Goal: Task Accomplishment & Management: Manage account settings

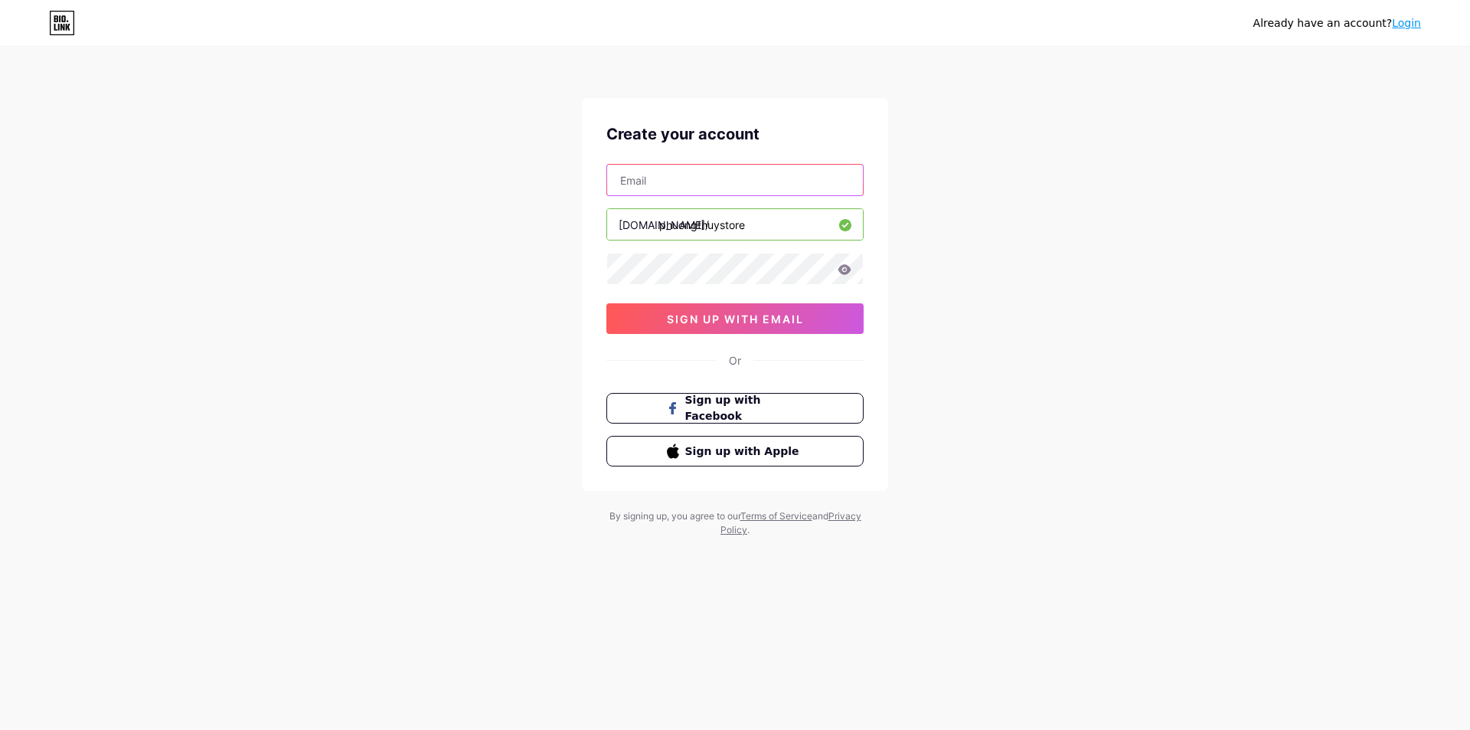
click at [699, 187] on input "text" at bounding box center [735, 180] width 256 height 31
paste input "[EMAIL_ADDRESS][DOMAIN_NAME]"
click at [627, 188] on input "[EMAIL_ADDRESS][DOMAIN_NAME]" at bounding box center [735, 180] width 256 height 31
type input "[EMAIL_ADDRESS][DOMAIN_NAME]"
click at [712, 313] on span "sign up with email" at bounding box center [735, 318] width 137 height 13
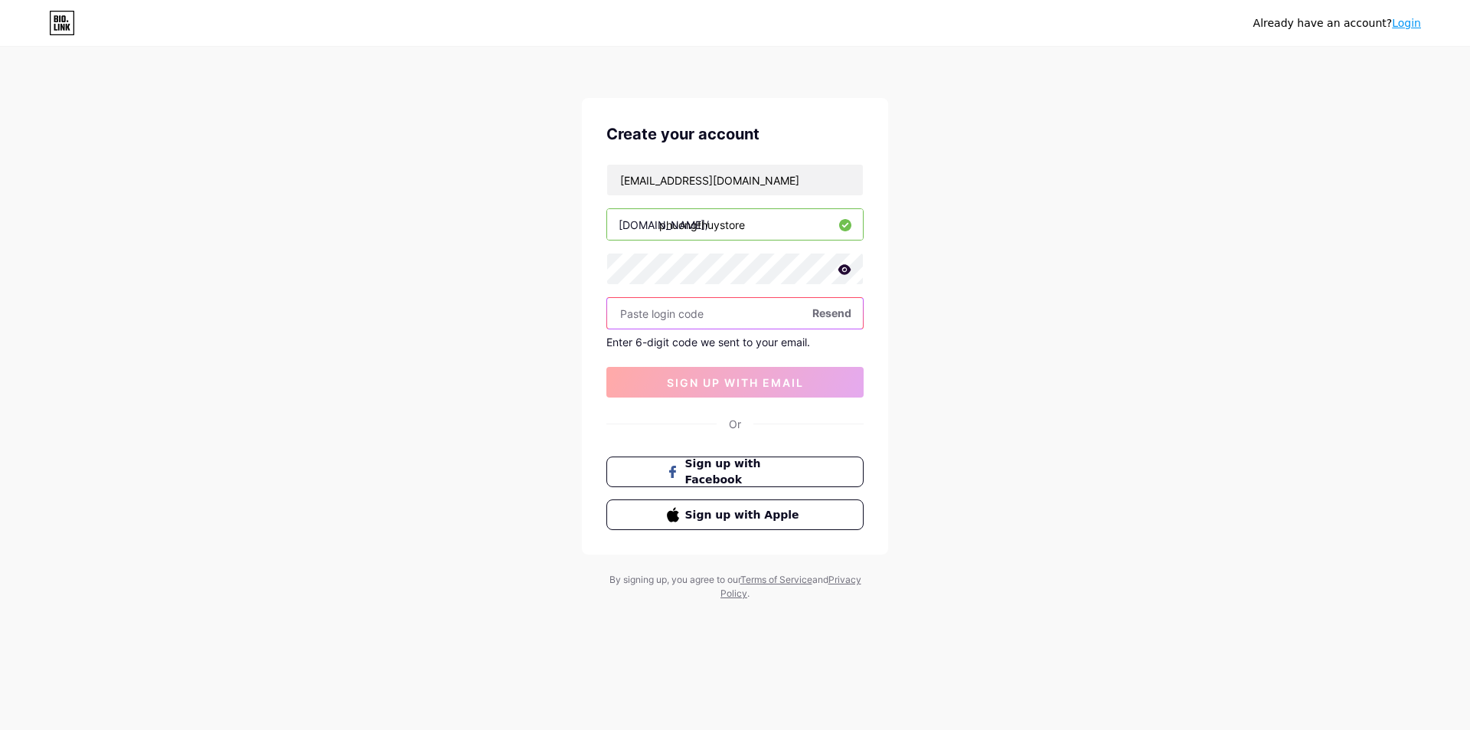
paste input "258593"
type input "258593"
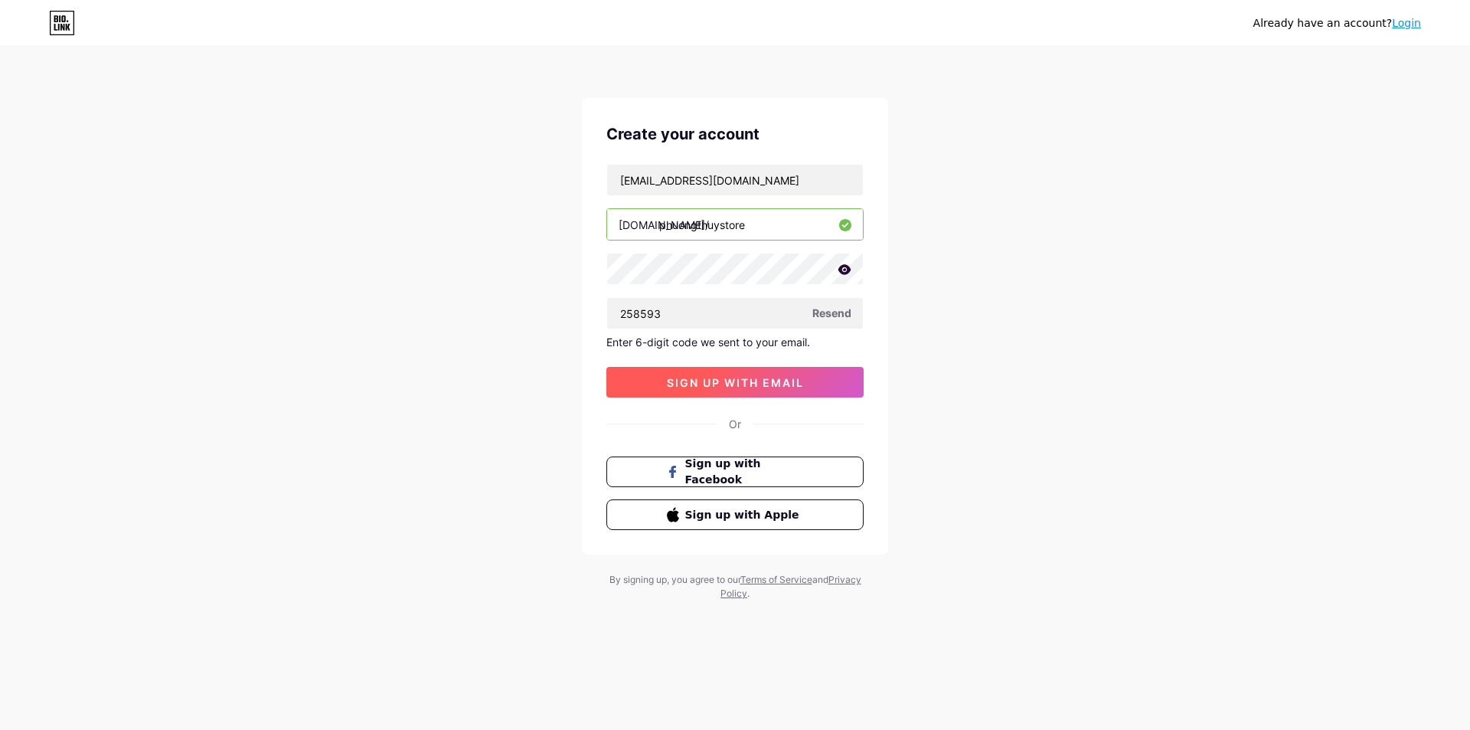
click at [678, 373] on button "sign up with email" at bounding box center [734, 382] width 257 height 31
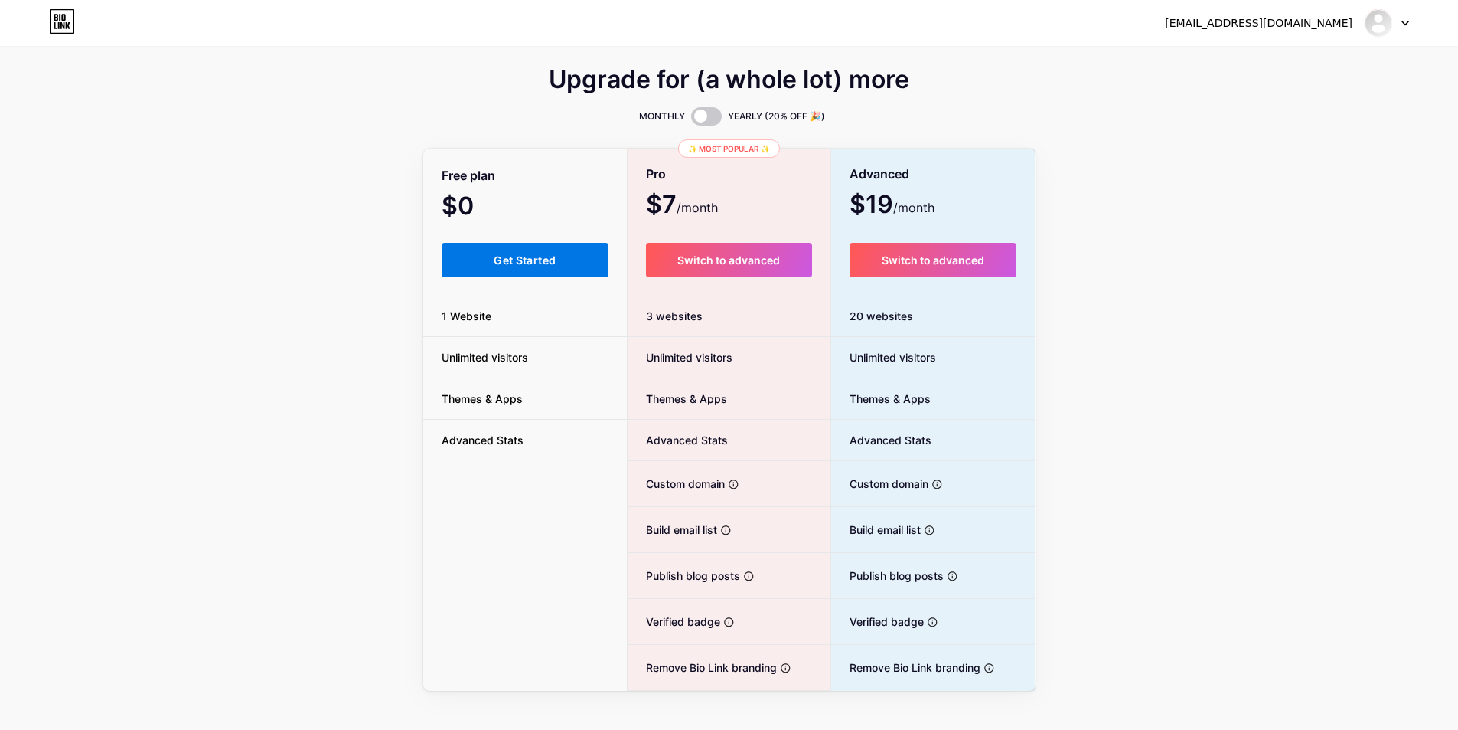
click at [567, 277] on div "Free plan $0 /month Get Started 1 Website Unlimited visitors Themes & Apps Adva…" at bounding box center [525, 420] width 204 height 540
click at [562, 266] on button "Get Started" at bounding box center [526, 260] width 168 height 34
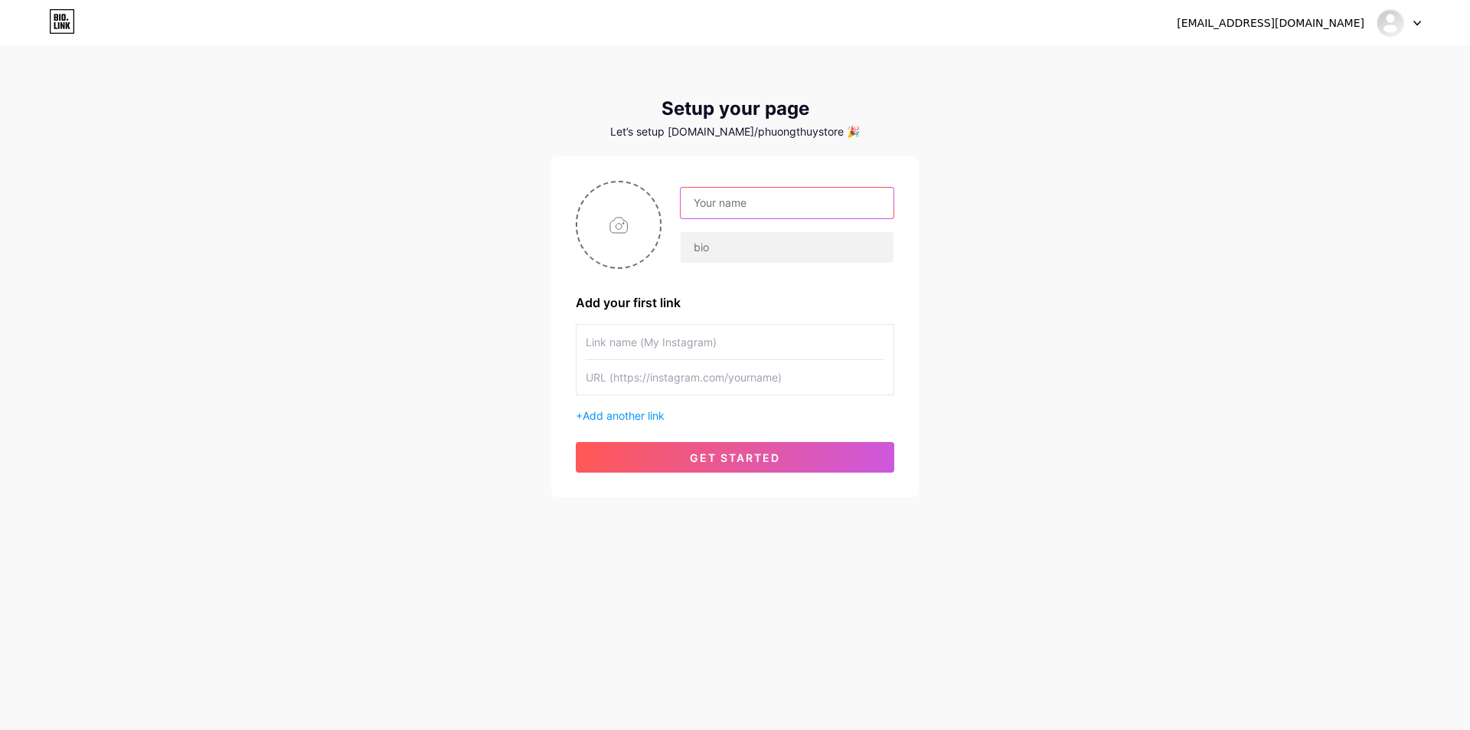
click at [831, 202] on input "text" at bounding box center [787, 203] width 213 height 31
paste input "store"
click at [764, 203] on input "Phương Thúy store" at bounding box center [787, 203] width 213 height 31
type input "Phương Thúy Store"
click at [775, 240] on input "text" at bounding box center [787, 247] width 213 height 31
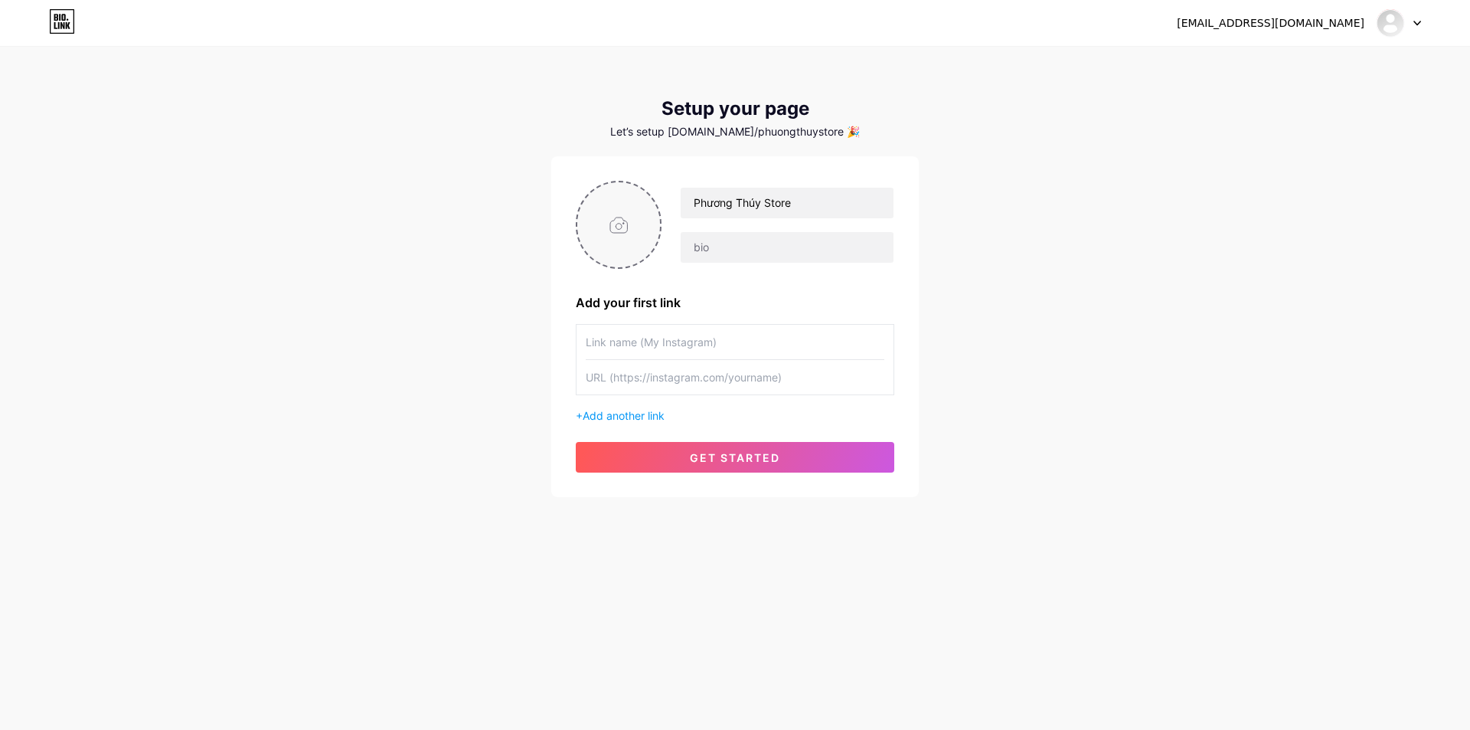
click at [625, 220] on input "file" at bounding box center [618, 224] width 83 height 85
type input "C:\fakepath\thuy.jpg"
click at [736, 250] on input "text" at bounding box center [787, 247] width 213 height 31
paste input "store"
click at [712, 245] on input "PT store" at bounding box center [787, 247] width 213 height 31
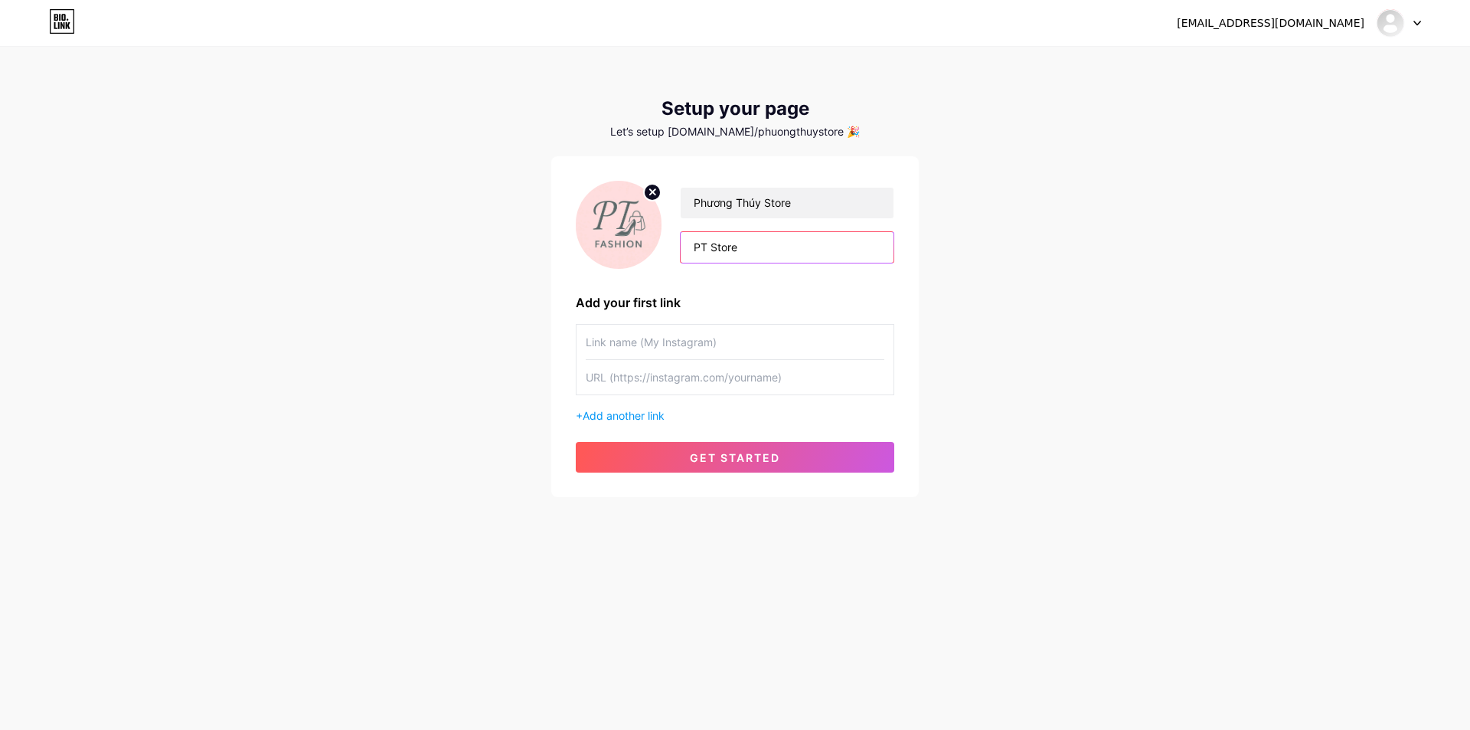
type input "PT Store"
click at [721, 371] on input "text" at bounding box center [735, 377] width 299 height 34
paste input "[URL][DOMAIN_NAME]"
type input "[URL][DOMAIN_NAME]"
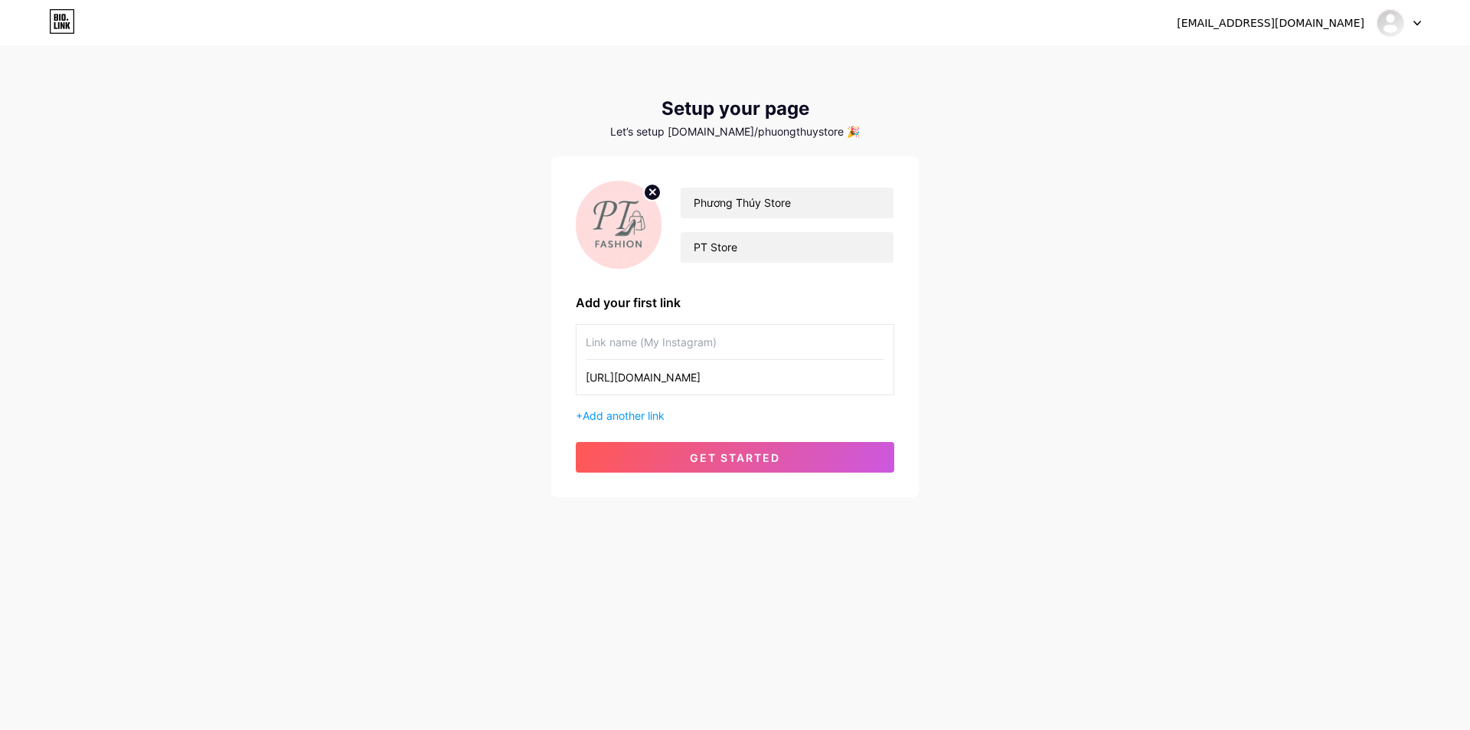
scroll to position [0, 0]
click at [691, 341] on input "text" at bounding box center [735, 342] width 299 height 34
type input "Fãe"
drag, startPoint x: 759, startPoint y: 446, endPoint x: 754, endPoint y: 453, distance: 8.9
click at [757, 449] on button "get started" at bounding box center [735, 457] width 318 height 31
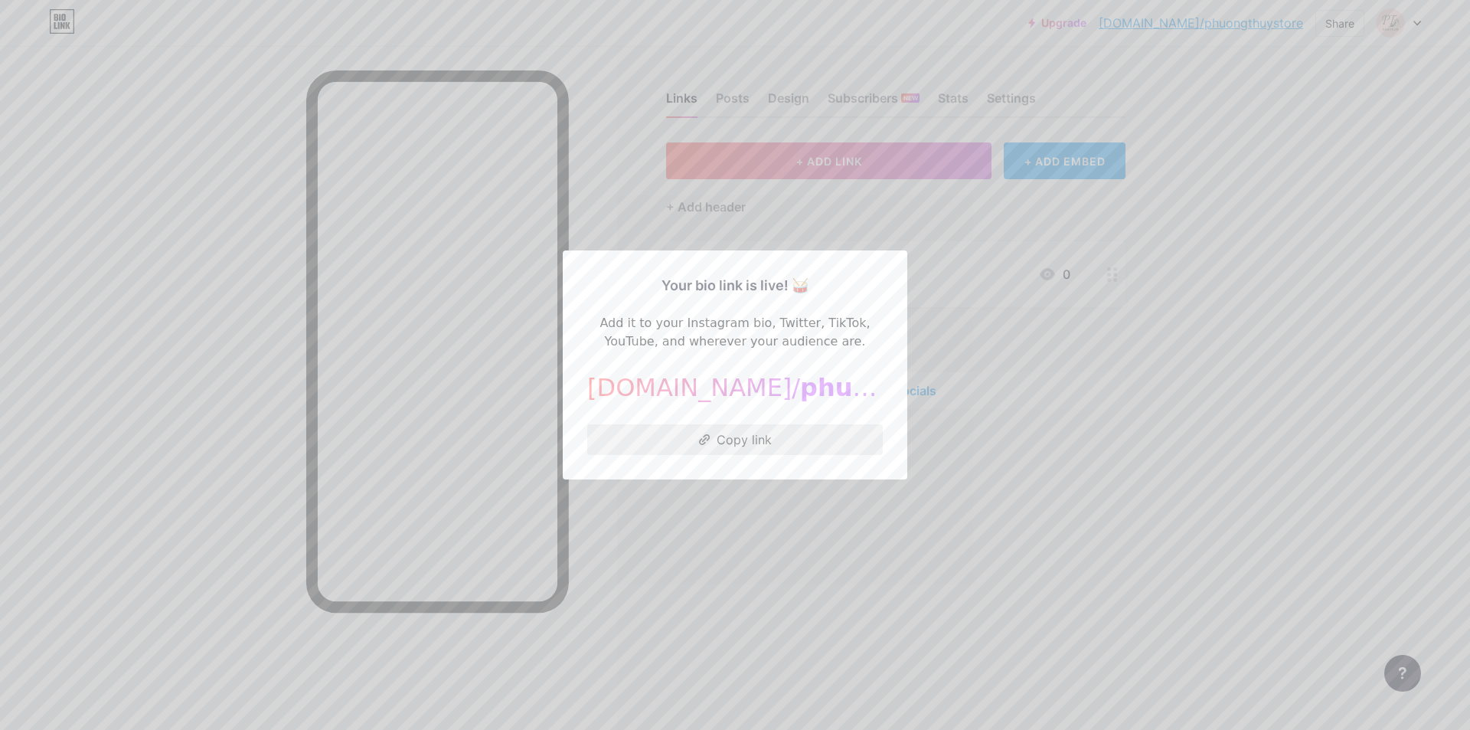
click at [774, 442] on button "Copy link" at bounding box center [734, 439] width 295 height 31
click at [1115, 372] on div at bounding box center [735, 365] width 1470 height 730
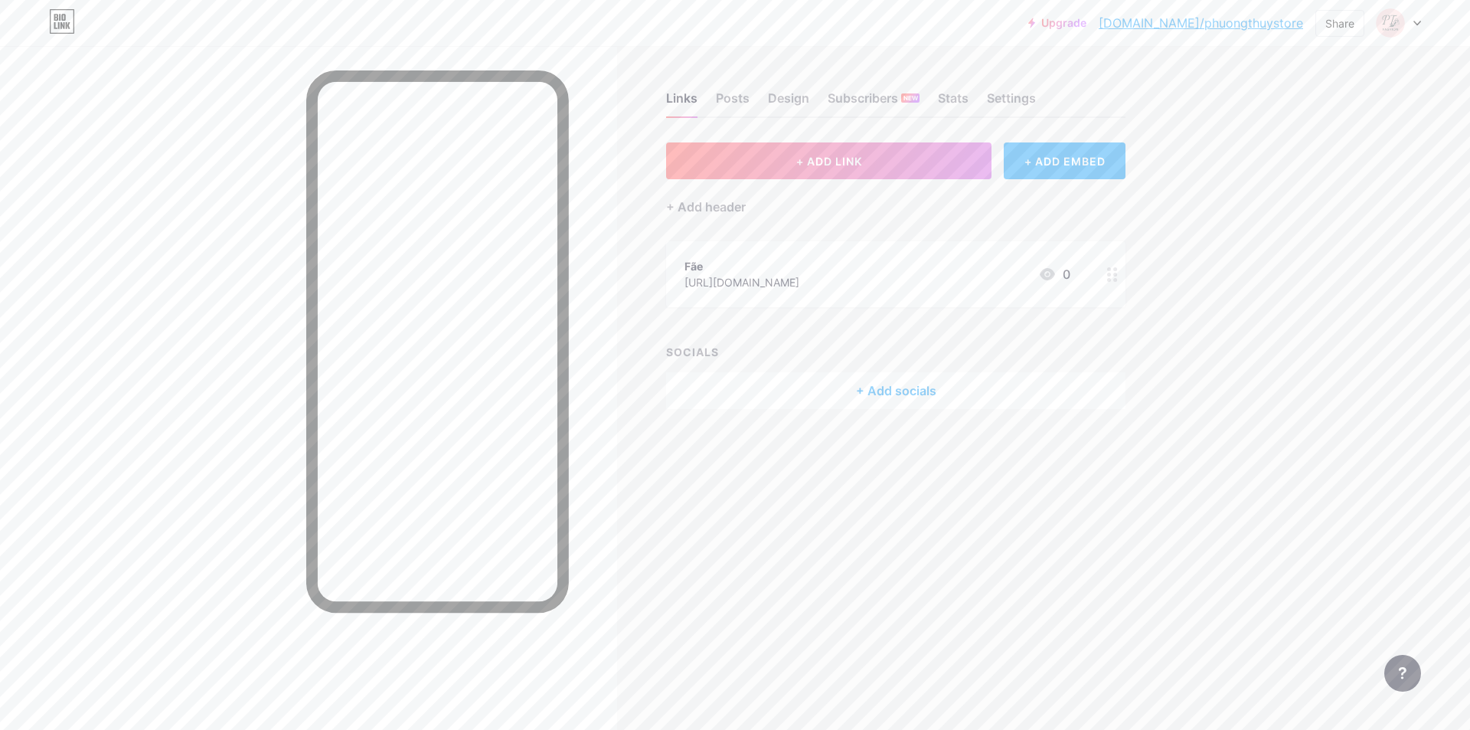
click at [1107, 274] on div at bounding box center [1112, 274] width 26 height 66
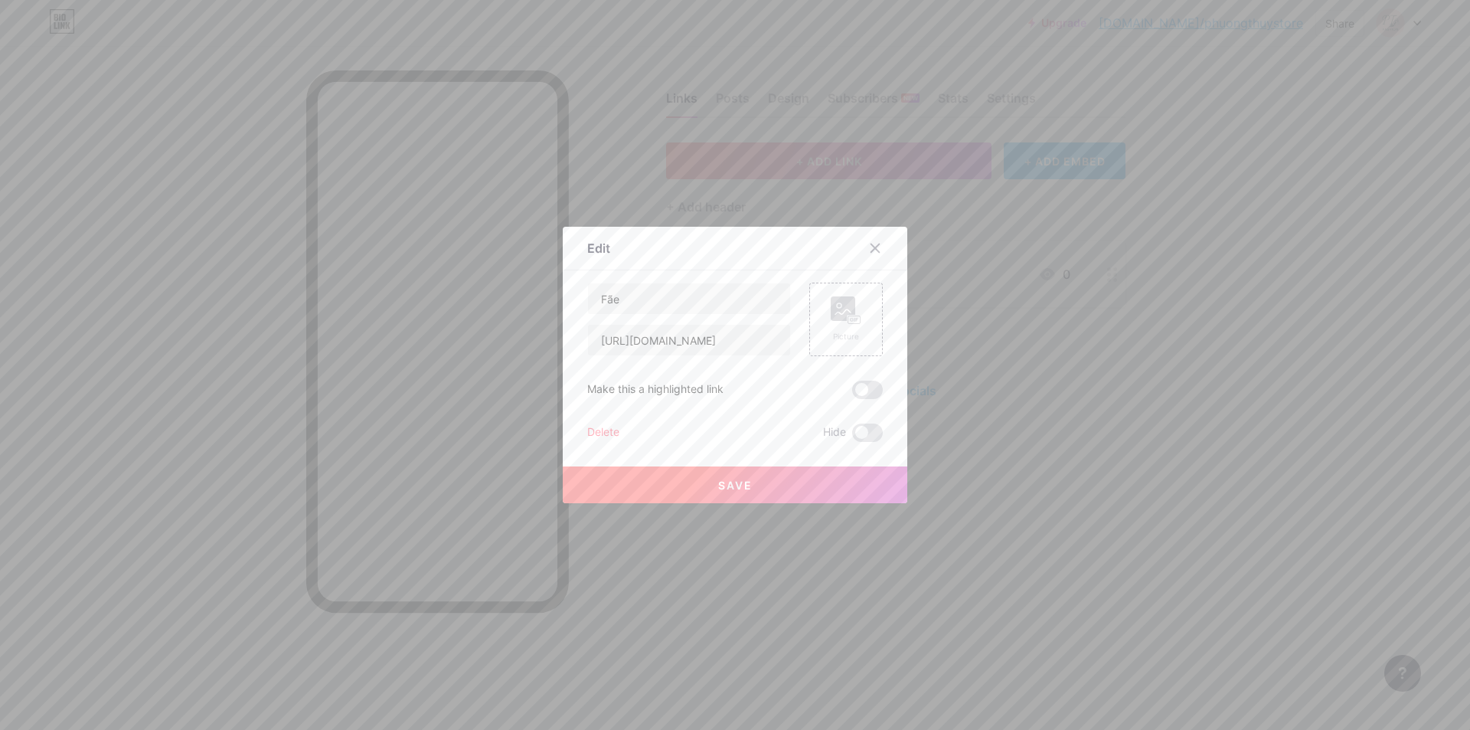
click at [599, 431] on div "Delete" at bounding box center [603, 432] width 32 height 18
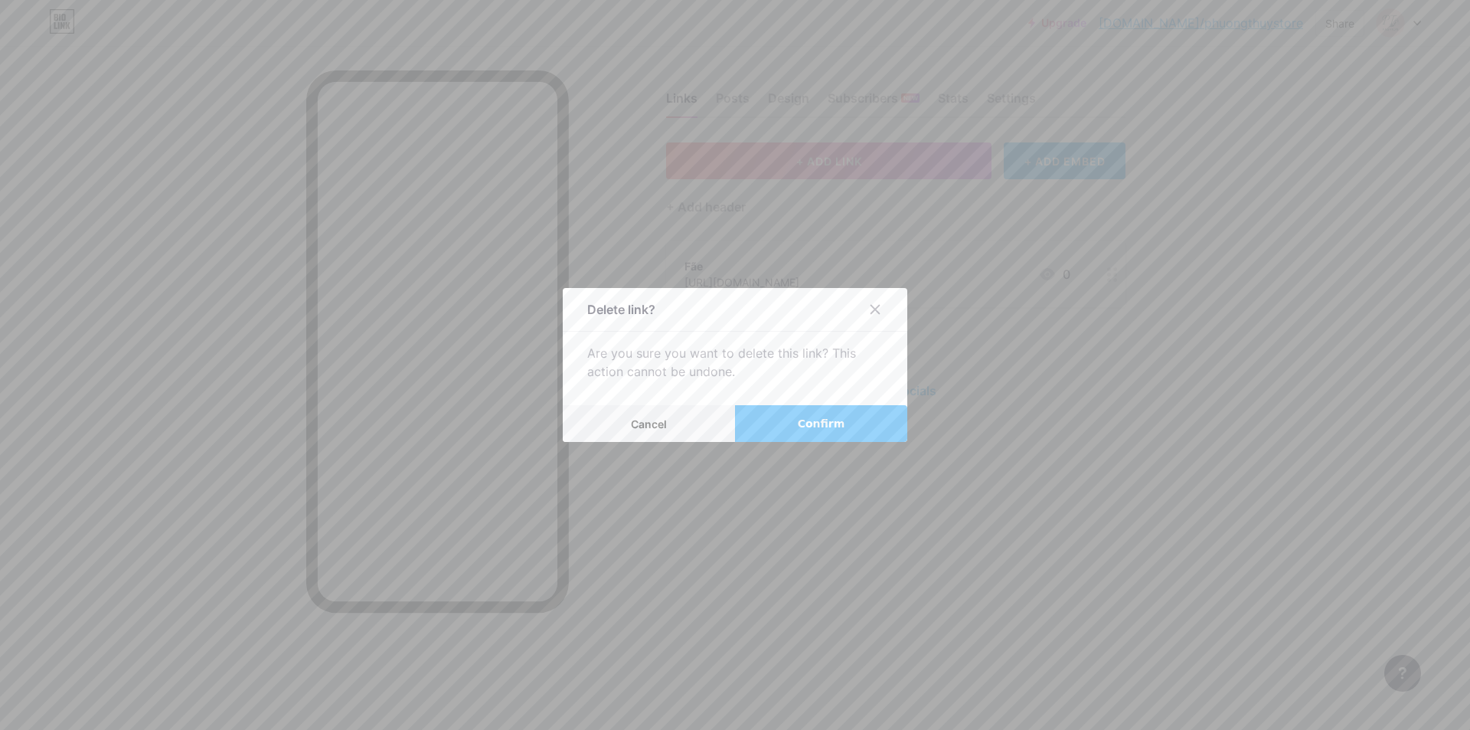
click at [826, 418] on span "Confirm" at bounding box center [821, 424] width 47 height 16
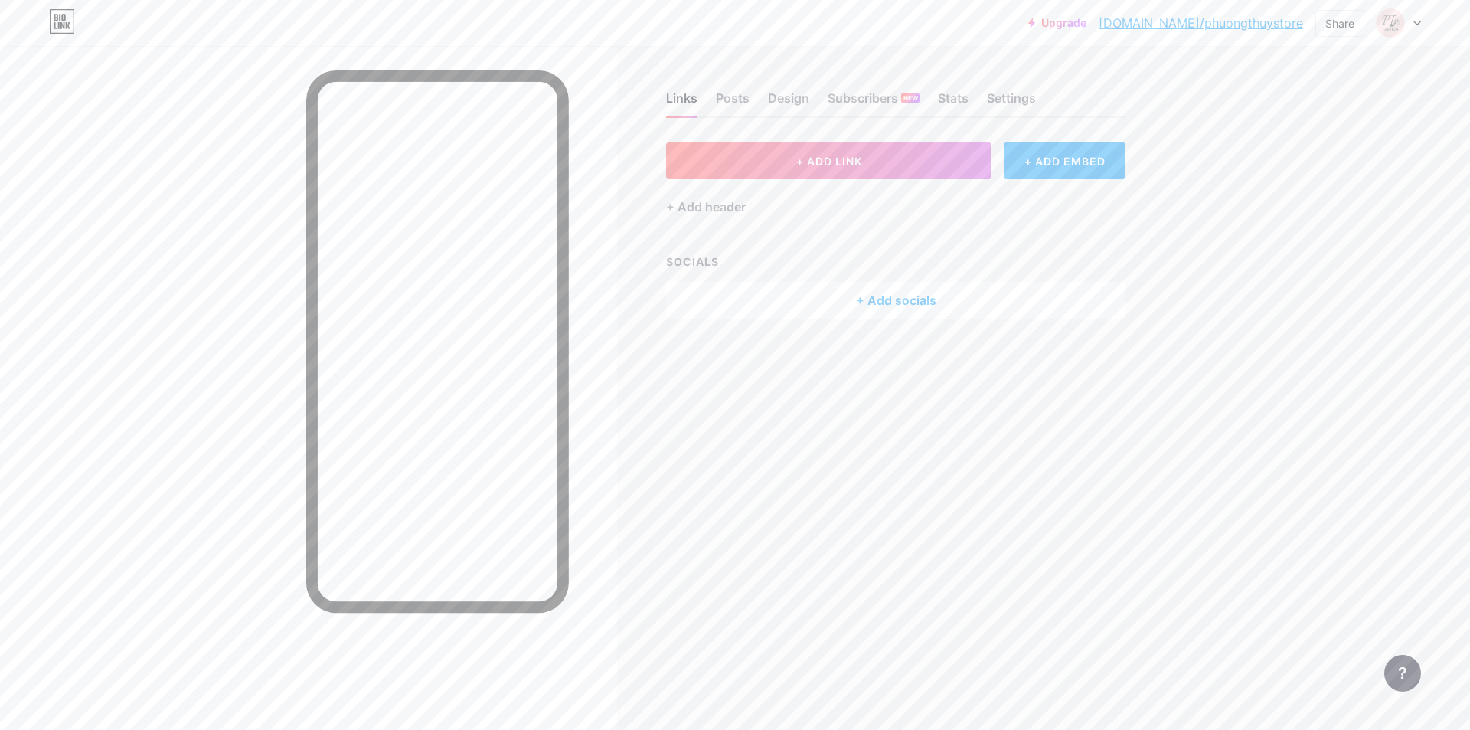
click at [1226, 250] on div "Upgrade [DOMAIN_NAME]/phuong... [DOMAIN_NAME]/phuongthuystore Share Switch acco…" at bounding box center [735, 365] width 1470 height 730
click at [864, 299] on font "+ Thêm mạng xã hội" at bounding box center [895, 299] width 119 height 15
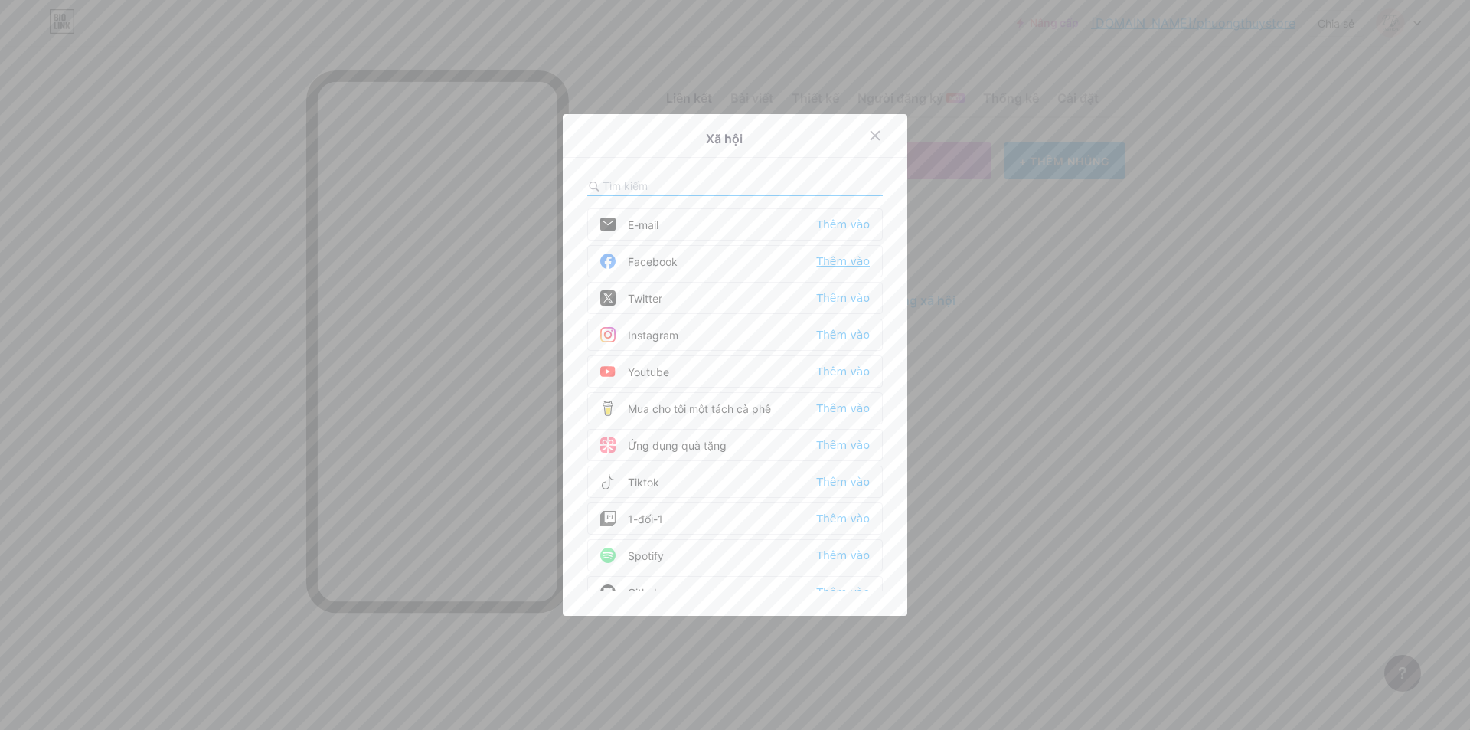
click at [822, 257] on font "Thêm vào" at bounding box center [843, 261] width 54 height 12
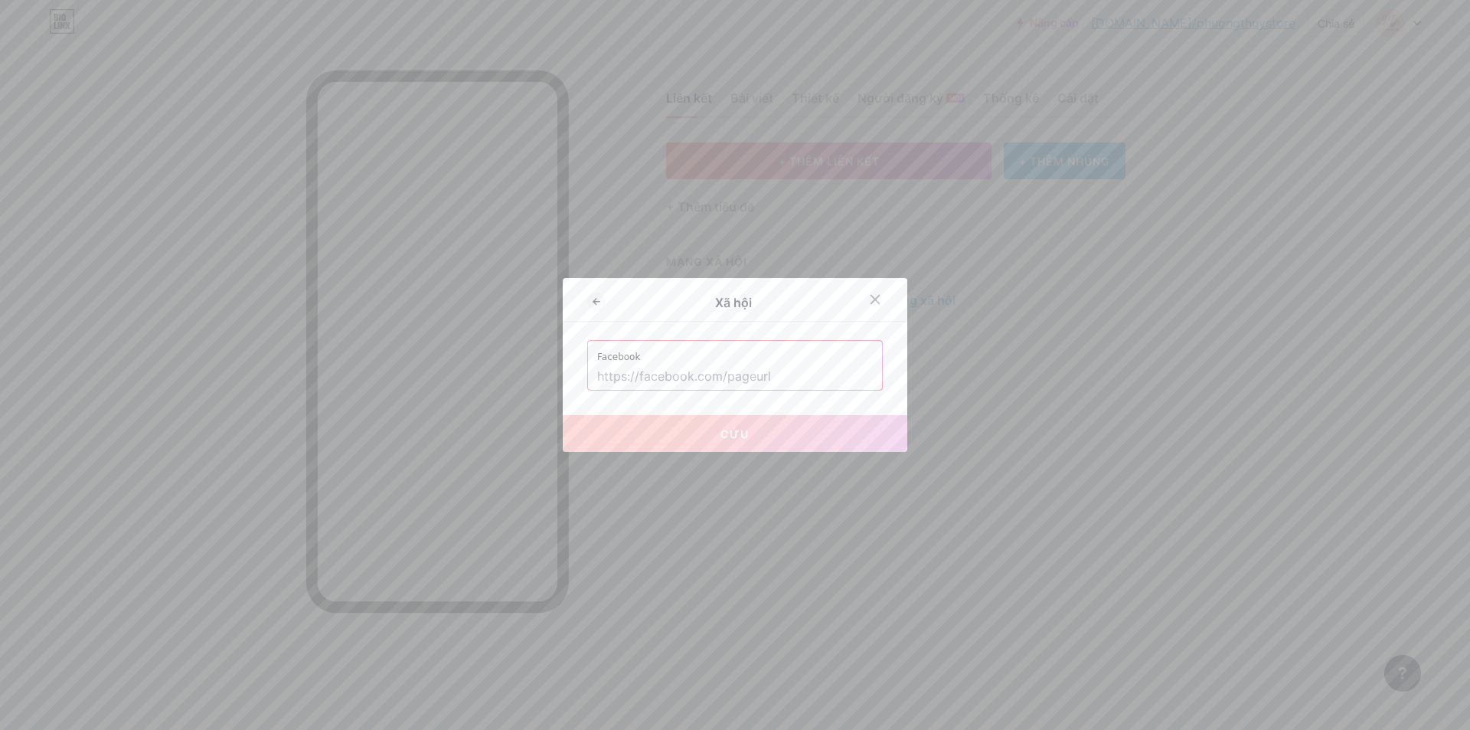
click at [754, 367] on input "text" at bounding box center [735, 377] width 276 height 26
paste input "[URL][DOMAIN_NAME]"
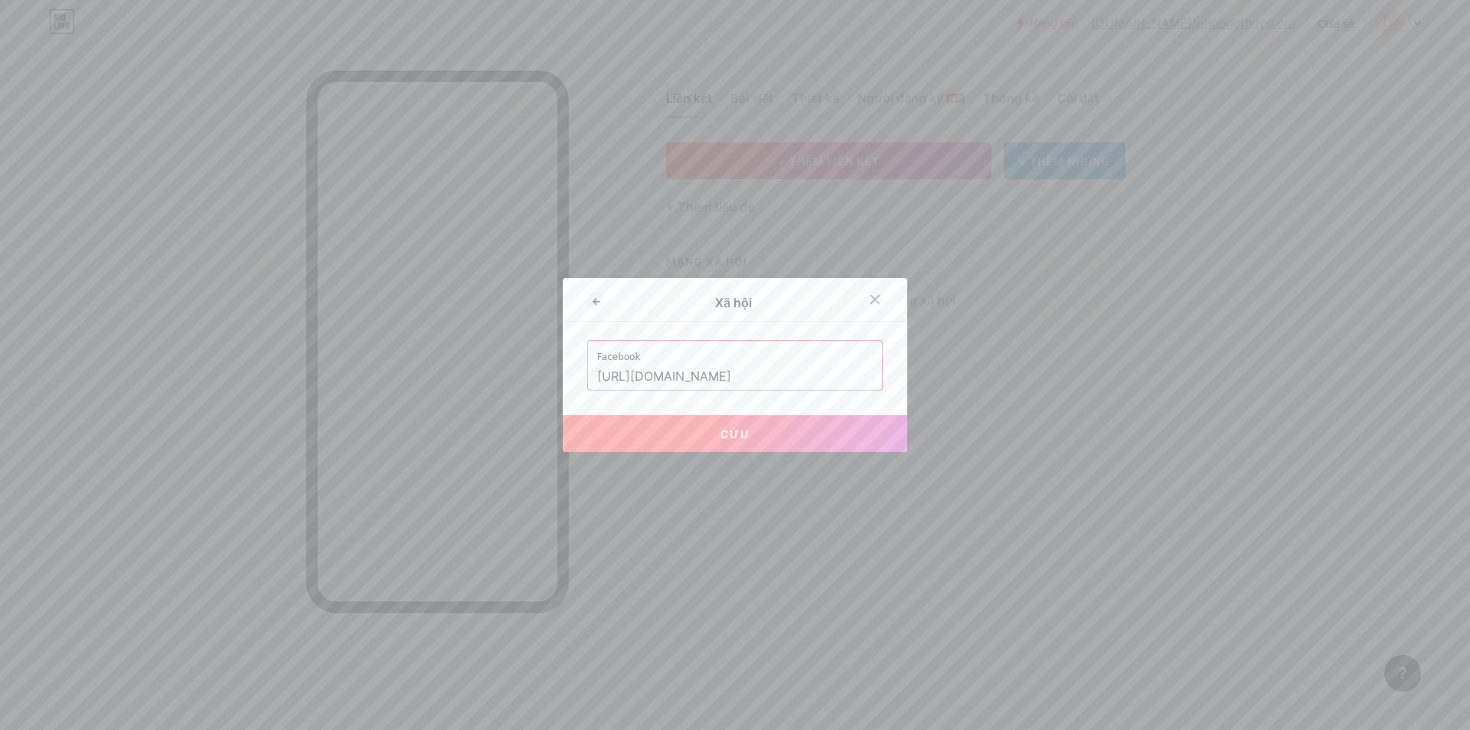
type input "[URL][DOMAIN_NAME]"
click at [810, 427] on button "Cứu" at bounding box center [735, 433] width 344 height 37
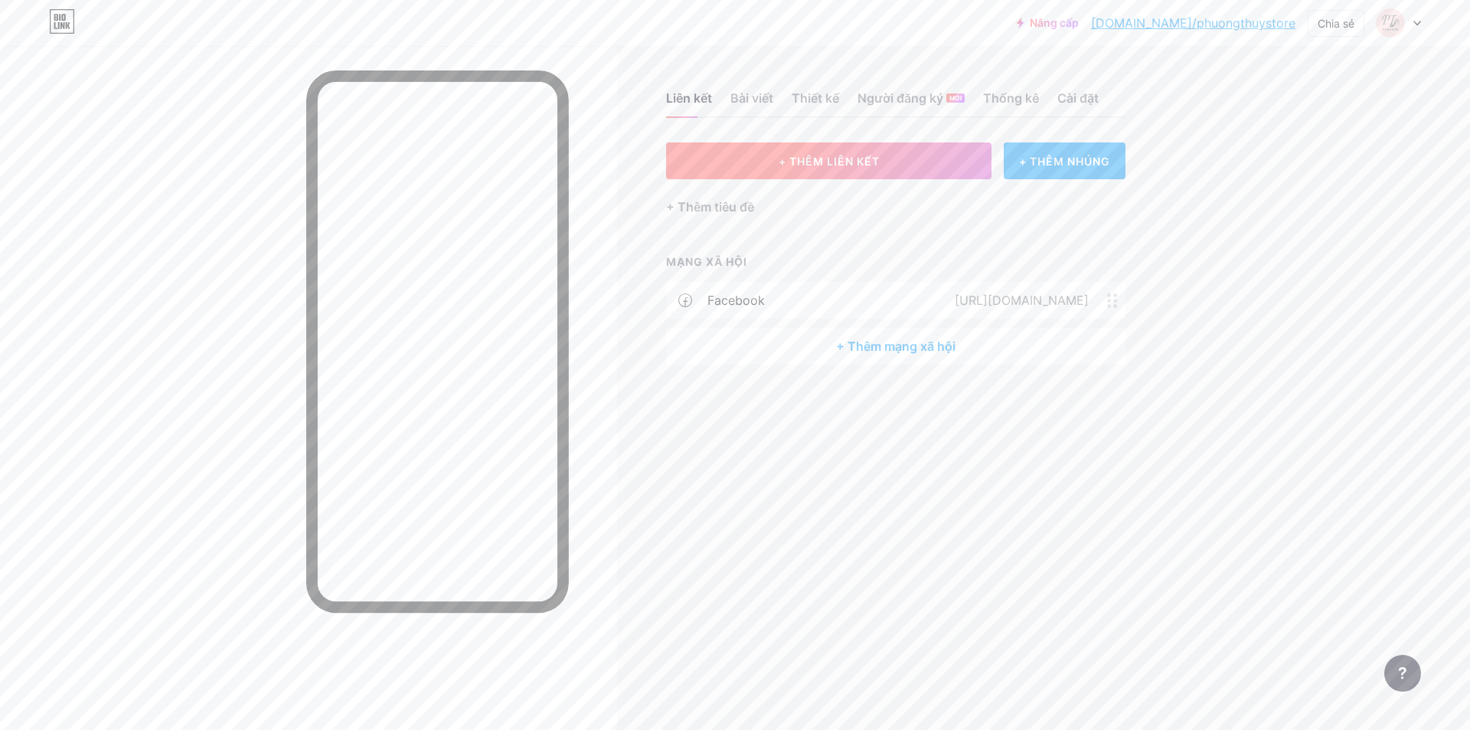
click at [847, 168] on button "+ THÊM LIÊN KẾT" at bounding box center [828, 160] width 325 height 37
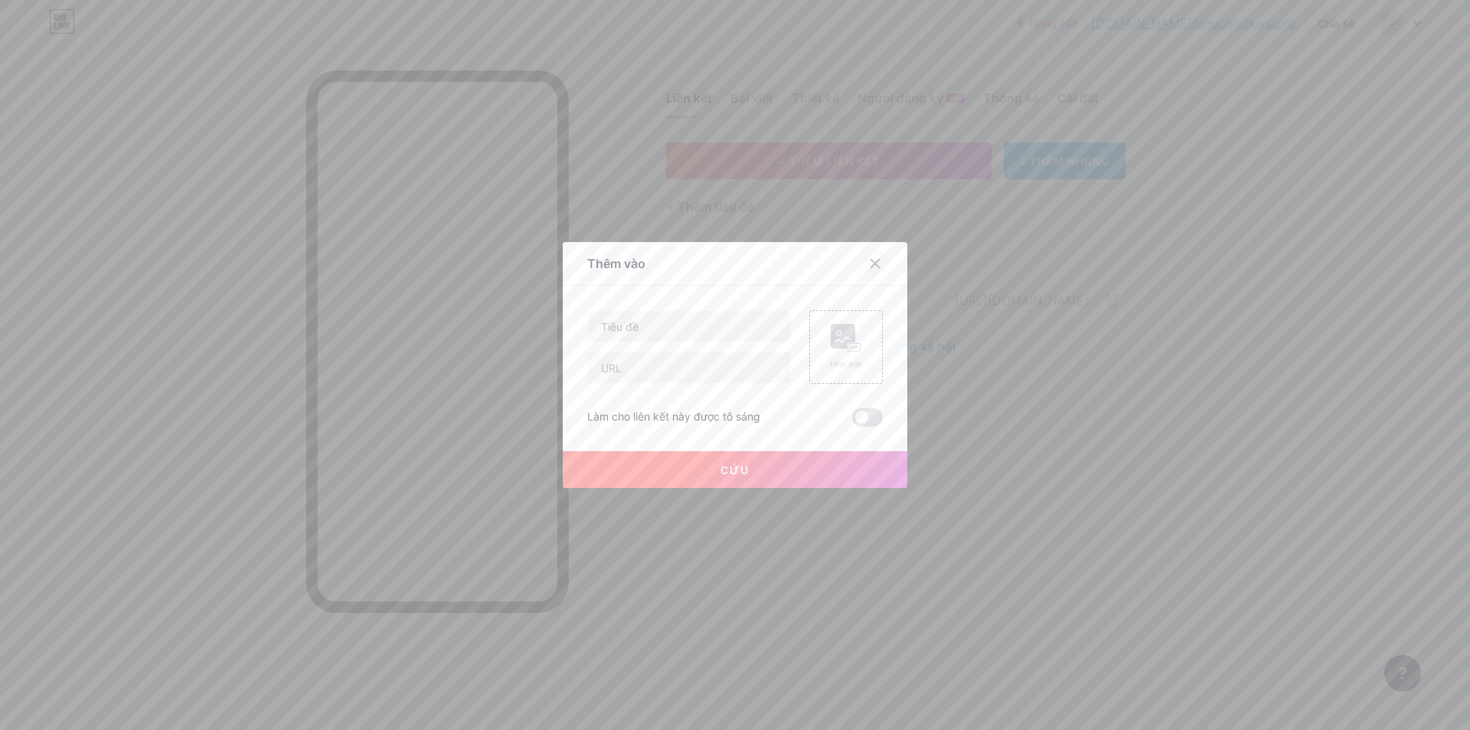
click at [869, 259] on icon at bounding box center [875, 263] width 12 height 12
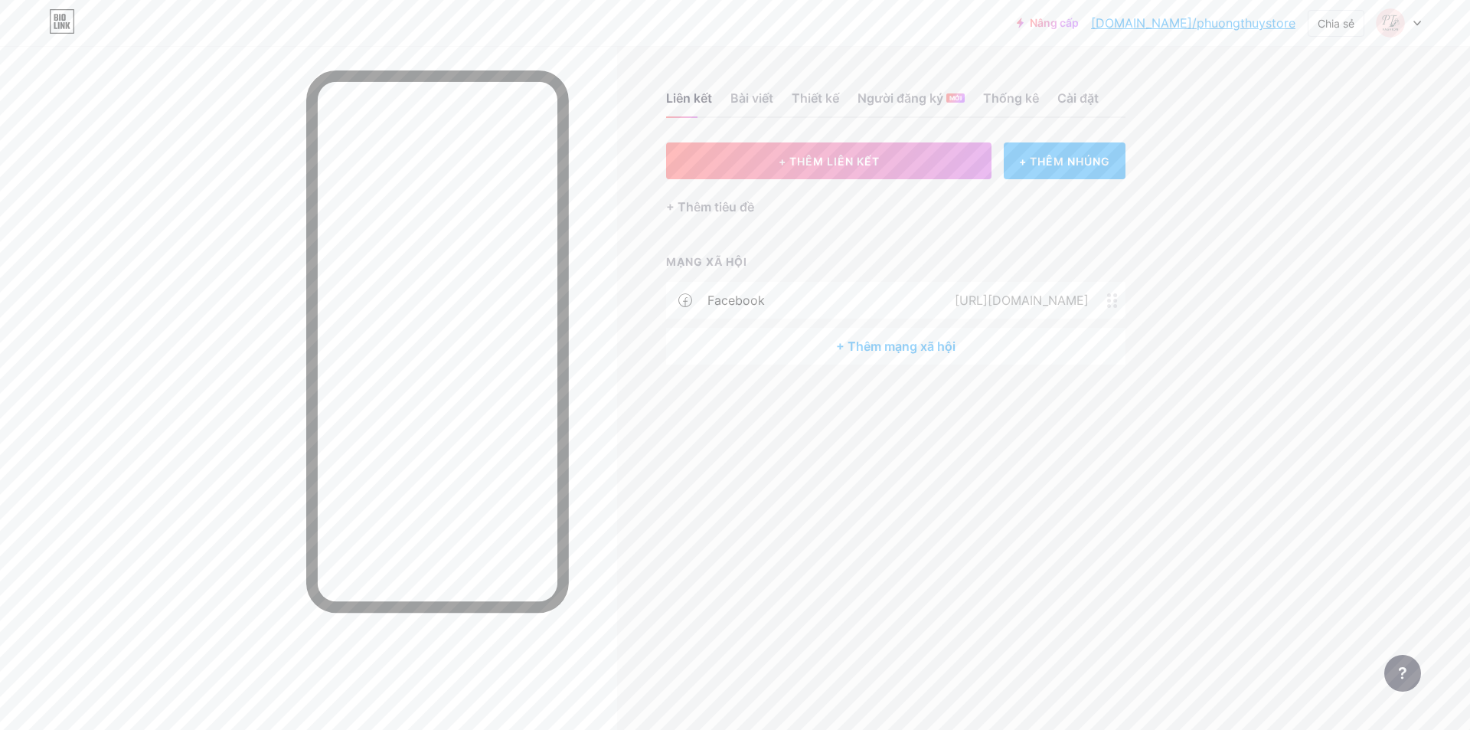
click at [1028, 158] on font "+ THÊM NHÚNG" at bounding box center [1064, 161] width 91 height 13
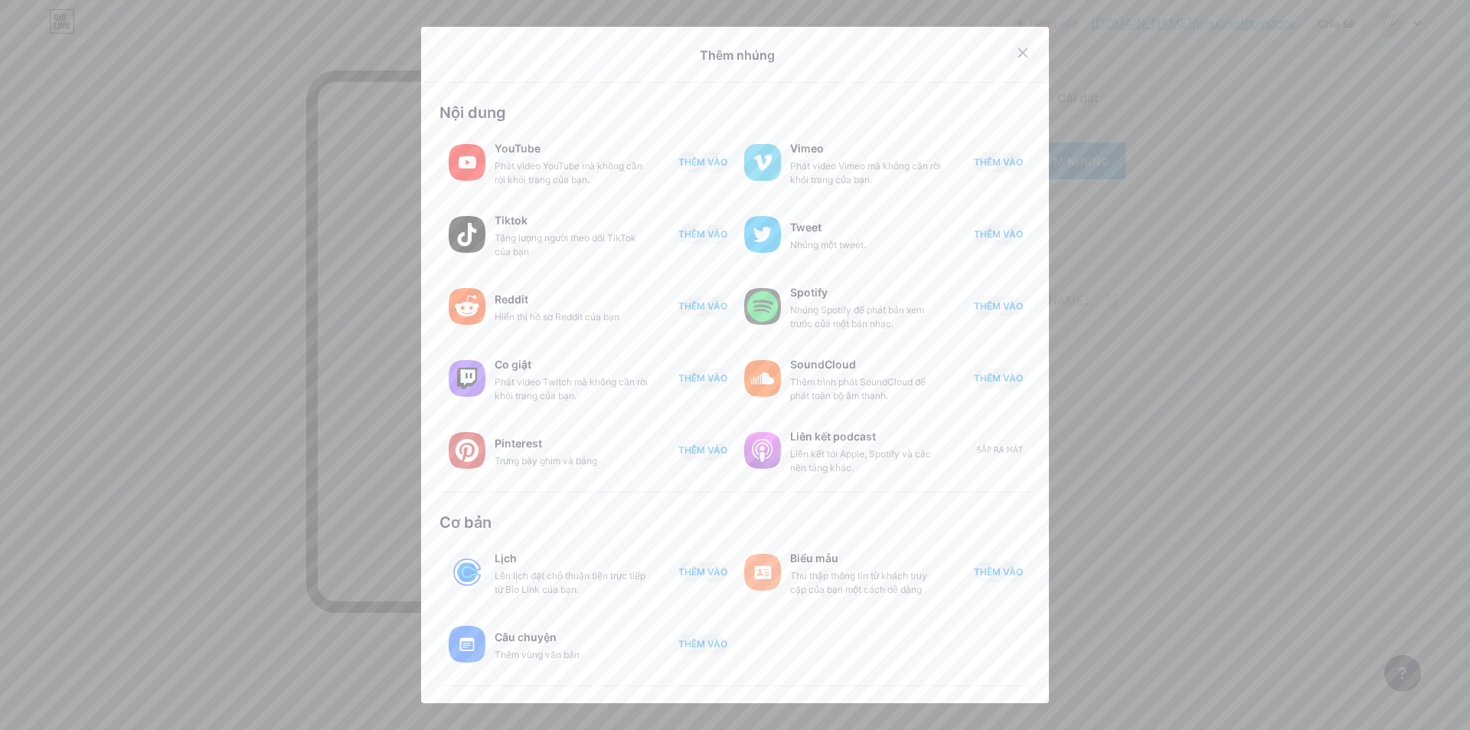
click at [1017, 51] on icon at bounding box center [1023, 53] width 12 height 12
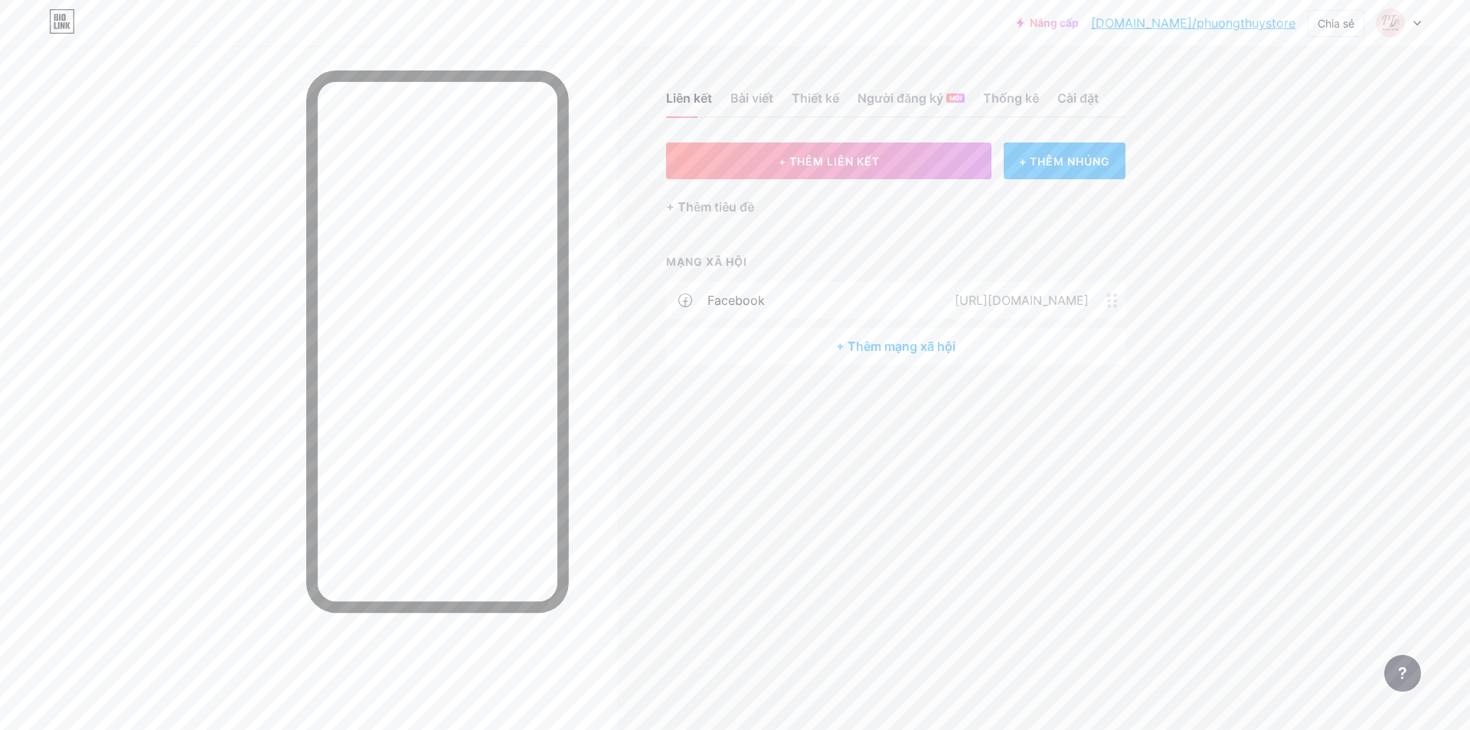
click at [870, 355] on div "+ Thêm mạng xã hội" at bounding box center [895, 346] width 459 height 37
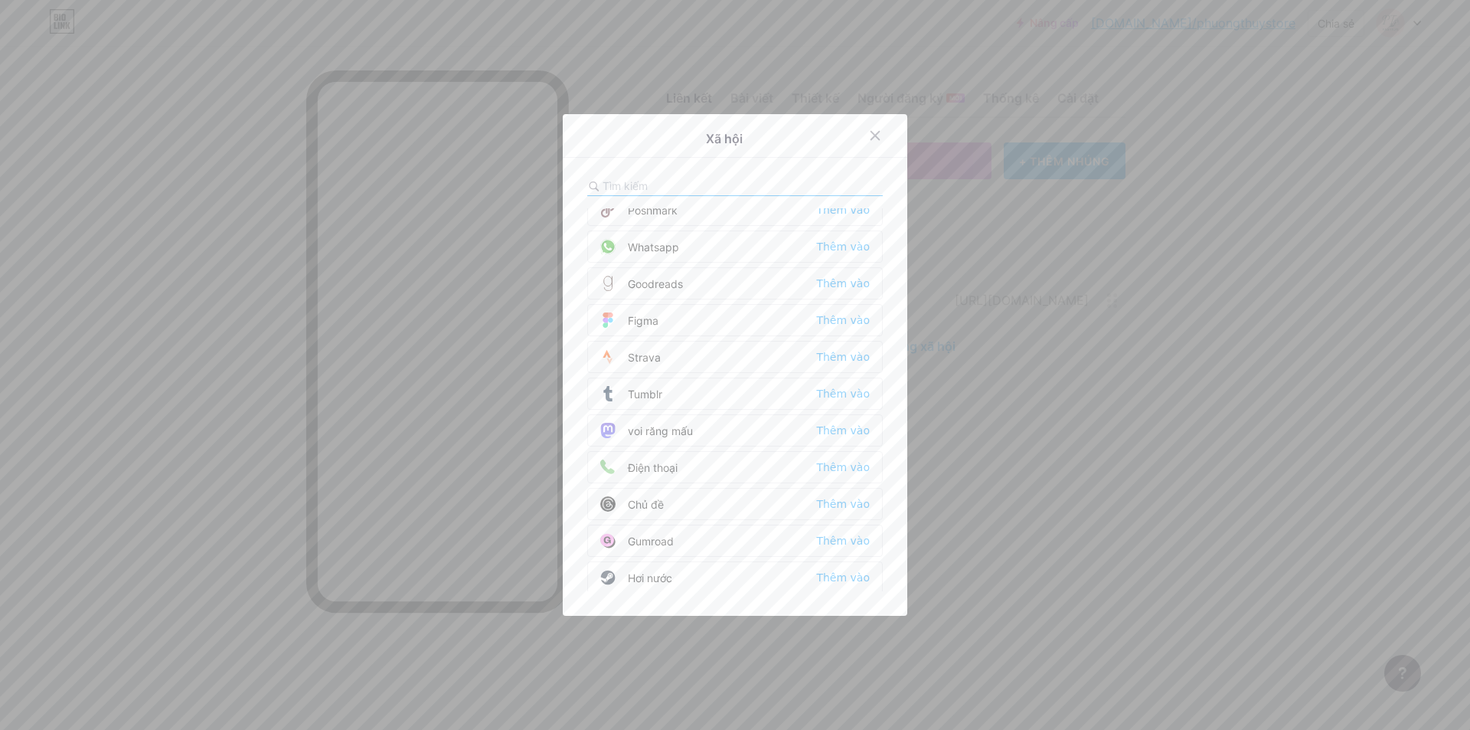
scroll to position [1301, 0]
click at [831, 461] on font "Thêm vào" at bounding box center [843, 466] width 54 height 12
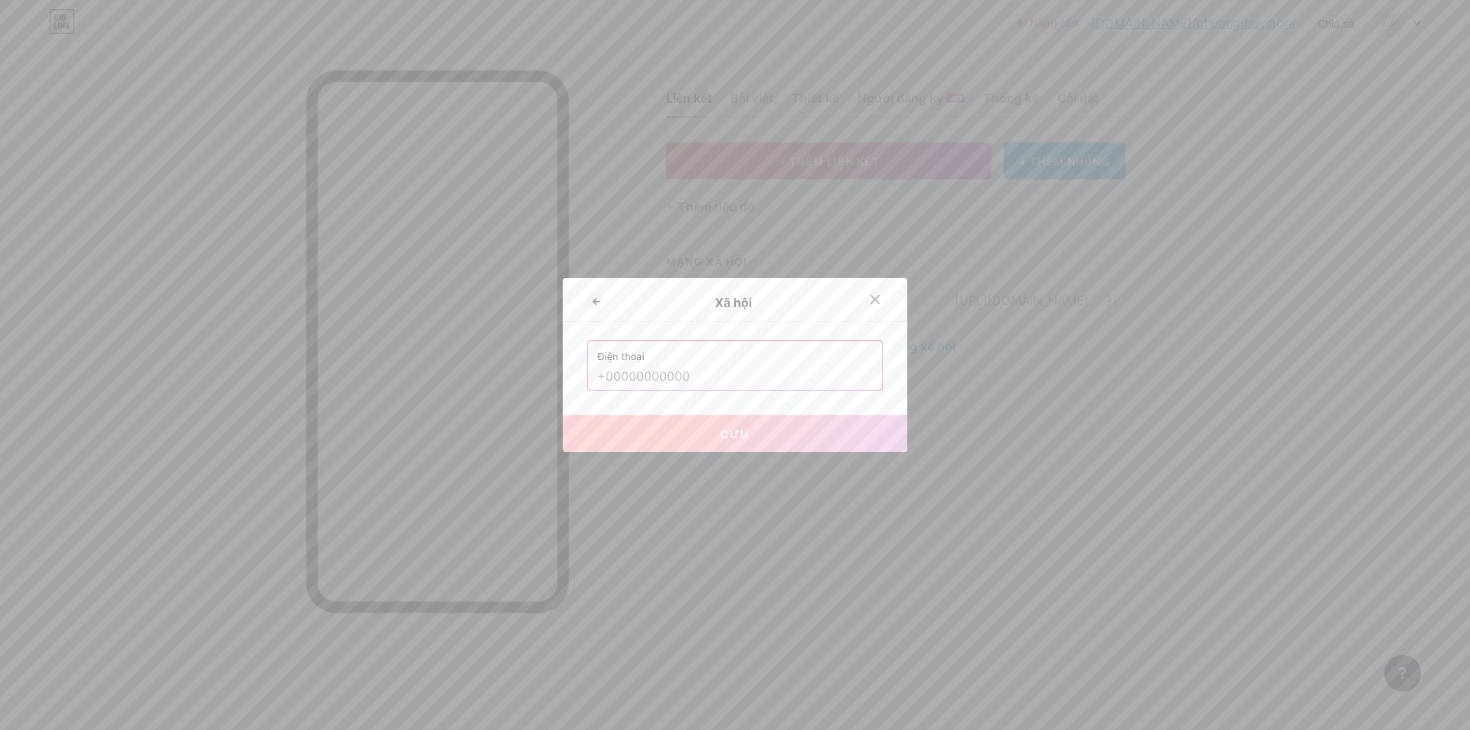
click at [795, 381] on input "text" at bounding box center [735, 377] width 276 height 26
paste input "0988056904"
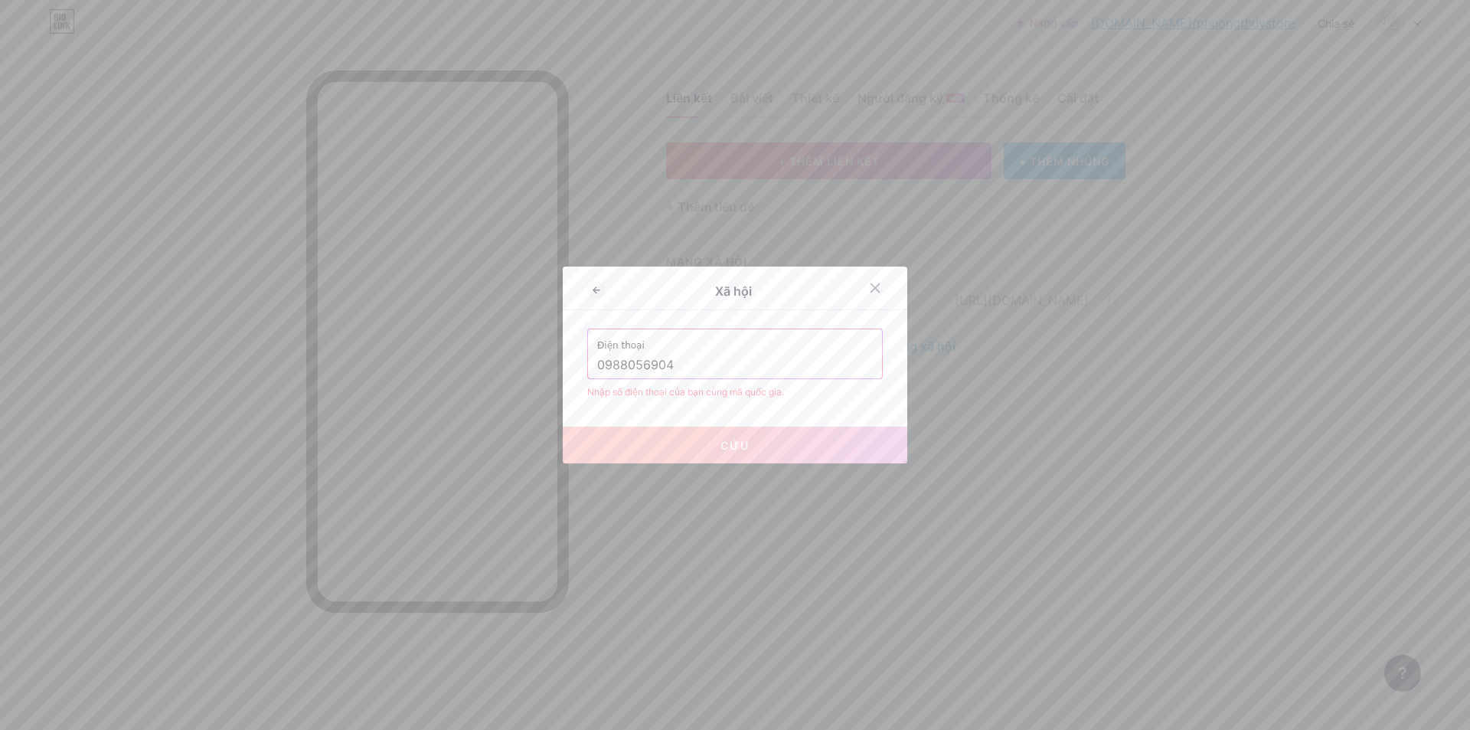
click at [588, 367] on div "Điện thoại 0988056904" at bounding box center [735, 353] width 294 height 49
click at [597, 365] on input "84988056904" at bounding box center [735, 365] width 276 height 26
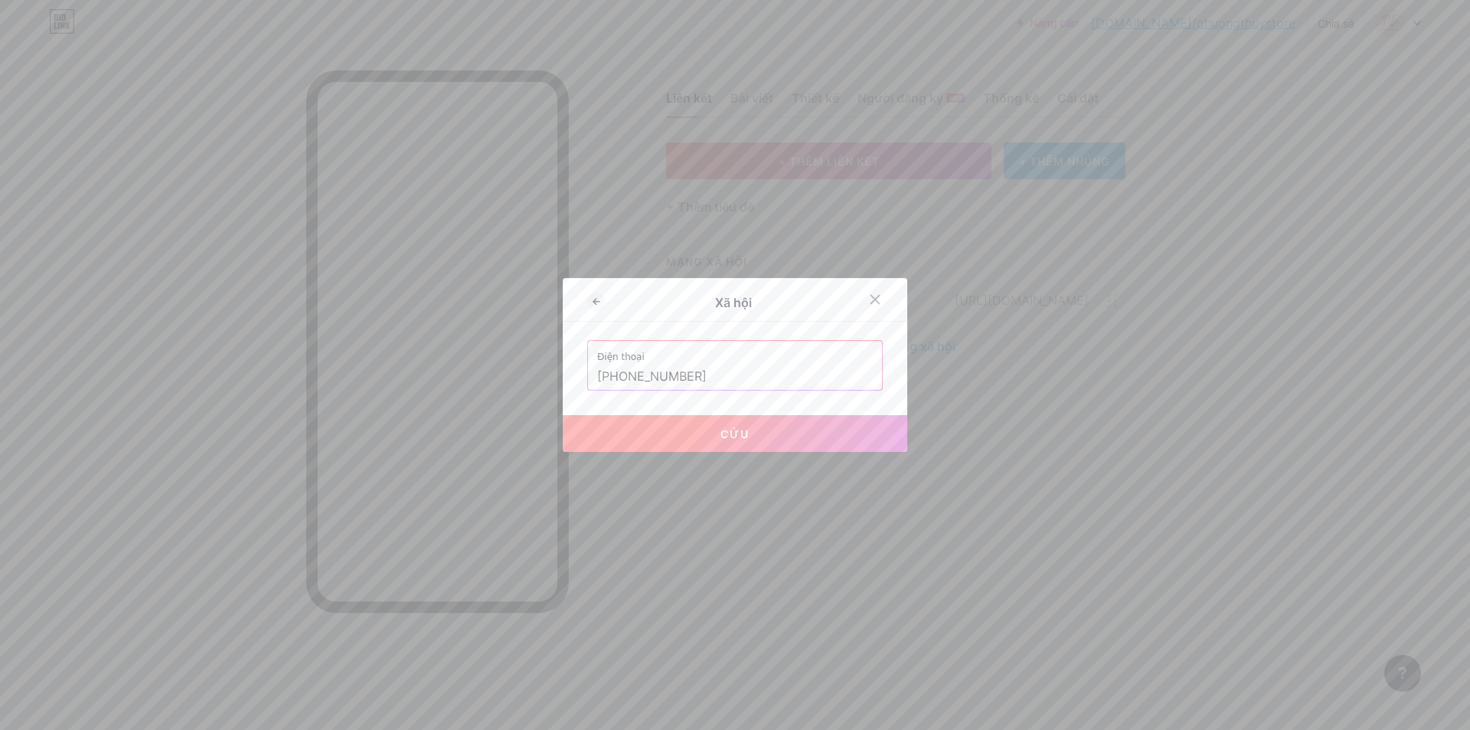
click at [696, 429] on button "Cứu" at bounding box center [735, 433] width 344 height 37
type input "tel:[PHONE_NUMBER]"
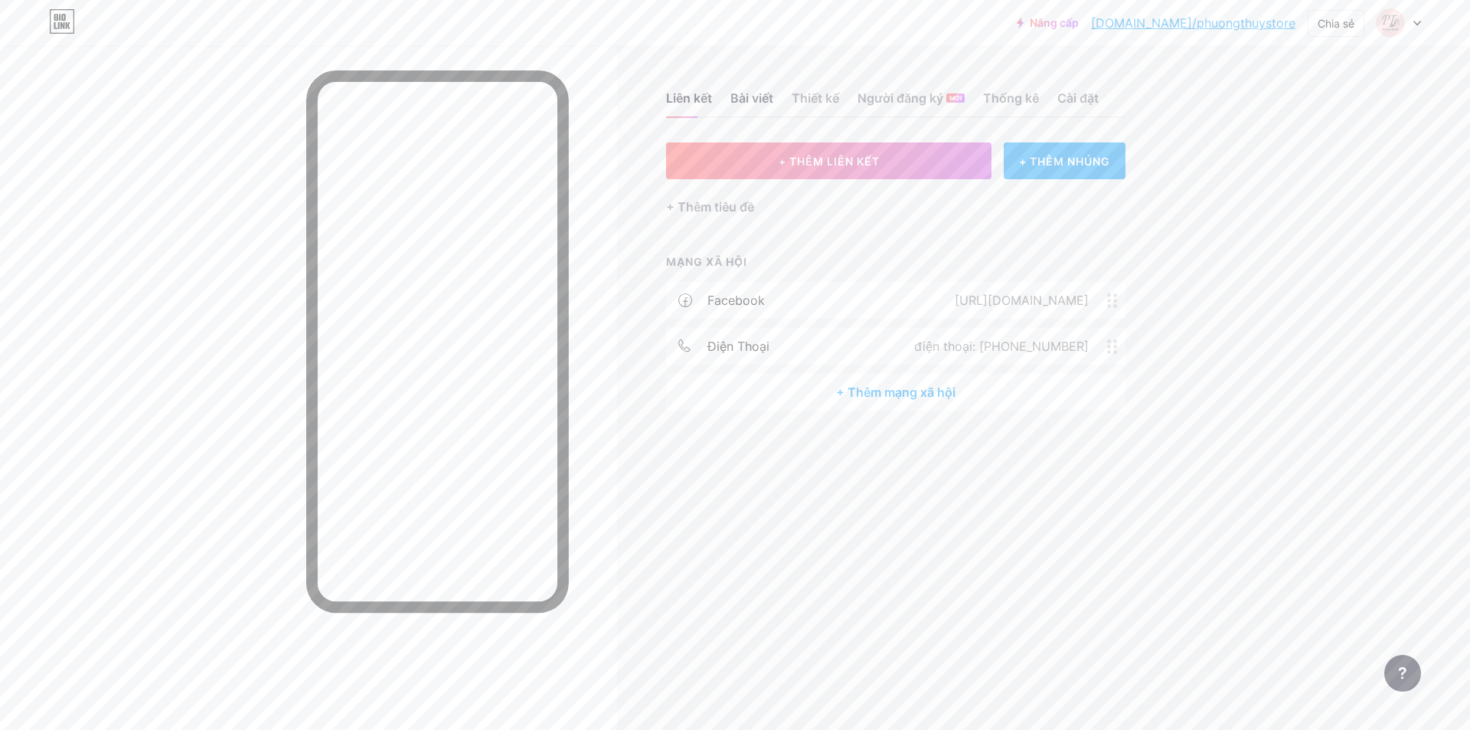
click at [751, 94] on font "Bài viết" at bounding box center [751, 97] width 43 height 15
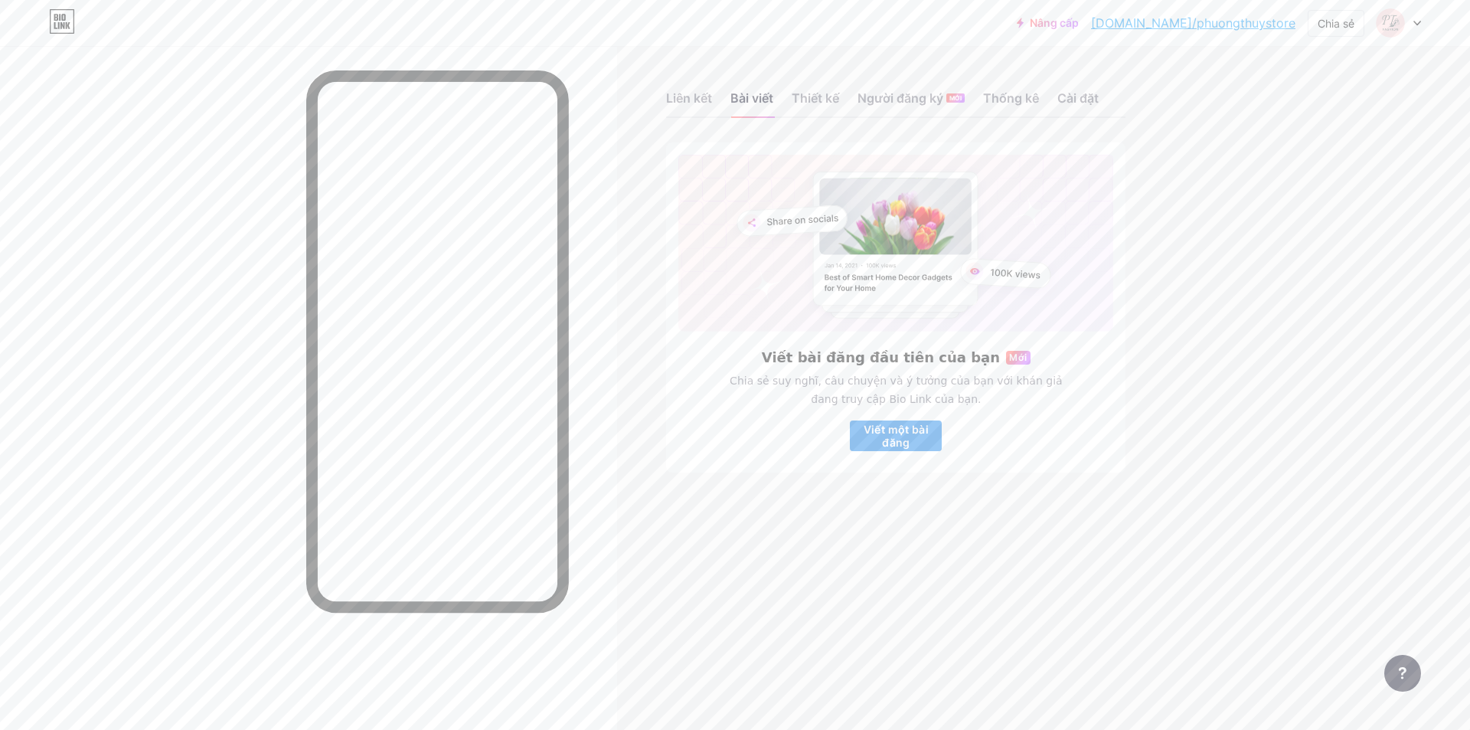
click at [907, 439] on font "Viết một bài đăng" at bounding box center [895, 436] width 65 height 26
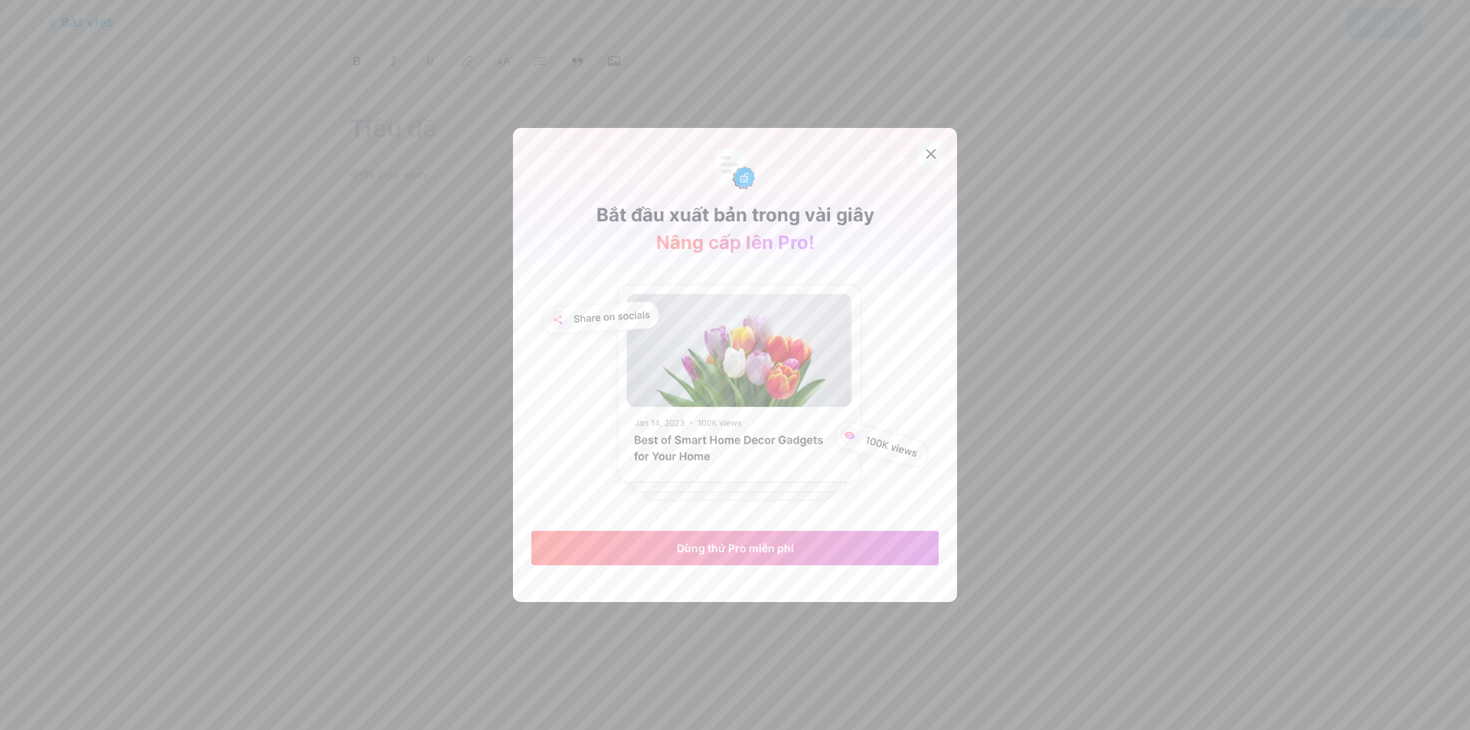
click at [931, 161] on div at bounding box center [931, 154] width 28 height 28
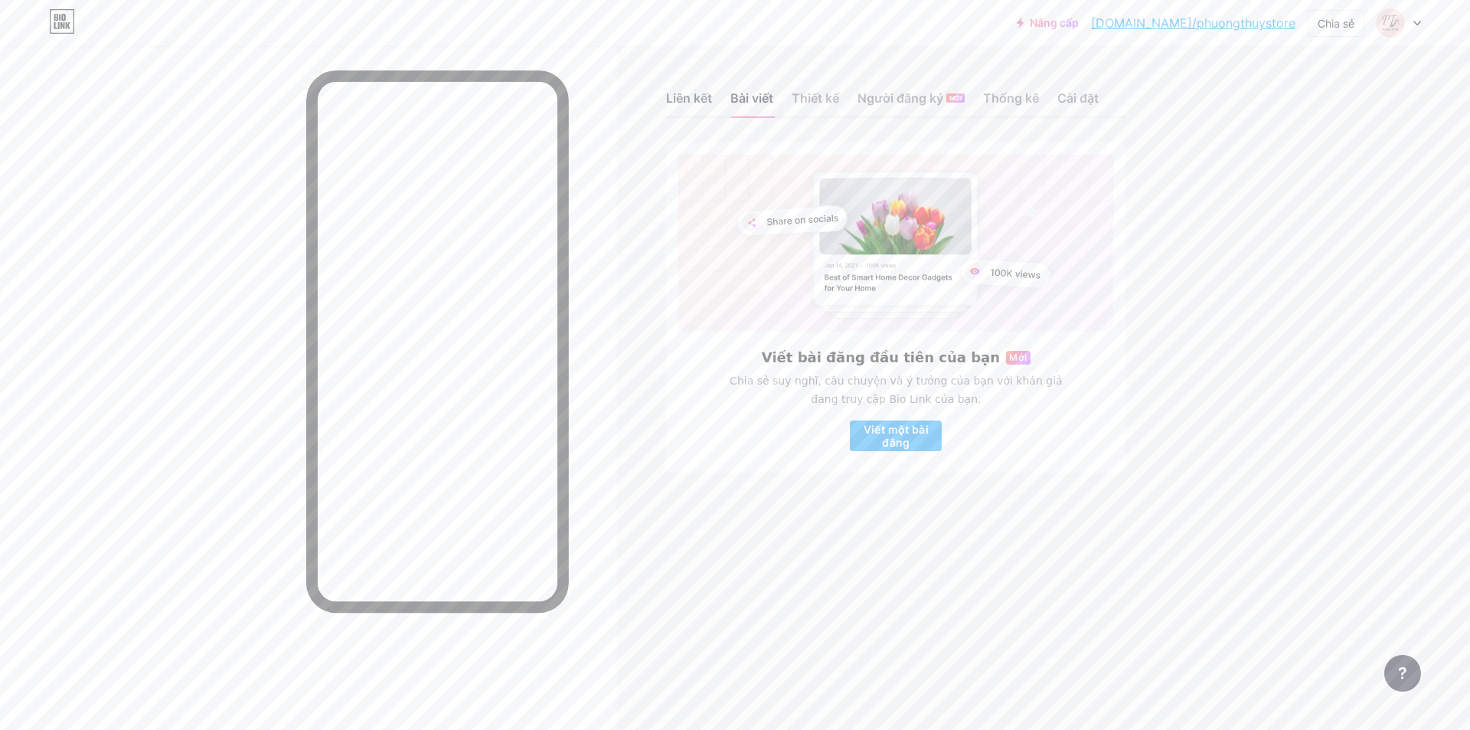
click at [702, 103] on font "Liên kết" at bounding box center [689, 97] width 46 height 15
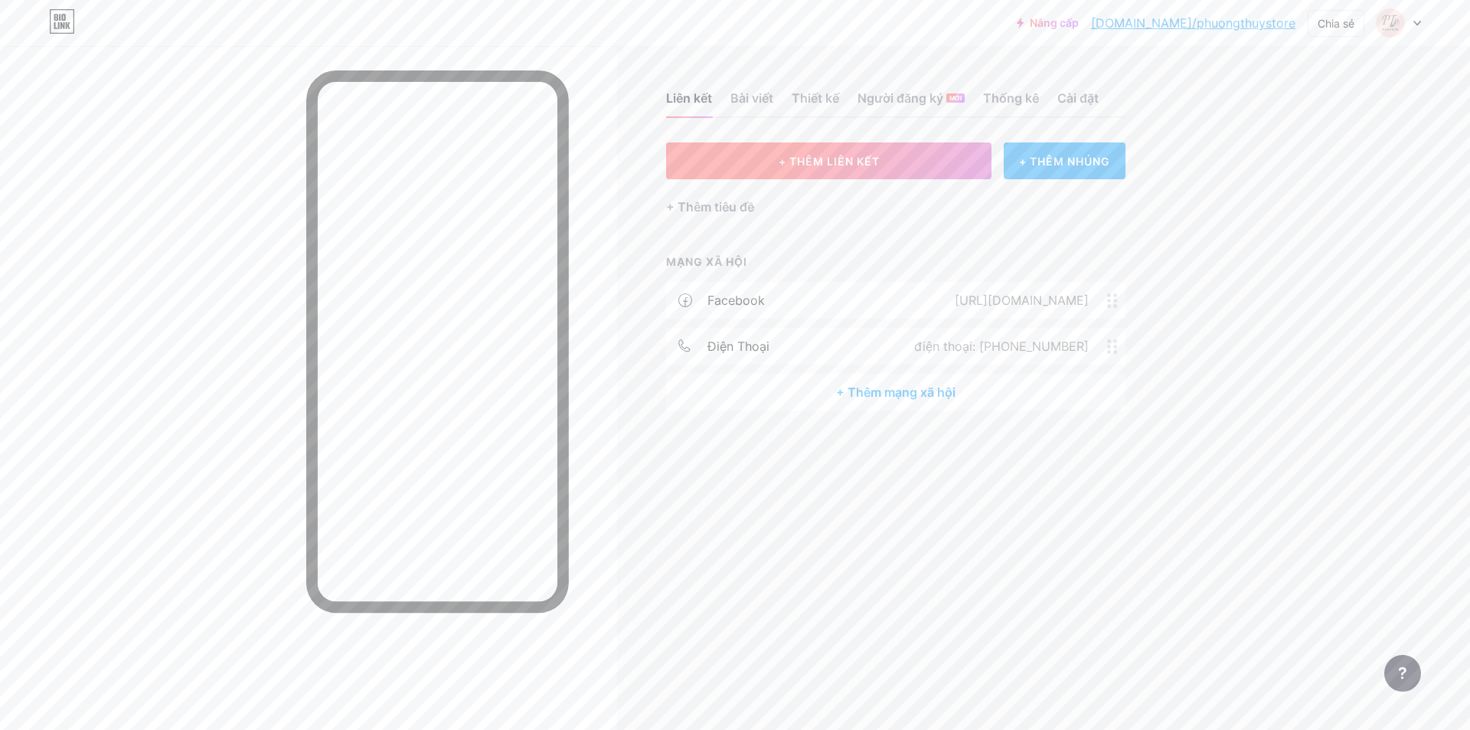
click at [913, 162] on button "+ THÊM LIÊN KẾT" at bounding box center [828, 160] width 325 height 37
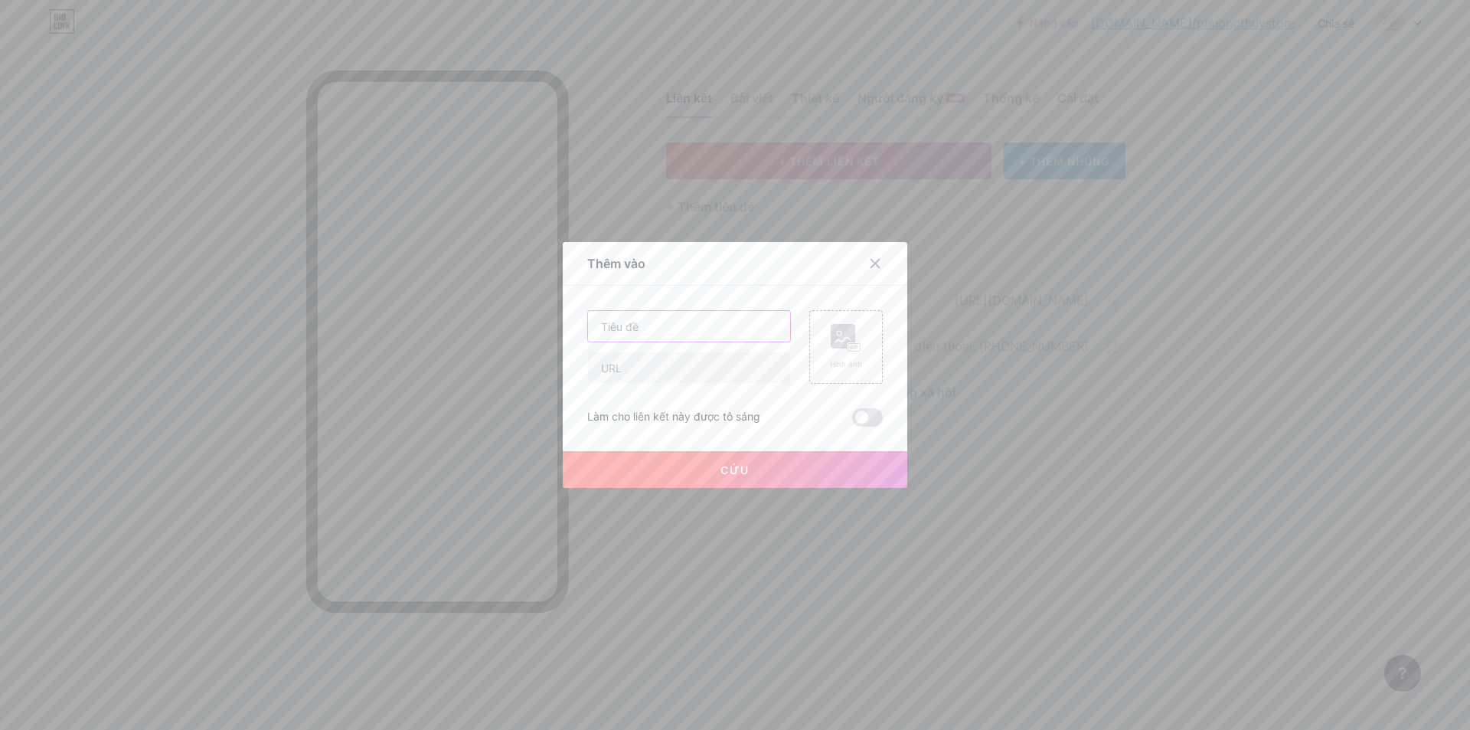
click at [731, 320] on input "text" at bounding box center [689, 326] width 202 height 31
click at [672, 363] on input "text" at bounding box center [689, 367] width 202 height 31
paste input "[URL][DOMAIN_NAME]"
drag, startPoint x: 700, startPoint y: 369, endPoint x: 795, endPoint y: 367, distance: 95.7
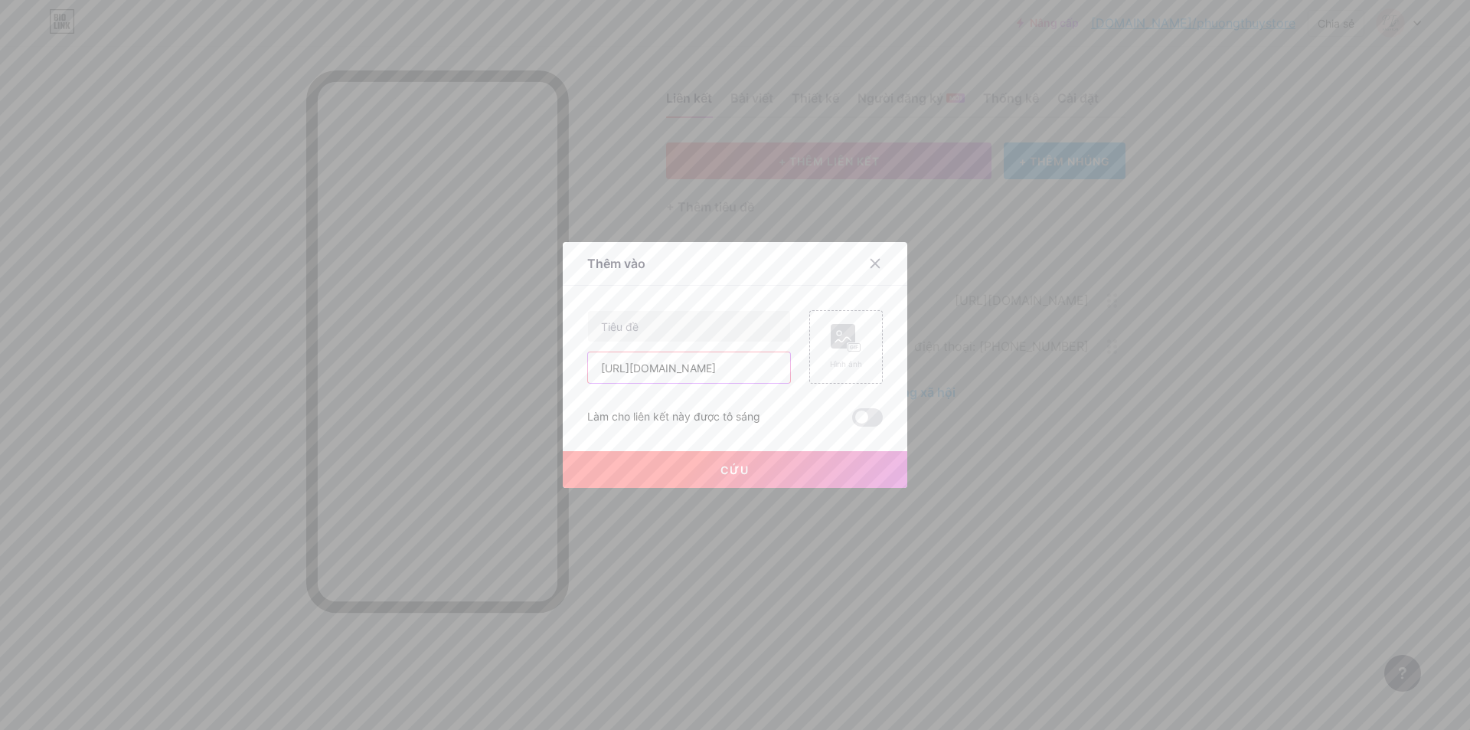
click at [795, 367] on div "[URL][DOMAIN_NAME] Hình ảnh" at bounding box center [734, 346] width 295 height 73
type input "[URL][DOMAIN_NAME]"
click at [837, 355] on div "Hình ảnh" at bounding box center [846, 347] width 32 height 46
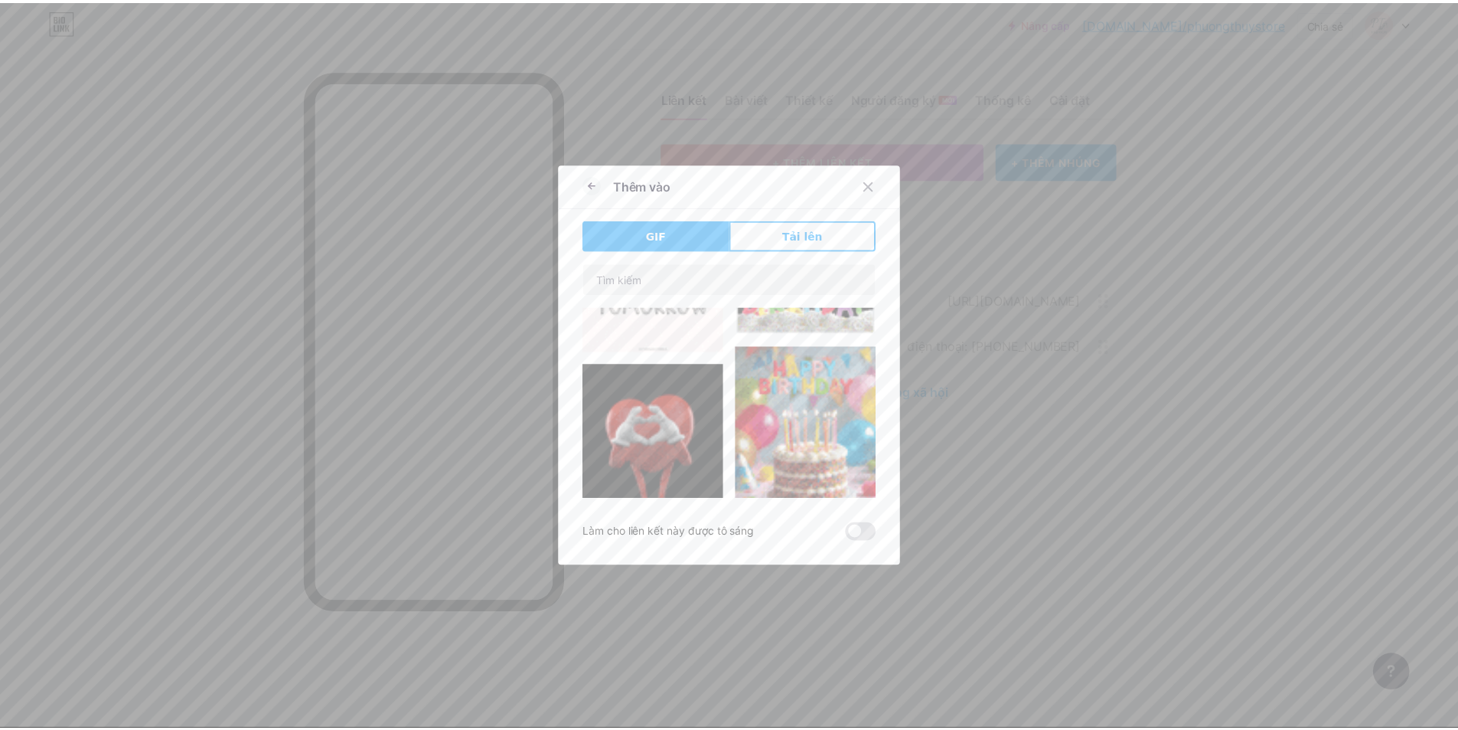
scroll to position [5325, 0]
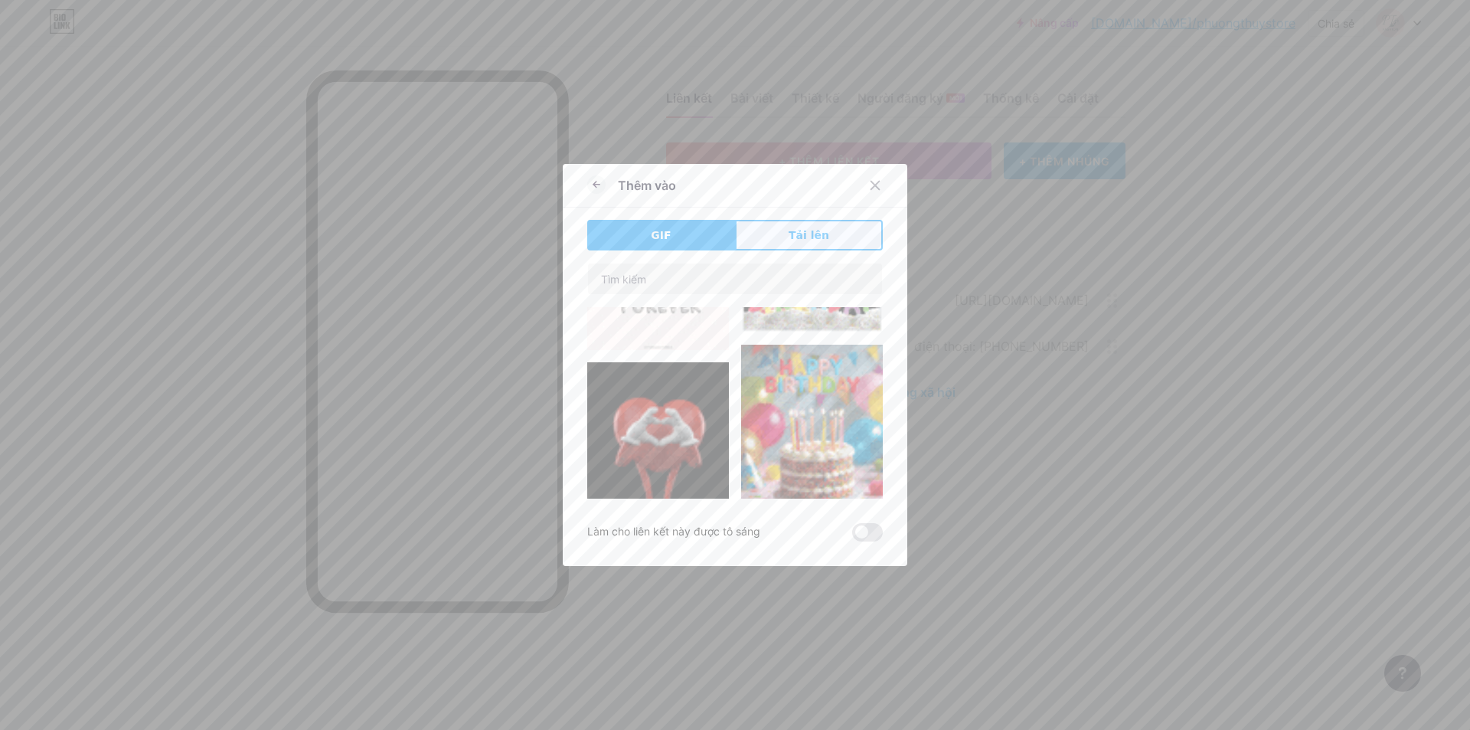
click at [796, 238] on font "Tải lên" at bounding box center [808, 235] width 41 height 12
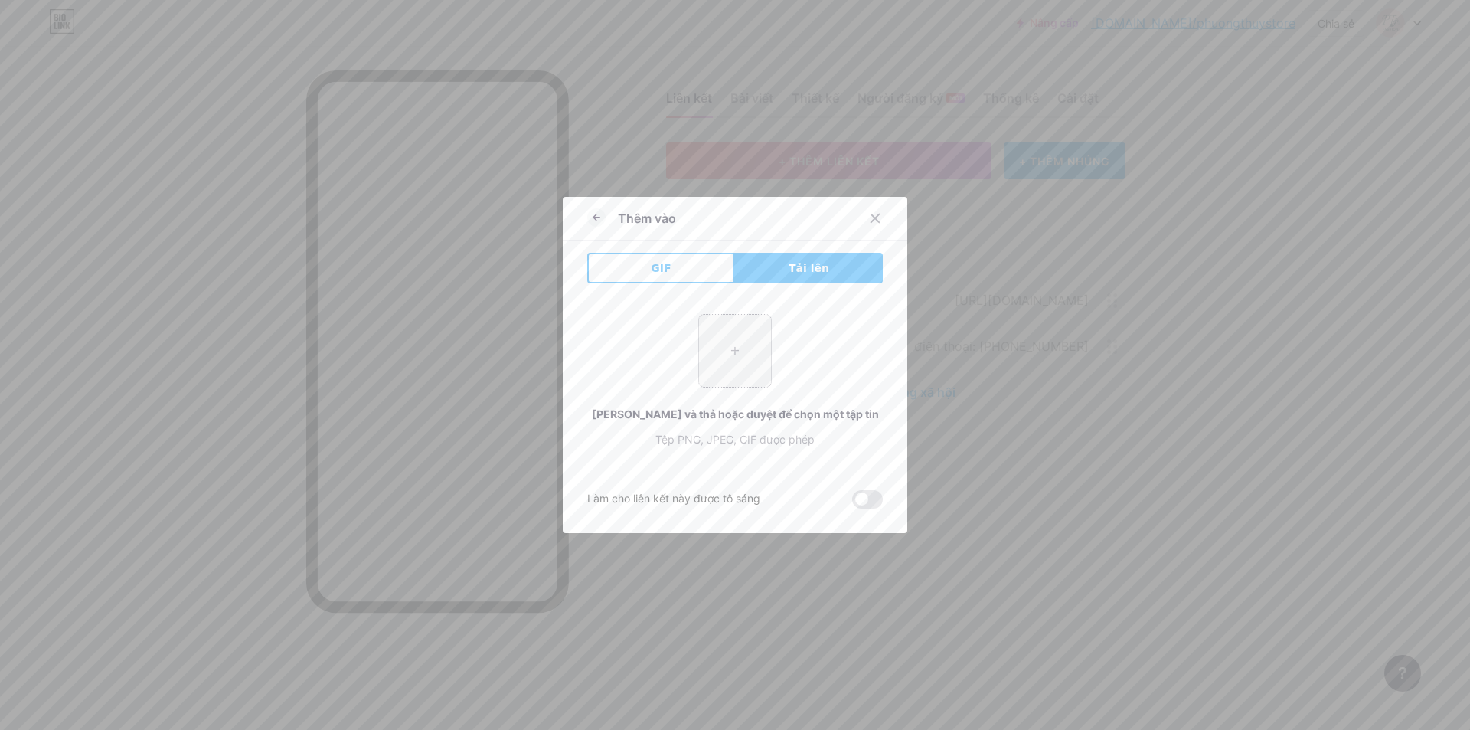
click at [755, 362] on input "file" at bounding box center [735, 351] width 72 height 72
type input "C:\fakepath\Facebook-200x200.jpg"
click at [870, 500] on span at bounding box center [867, 499] width 31 height 18
click at [852, 503] on input "checkbox" at bounding box center [852, 503] width 0 height 0
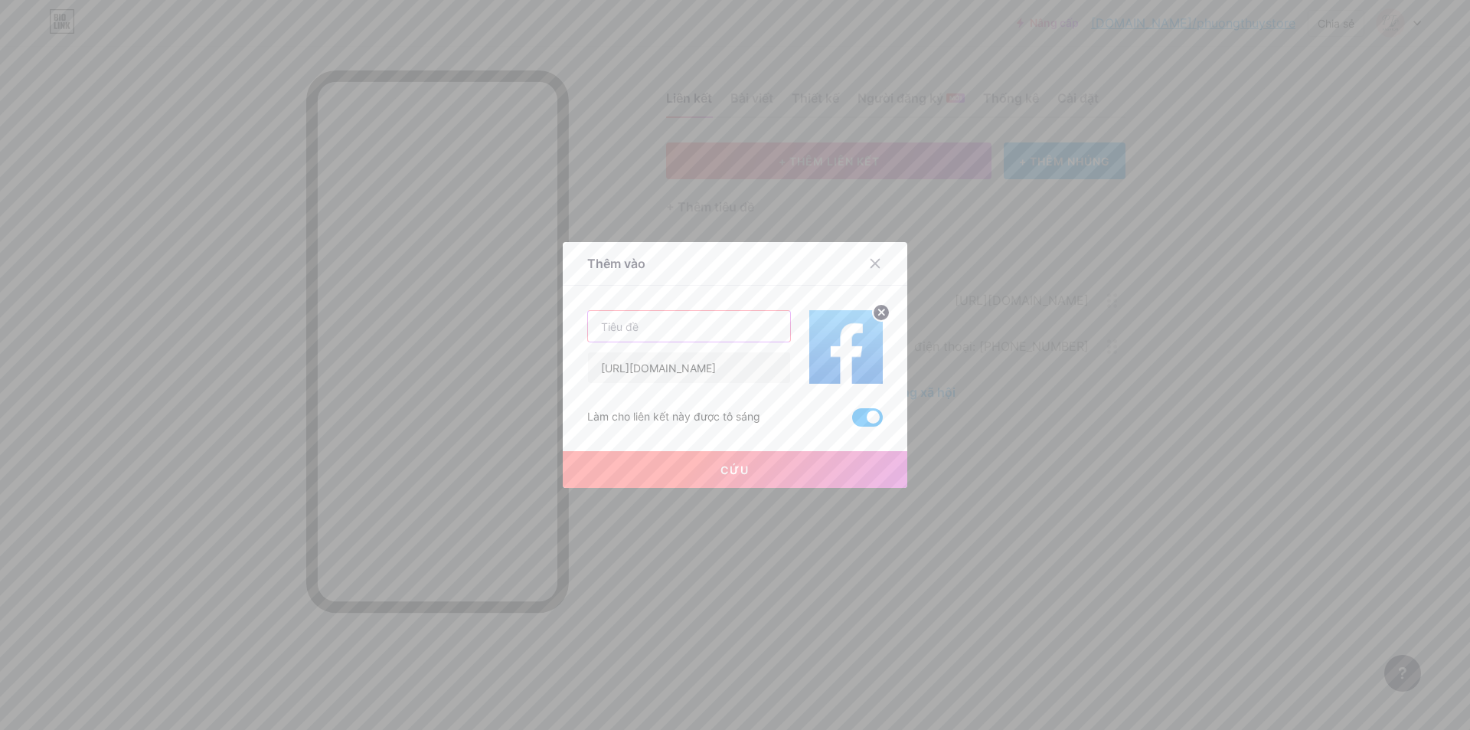
click at [700, 328] on input "text" at bounding box center [689, 326] width 202 height 31
type input "Pages Facebook"
click at [759, 477] on button "Cứu" at bounding box center [735, 469] width 344 height 37
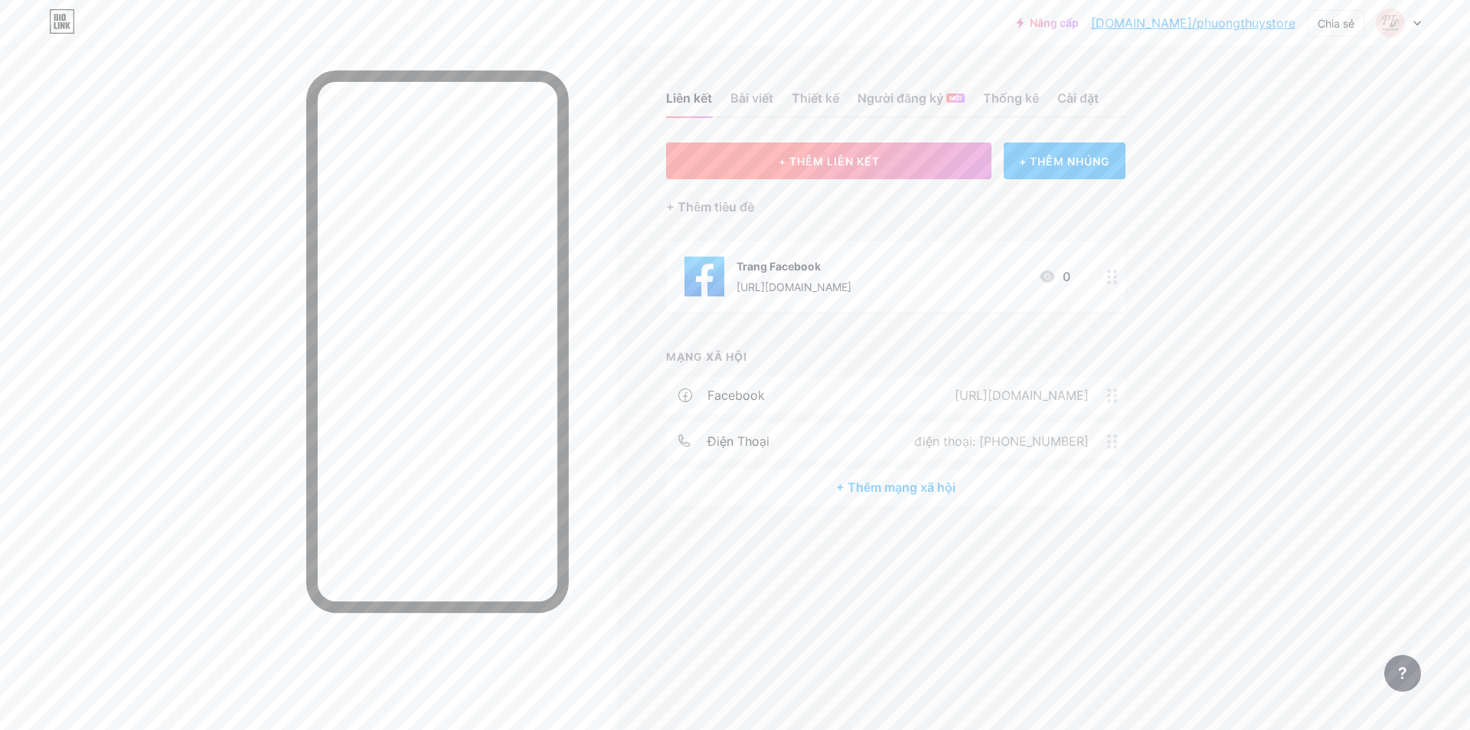
click at [825, 165] on font "+ THÊM LIÊN KẾT" at bounding box center [829, 161] width 101 height 13
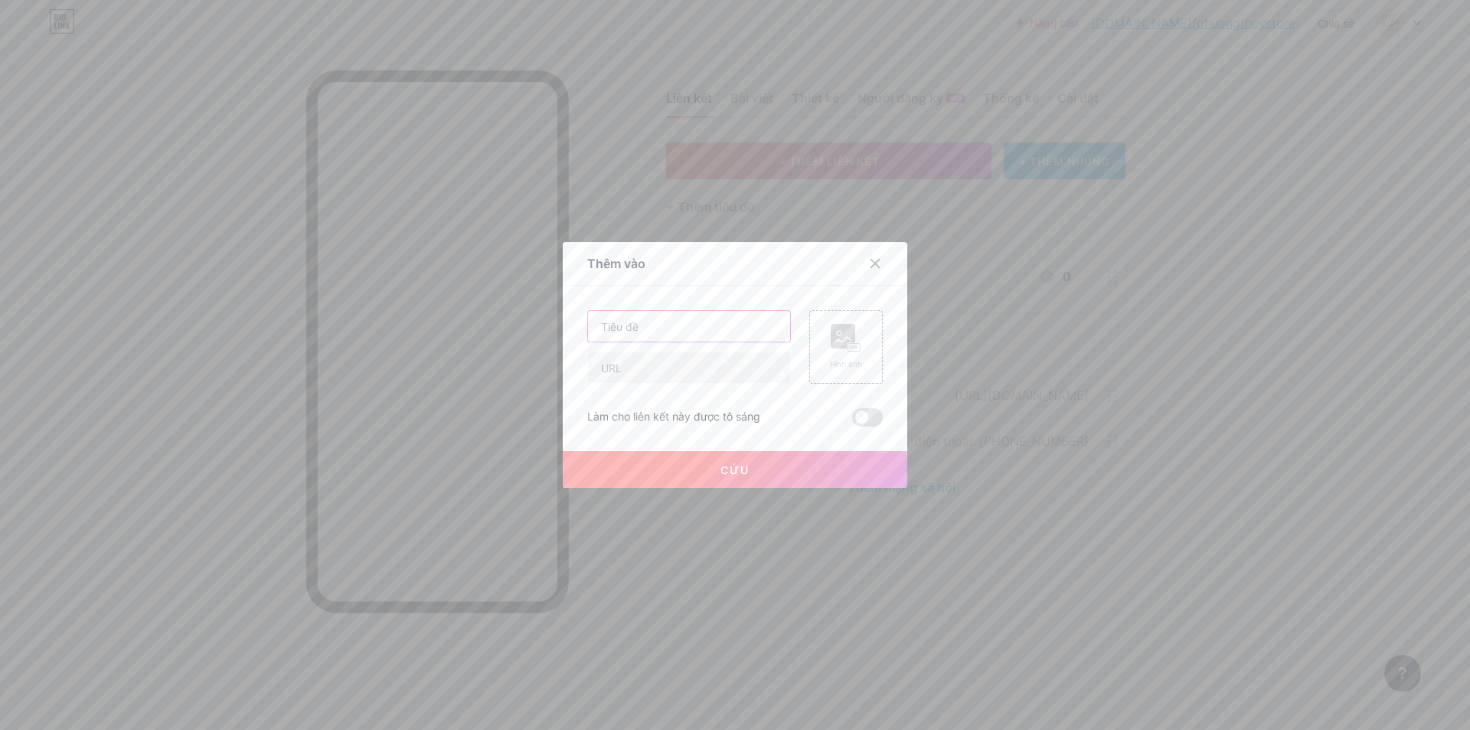
click at [676, 323] on input "text" at bounding box center [689, 326] width 202 height 31
type input "Zalo"
click at [653, 365] on input "text" at bounding box center [689, 367] width 202 height 31
click at [837, 338] on rect at bounding box center [843, 336] width 24 height 24
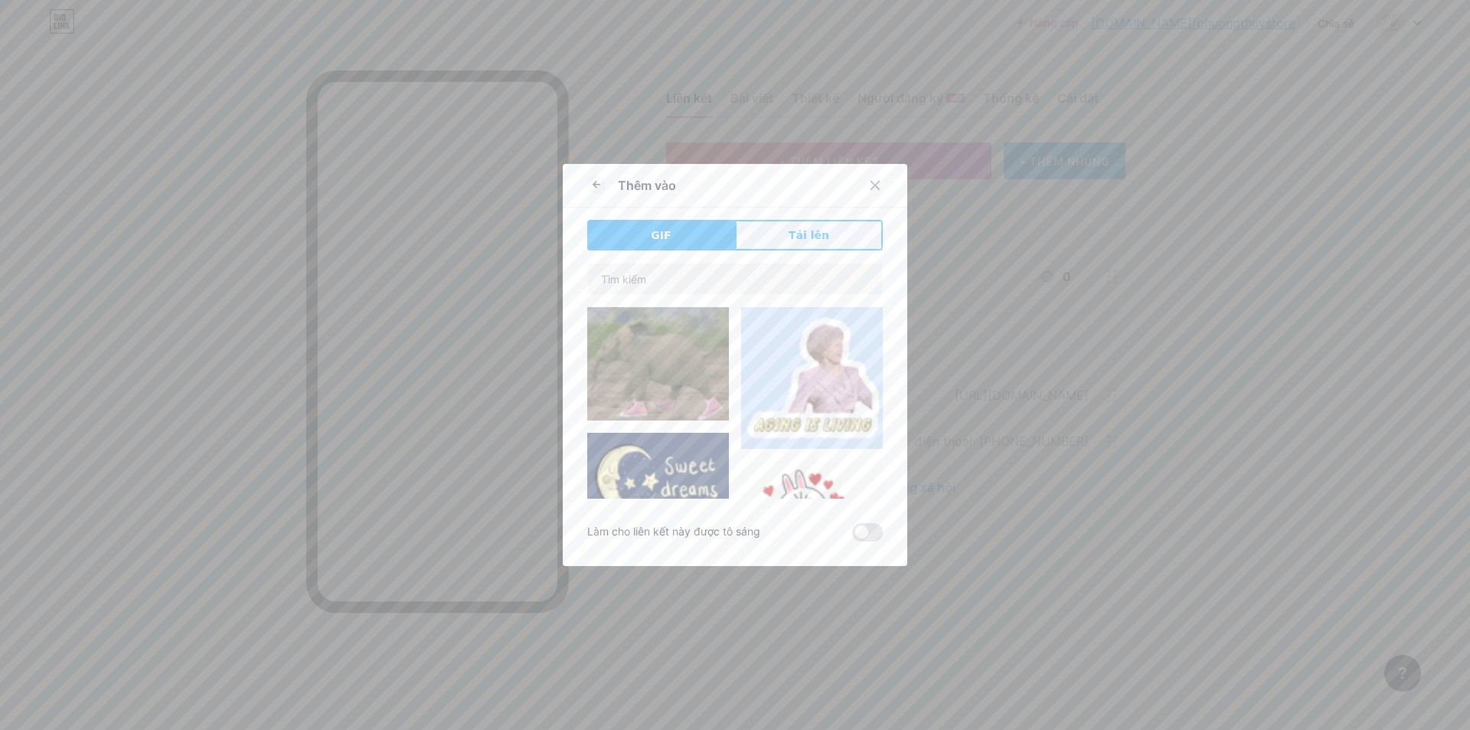
click at [778, 230] on button "Tải lên" at bounding box center [809, 235] width 148 height 31
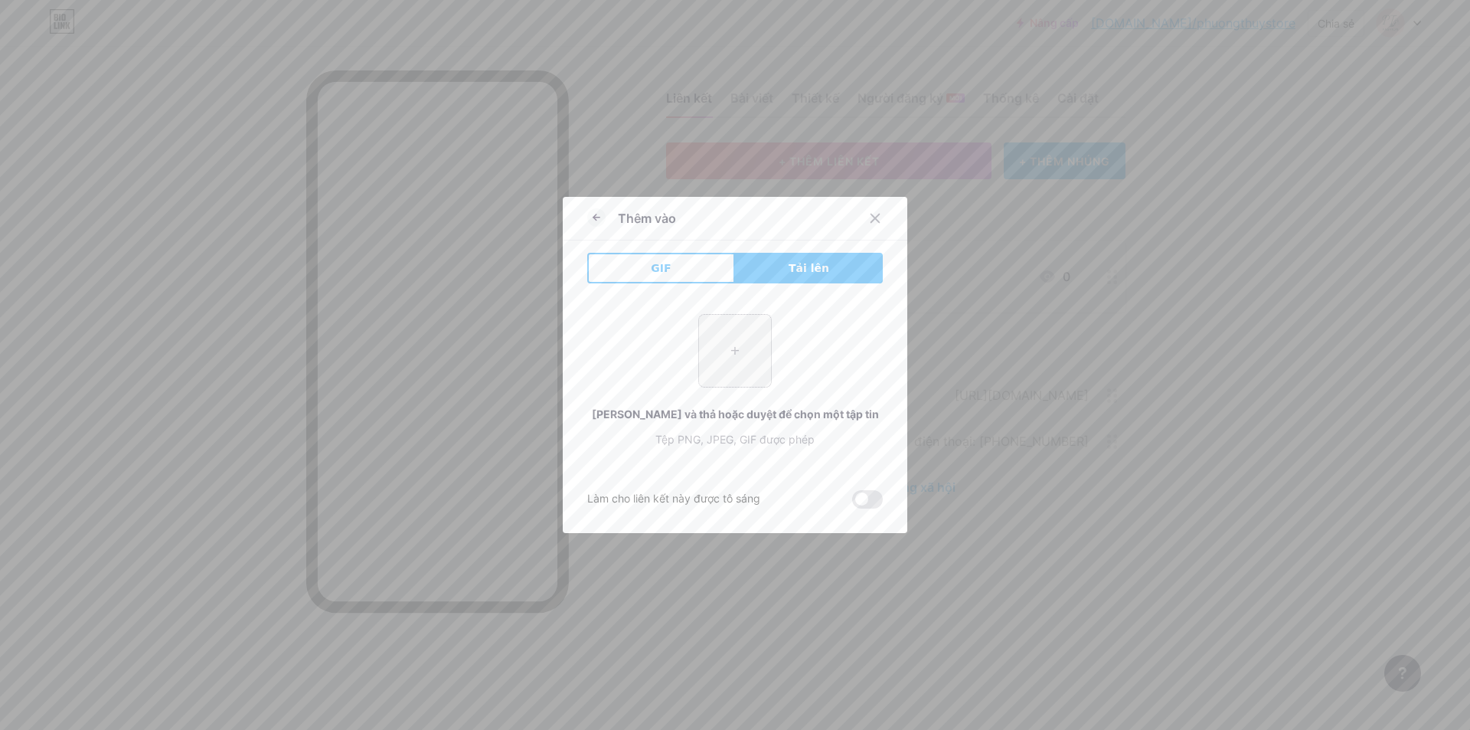
click at [700, 336] on input "file" at bounding box center [735, 351] width 72 height 72
type input "C:\fakepath\Icon_of_Zalo.svg.webp"
click at [863, 498] on span at bounding box center [867, 499] width 31 height 18
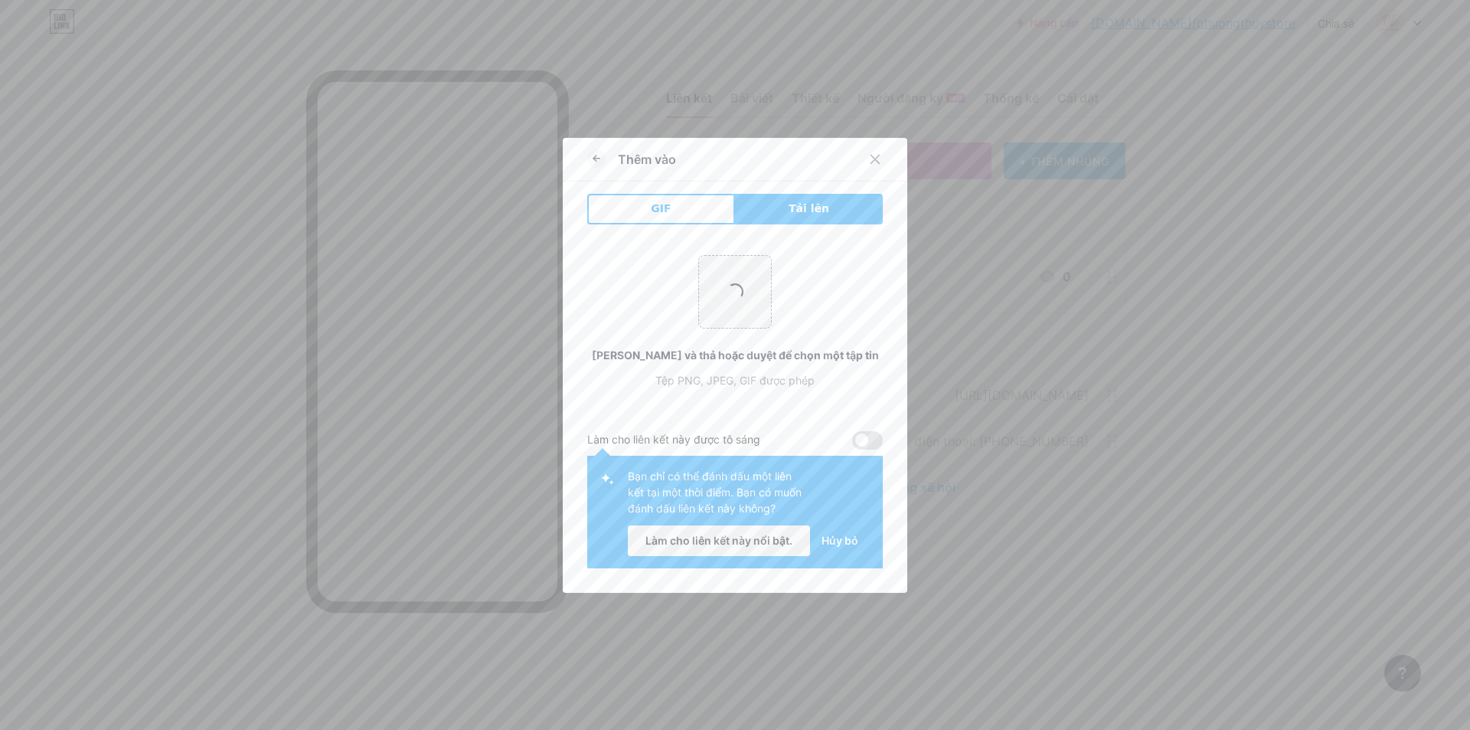
click at [860, 438] on span at bounding box center [867, 440] width 31 height 18
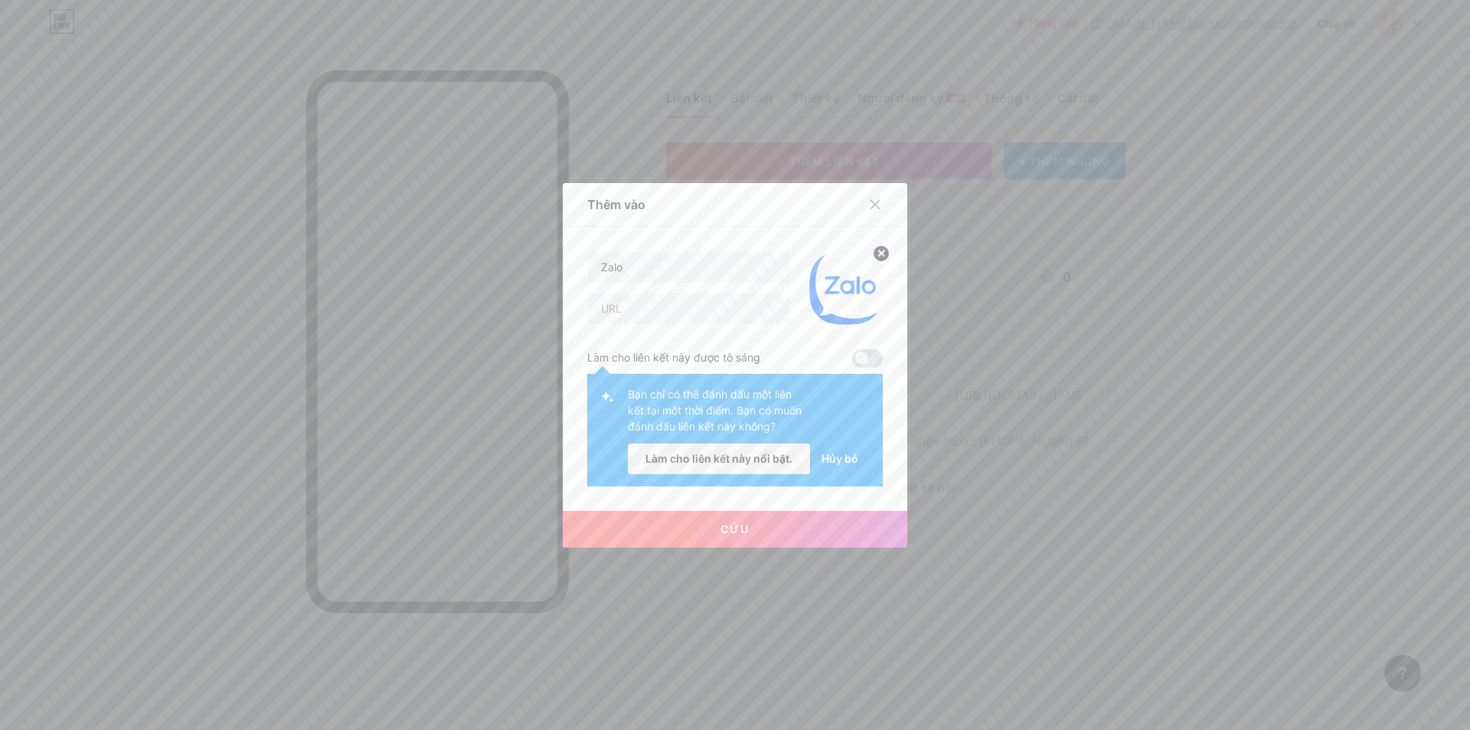
click at [862, 354] on span at bounding box center [867, 358] width 31 height 18
click at [672, 312] on input "text" at bounding box center [689, 308] width 202 height 31
paste input "[URL][DOMAIN_NAME]"
type input "[URL][DOMAIN_NAME]"
click at [777, 537] on button "Cứu" at bounding box center [735, 529] width 344 height 37
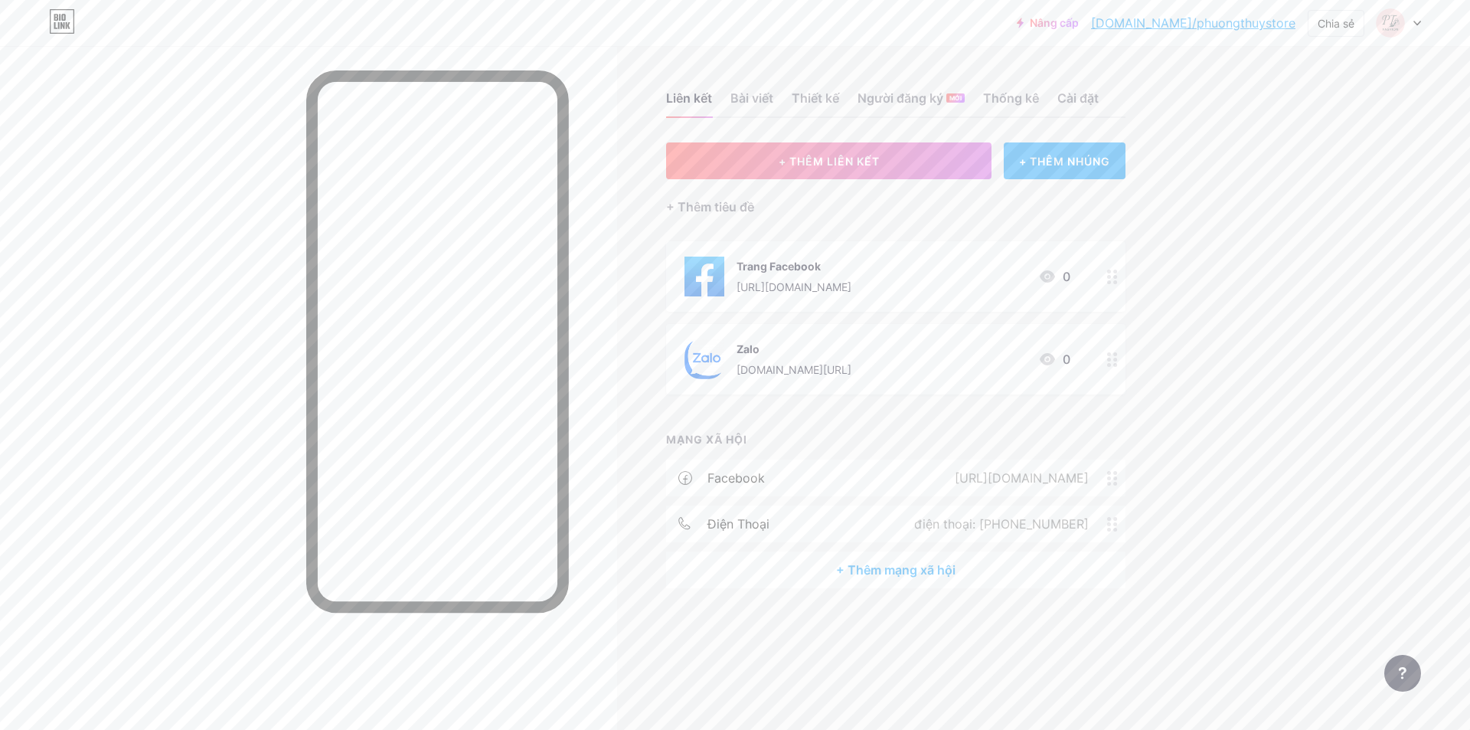
click at [1232, 15] on font "[DOMAIN_NAME]/phuongthuystore" at bounding box center [1193, 22] width 204 height 15
click at [1063, 99] on font "Cài đặt" at bounding box center [1077, 97] width 41 height 15
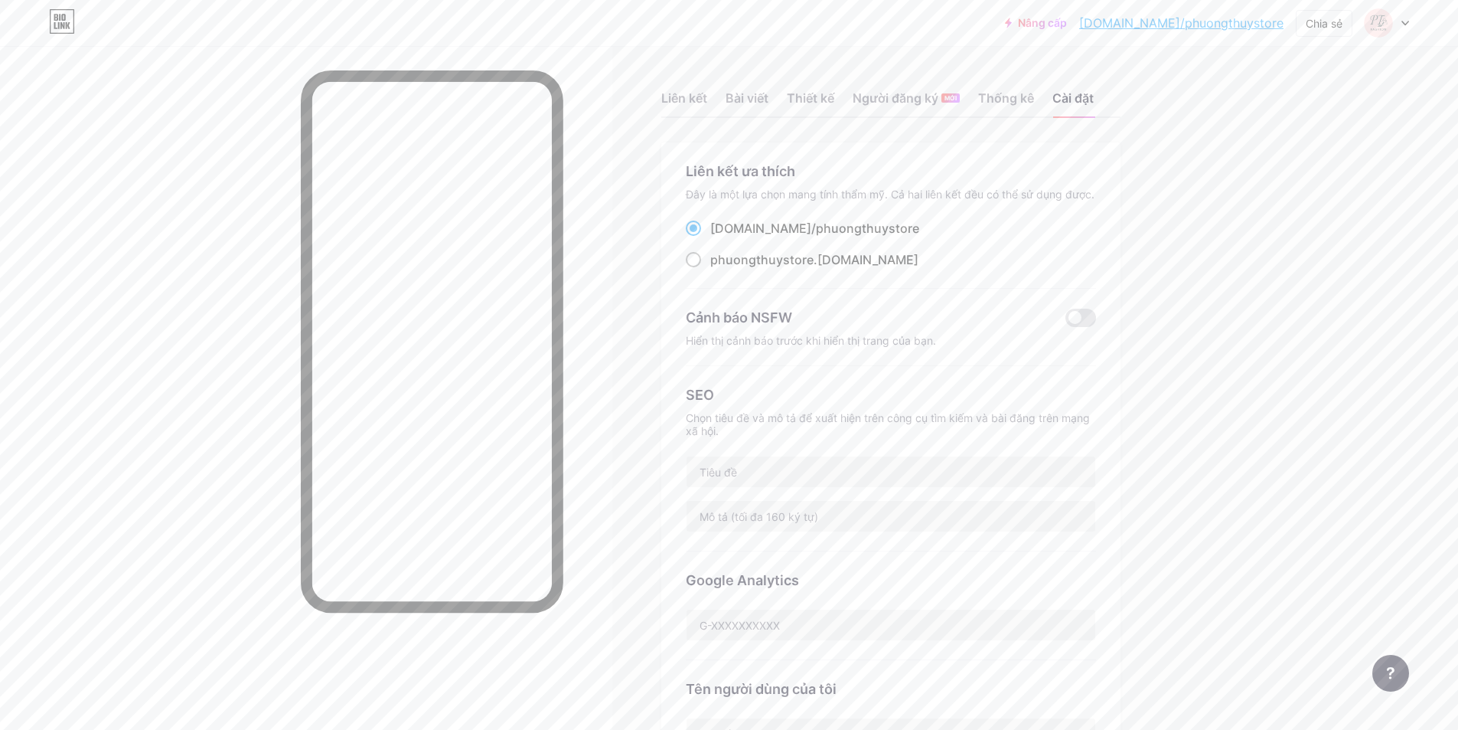
click at [818, 260] on font ".[DOMAIN_NAME]" at bounding box center [866, 259] width 105 height 15
click at [720, 269] on input "phuongthuystore .[DOMAIN_NAME]" at bounding box center [715, 274] width 10 height 10
radio input "true"
click at [850, 230] on font "phuongthuystore" at bounding box center [867, 227] width 103 height 15
click at [720, 237] on input "[DOMAIN_NAME]/ phuongthuystore" at bounding box center [715, 242] width 10 height 10
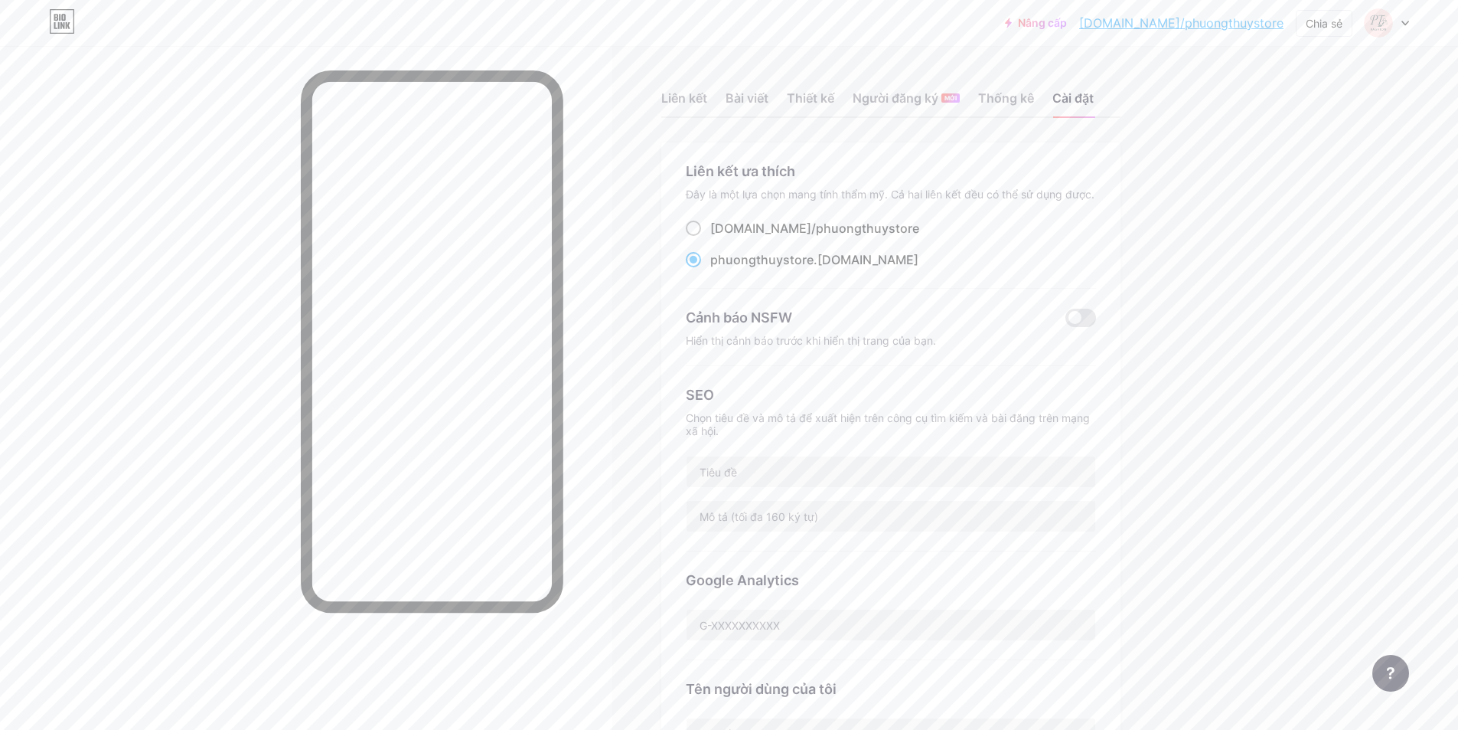
radio input "true"
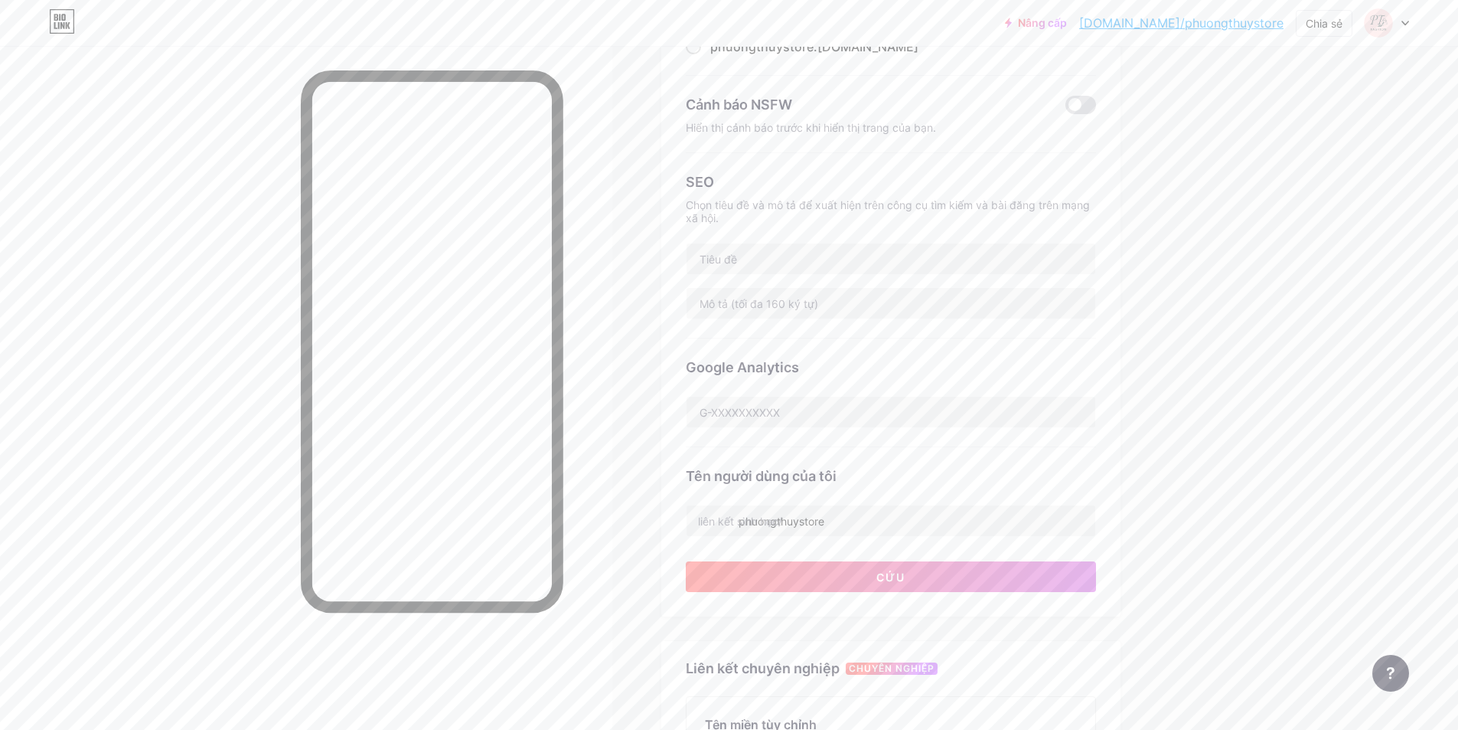
scroll to position [230, 0]
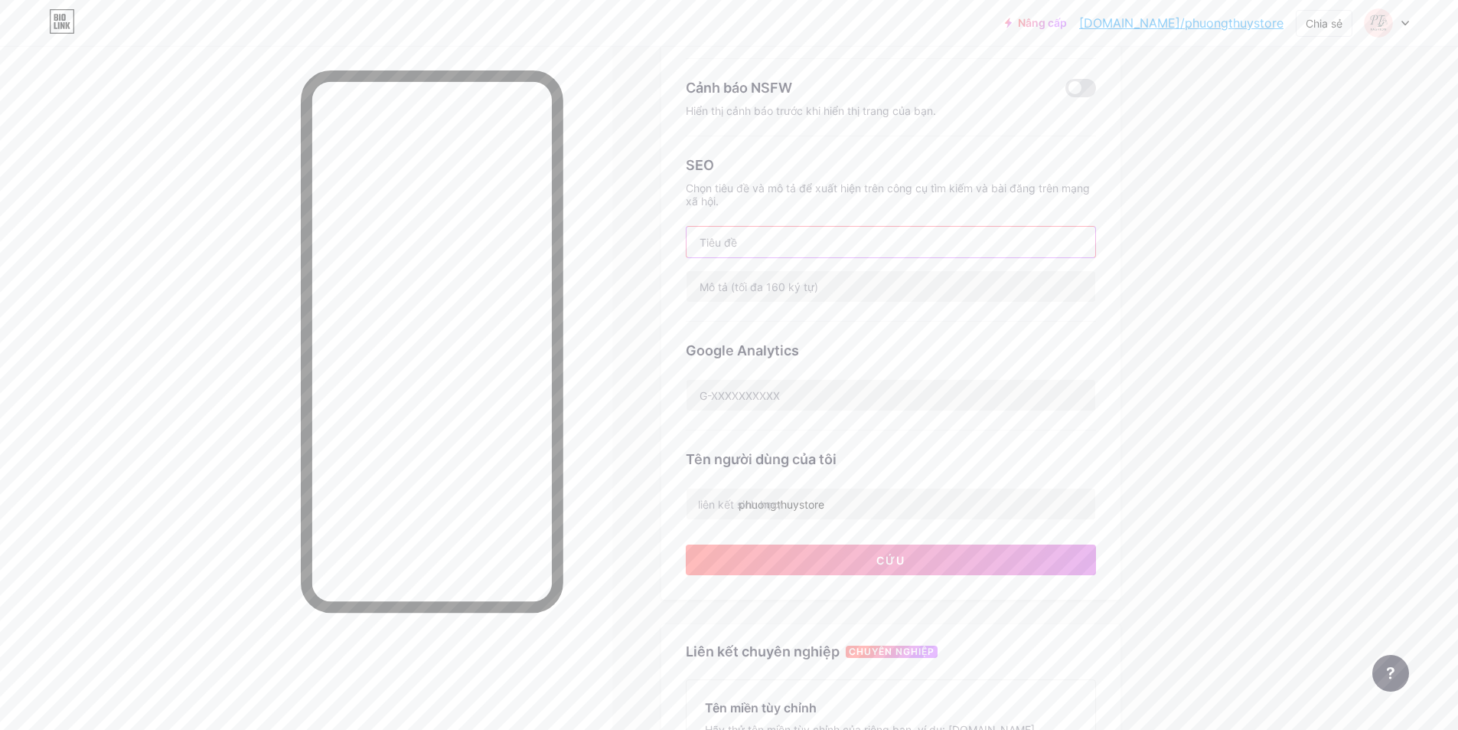
click at [848, 240] on input "text" at bounding box center [891, 242] width 409 height 31
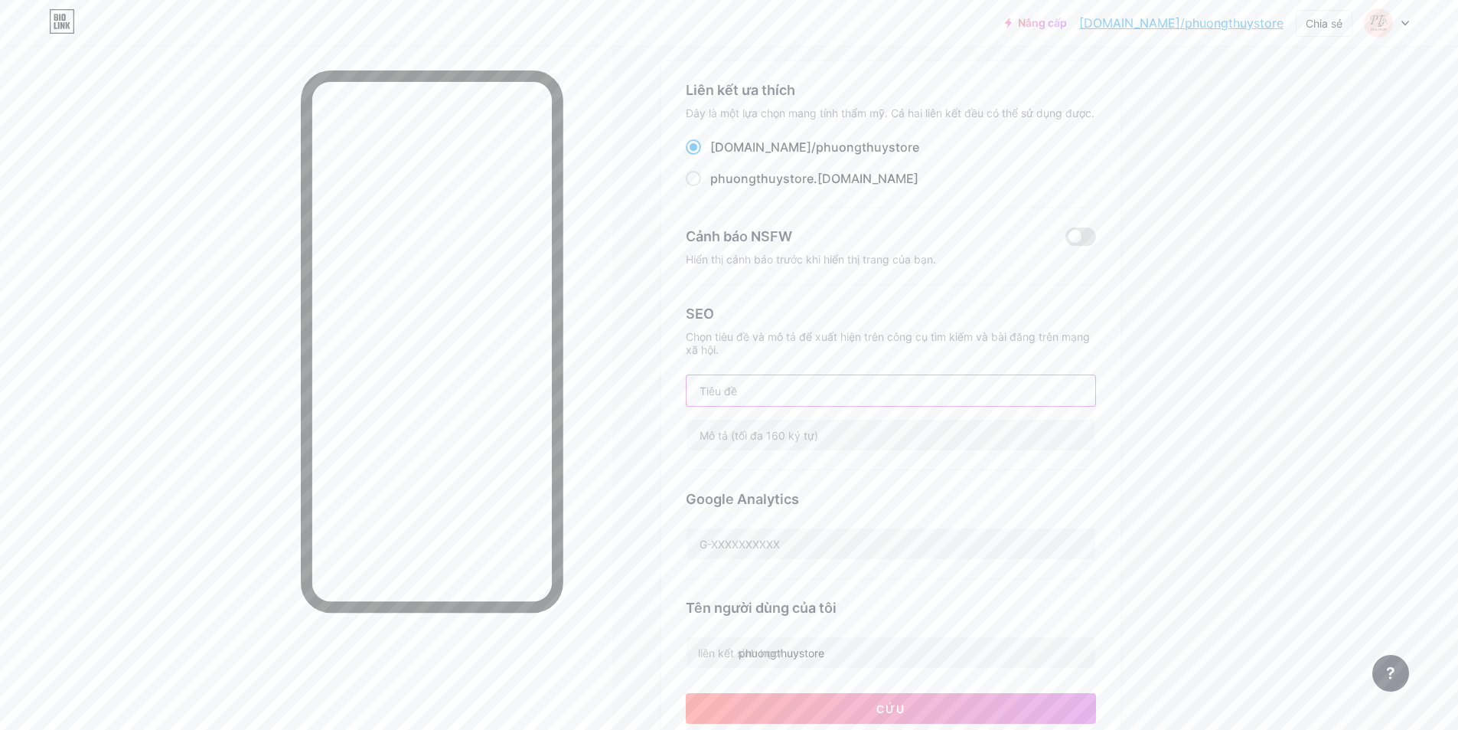
scroll to position [77, 0]
drag, startPoint x: 886, startPoint y: 153, endPoint x: 902, endPoint y: 215, distance: 63.9
click at [907, 208] on div "Liên kết ưa thích Đây là một lựa chọn mang tính thẩm mỹ. Cả hai liên kết đều có…" at bounding box center [891, 148] width 410 height 128
click at [772, 388] on input "text" at bounding box center [891, 395] width 409 height 31
paste input "store"
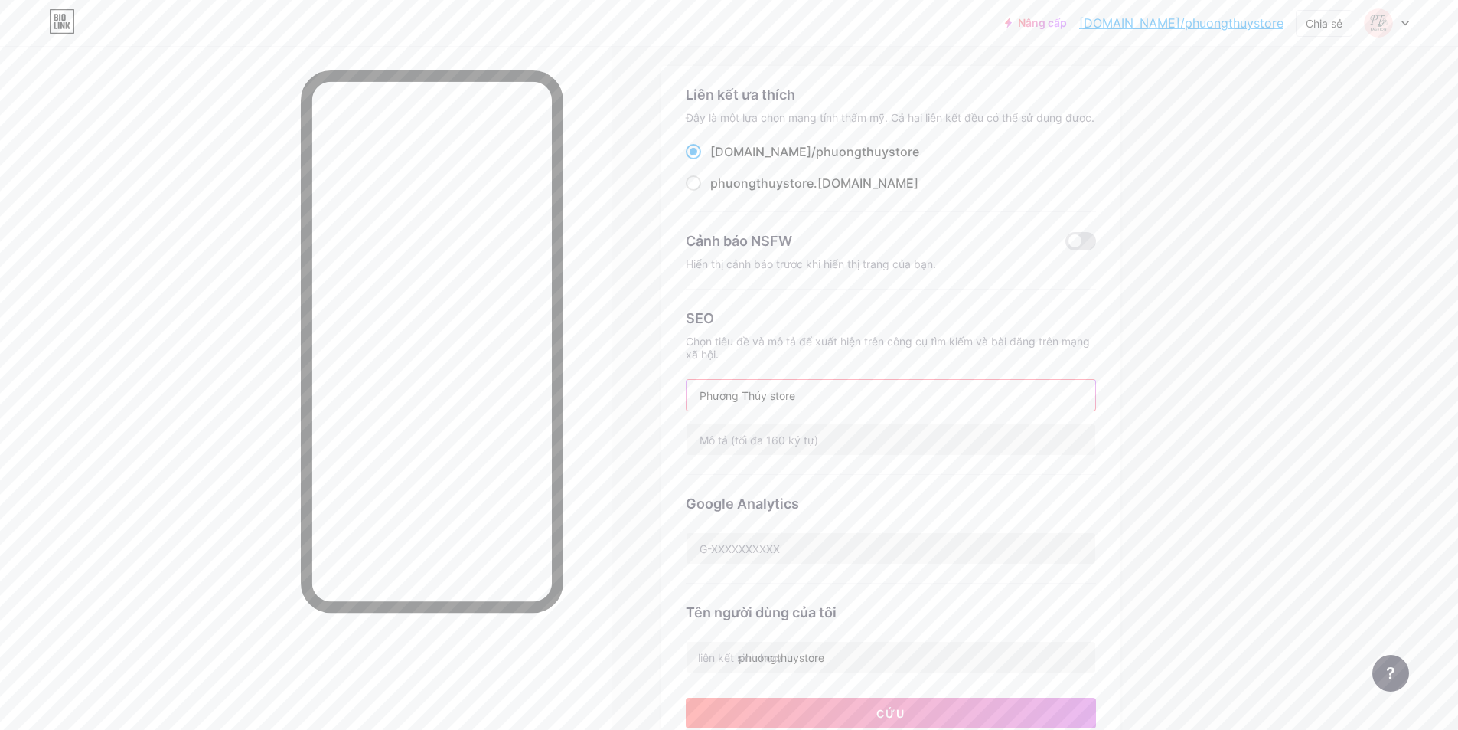
drag, startPoint x: 782, startPoint y: 399, endPoint x: 775, endPoint y: 398, distance: 7.7
click at [775, 398] on input "Phương Thúy store" at bounding box center [891, 395] width 409 height 31
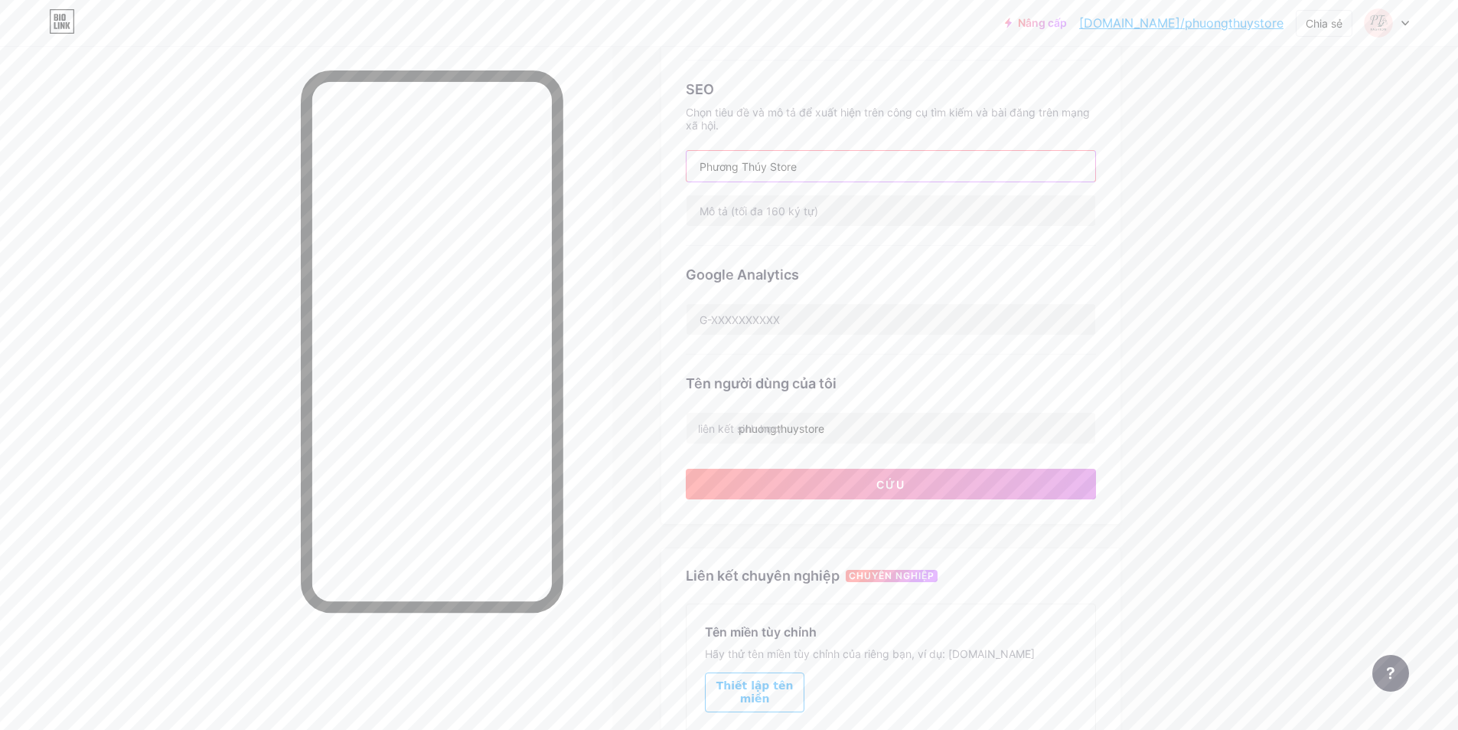
scroll to position [306, 0]
type input "Phương Thúy Store"
click at [864, 423] on input "phuongthuystore" at bounding box center [891, 427] width 409 height 31
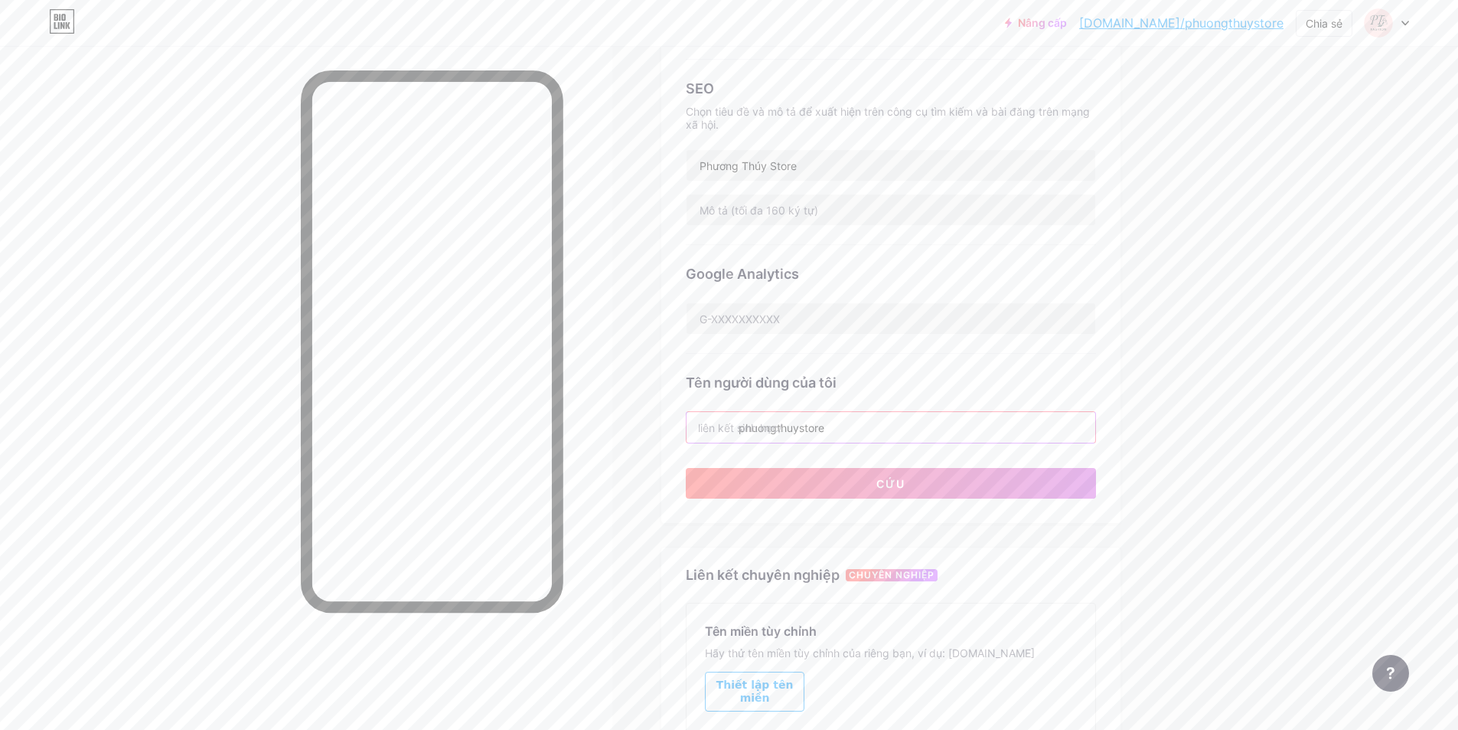
click at [864, 423] on input "phuongthuystore" at bounding box center [891, 427] width 409 height 31
type input "p"
type input "n"
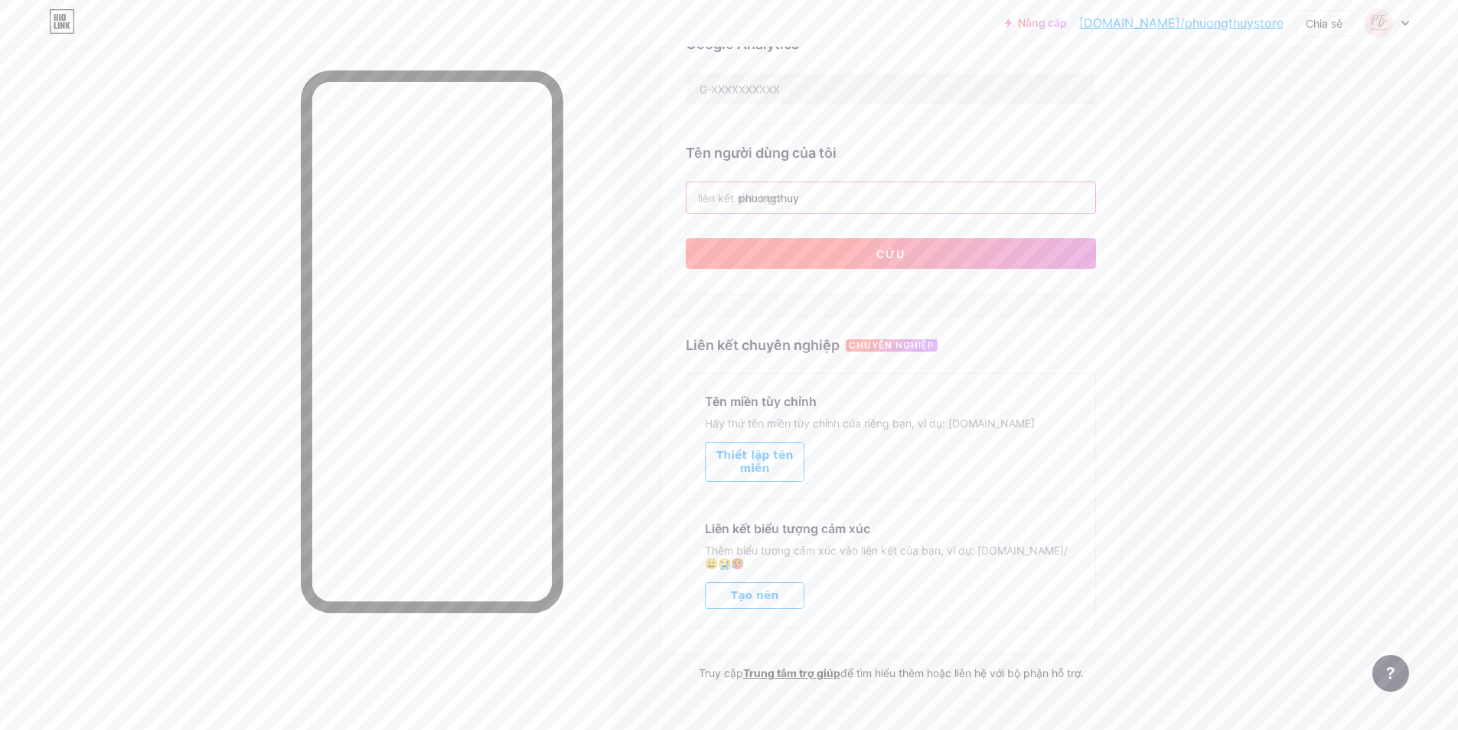
type input "phuongthuy"
click at [958, 258] on button "Cứu" at bounding box center [891, 253] width 410 height 31
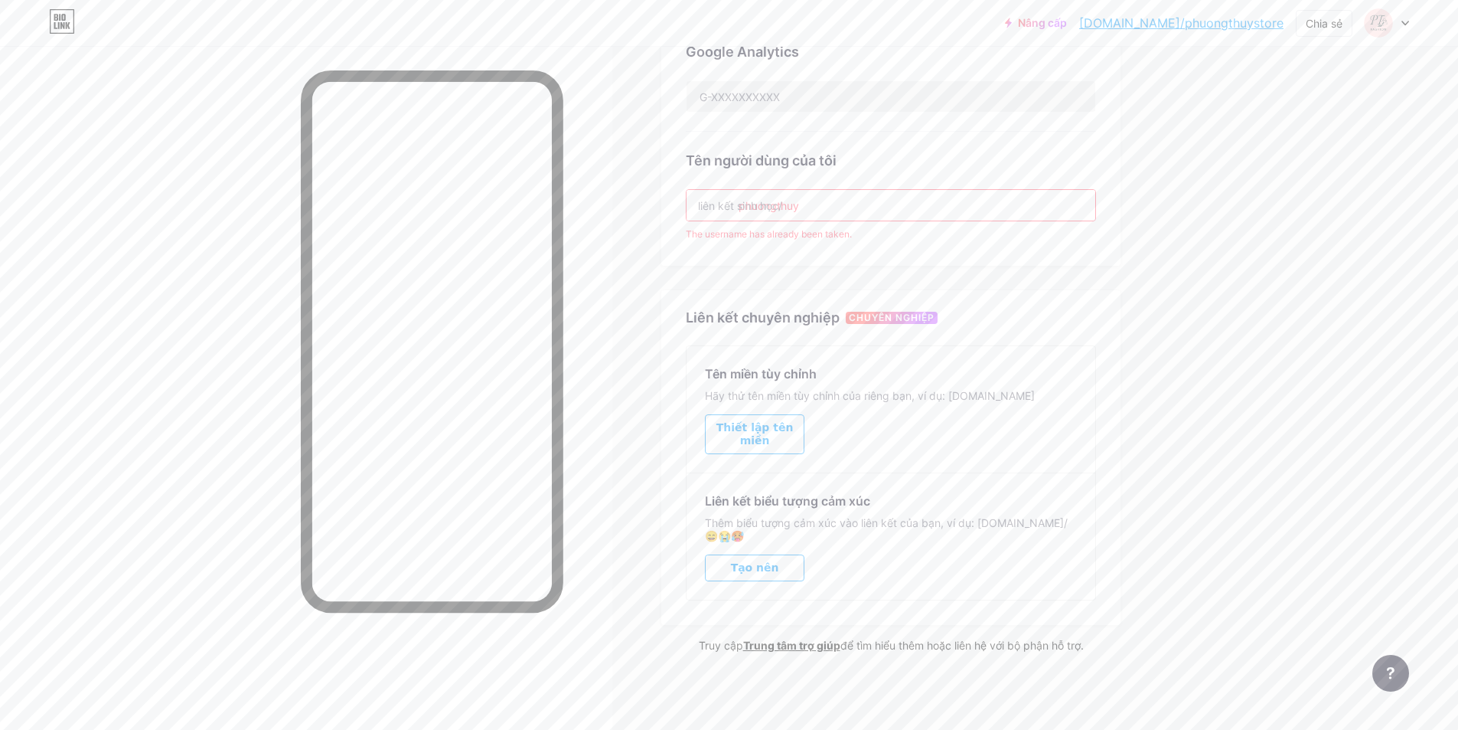
scroll to position [501, 0]
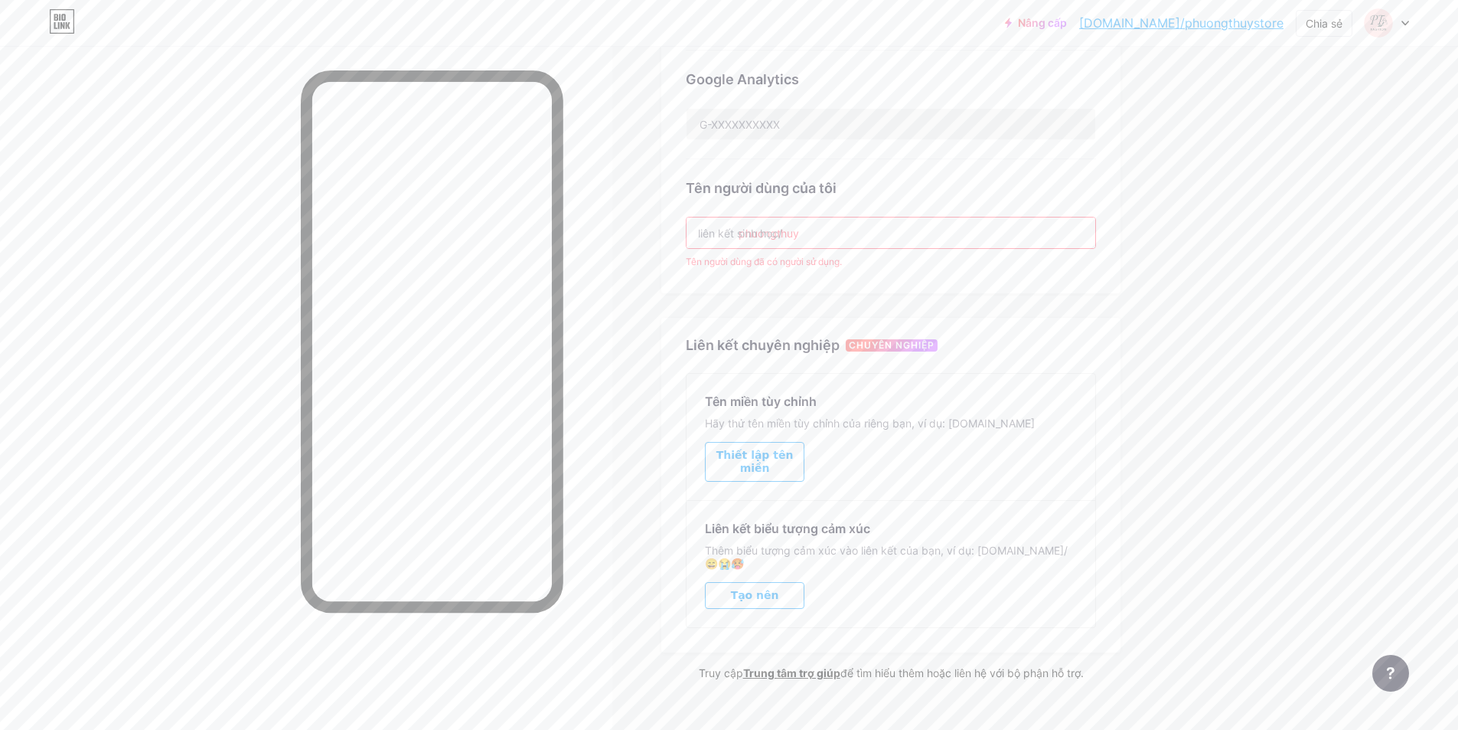
click at [905, 299] on div "Liên kết ưa thích Đây là một lựa chọn mang tính thẩm mỹ. Cả hai liên kết đều có…" at bounding box center [890, 161] width 459 height 1039
click at [829, 244] on input "phuongthuy" at bounding box center [891, 232] width 409 height 31
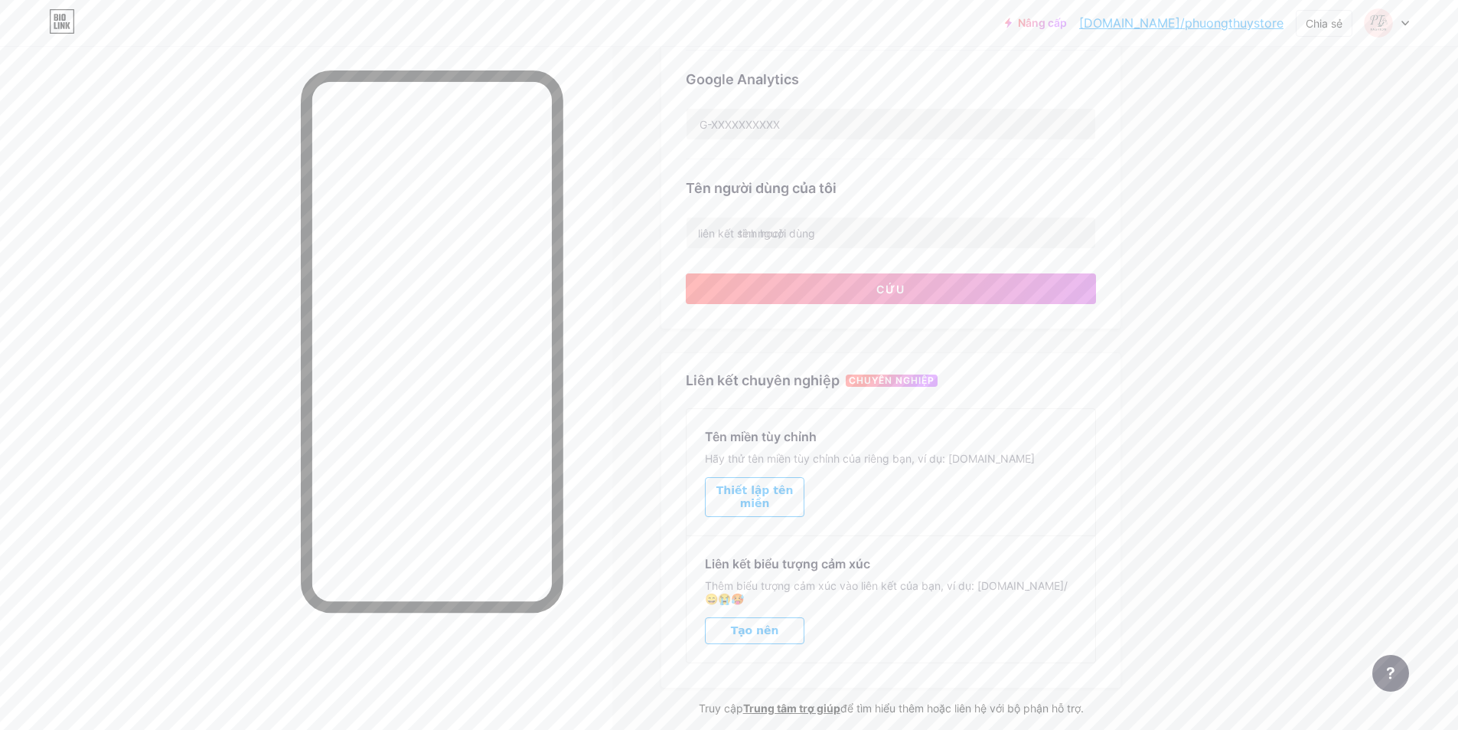
click at [789, 327] on div "Liên kết ưa thích Đây là một lựa chọn mang tính thẩm mỹ. Cả hai liên kết đều có…" at bounding box center [890, 179] width 459 height 1074
click at [794, 493] on font "Thiết lập tên miền" at bounding box center [755, 496] width 77 height 25
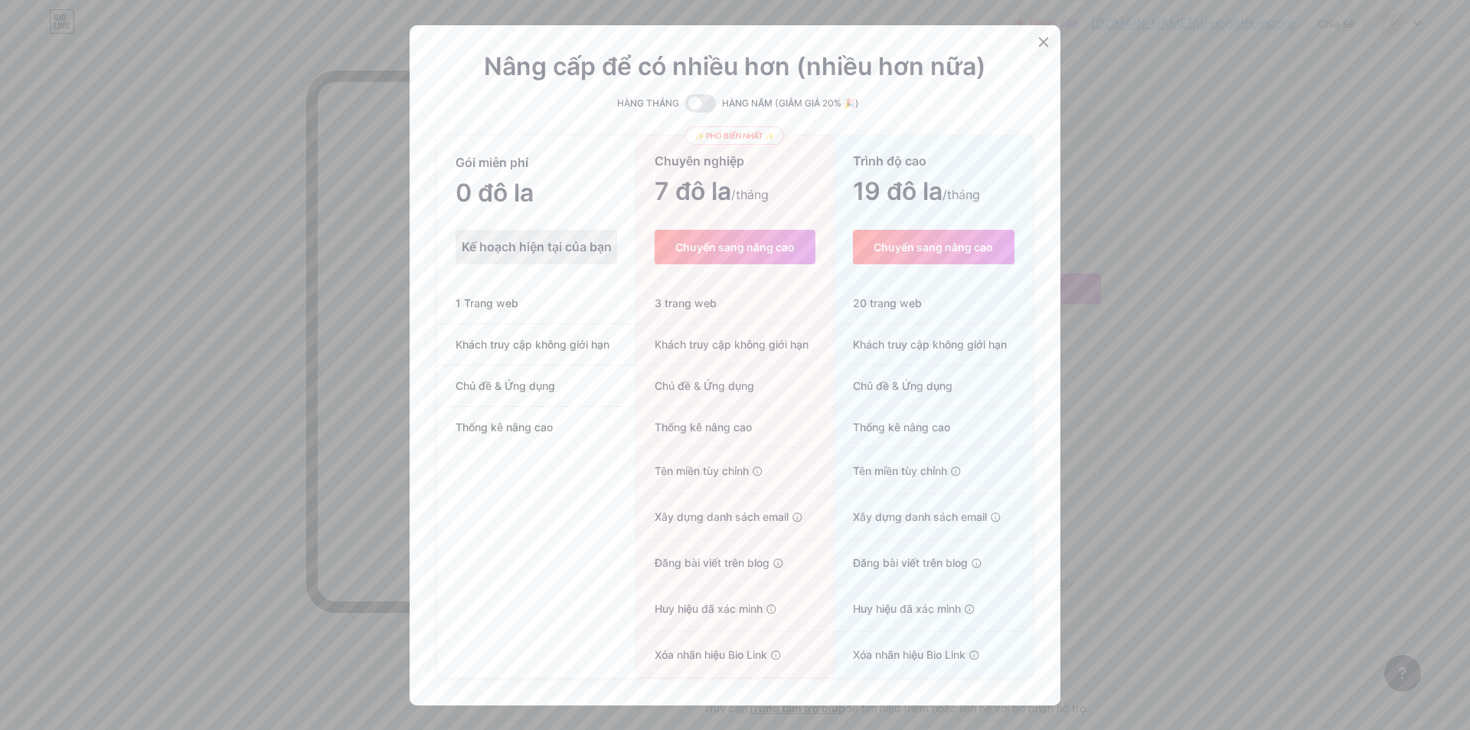
click at [1040, 34] on div at bounding box center [1044, 42] width 28 height 28
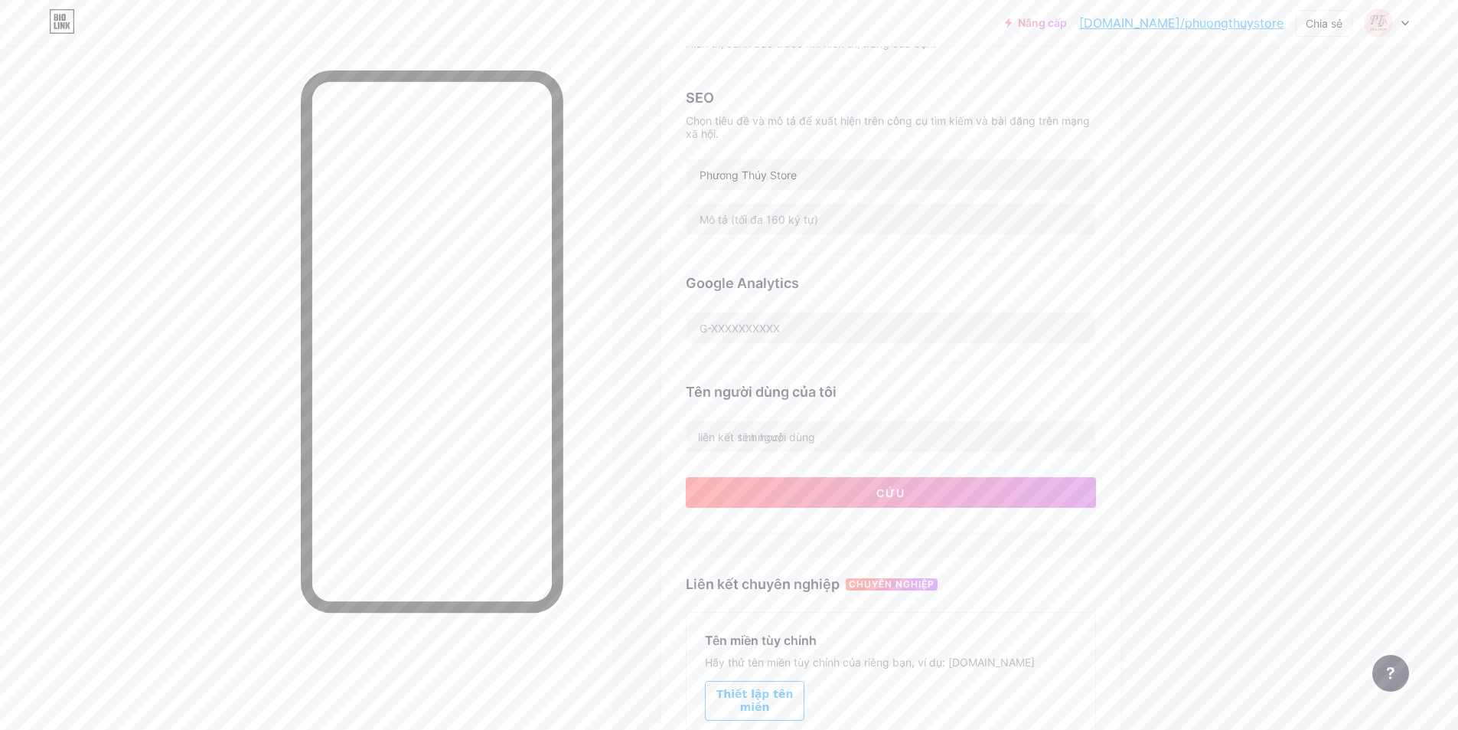
scroll to position [271, 0]
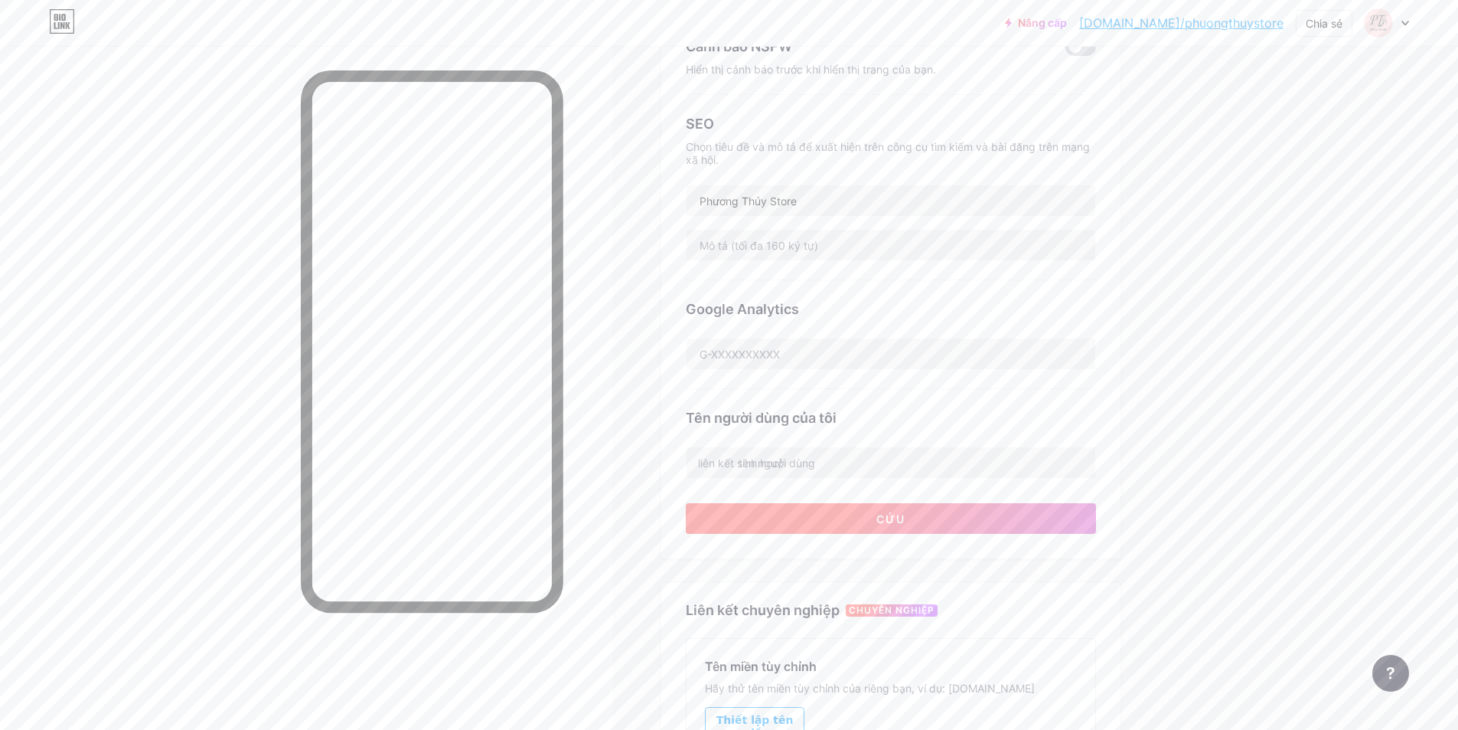
click at [863, 515] on button "Cứu" at bounding box center [891, 518] width 410 height 31
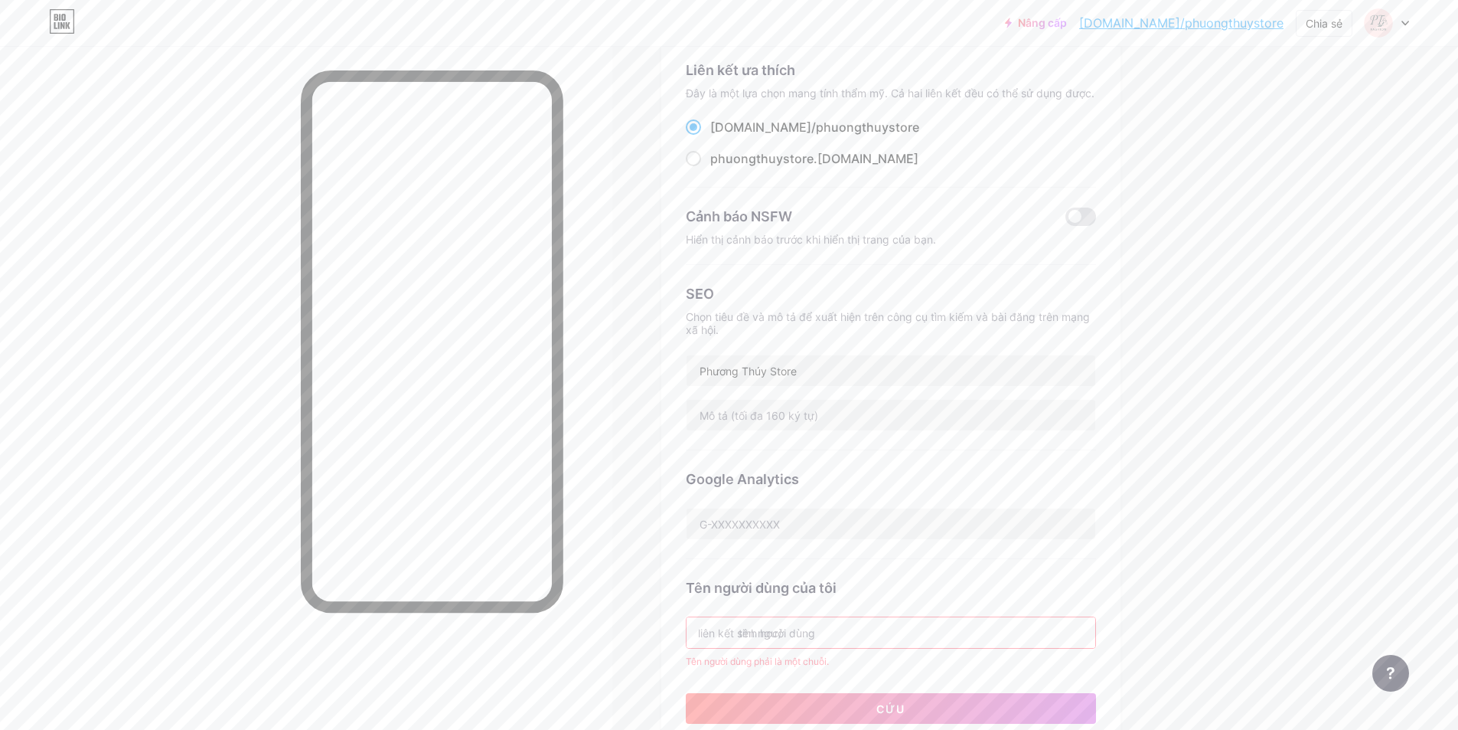
scroll to position [0, 0]
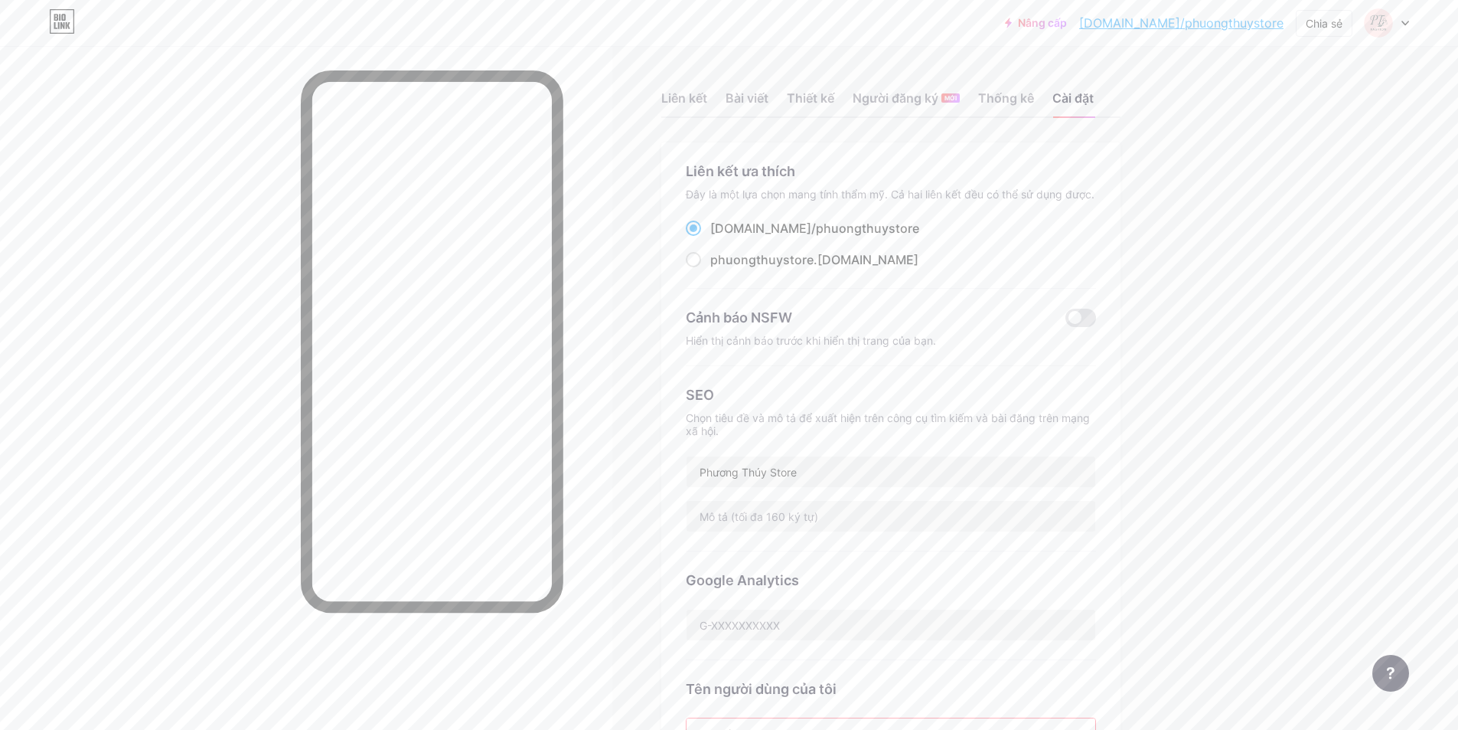
click at [1164, 24] on font "[DOMAIN_NAME]/phuongthuystore" at bounding box center [1181, 22] width 204 height 15
click at [993, 96] on font "Thống kê" at bounding box center [1006, 97] width 56 height 15
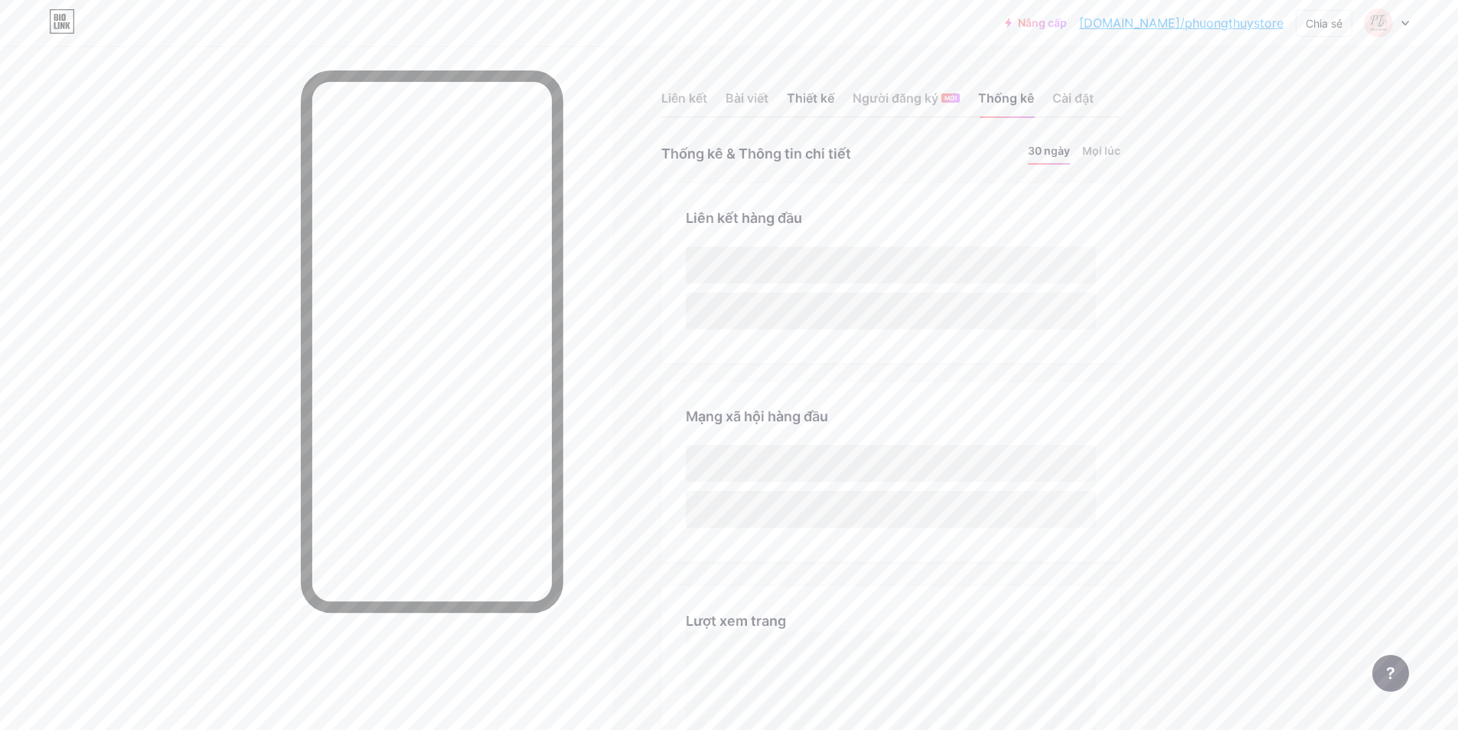
scroll to position [730, 1458]
click at [806, 98] on font "Thiết kế" at bounding box center [810, 97] width 47 height 15
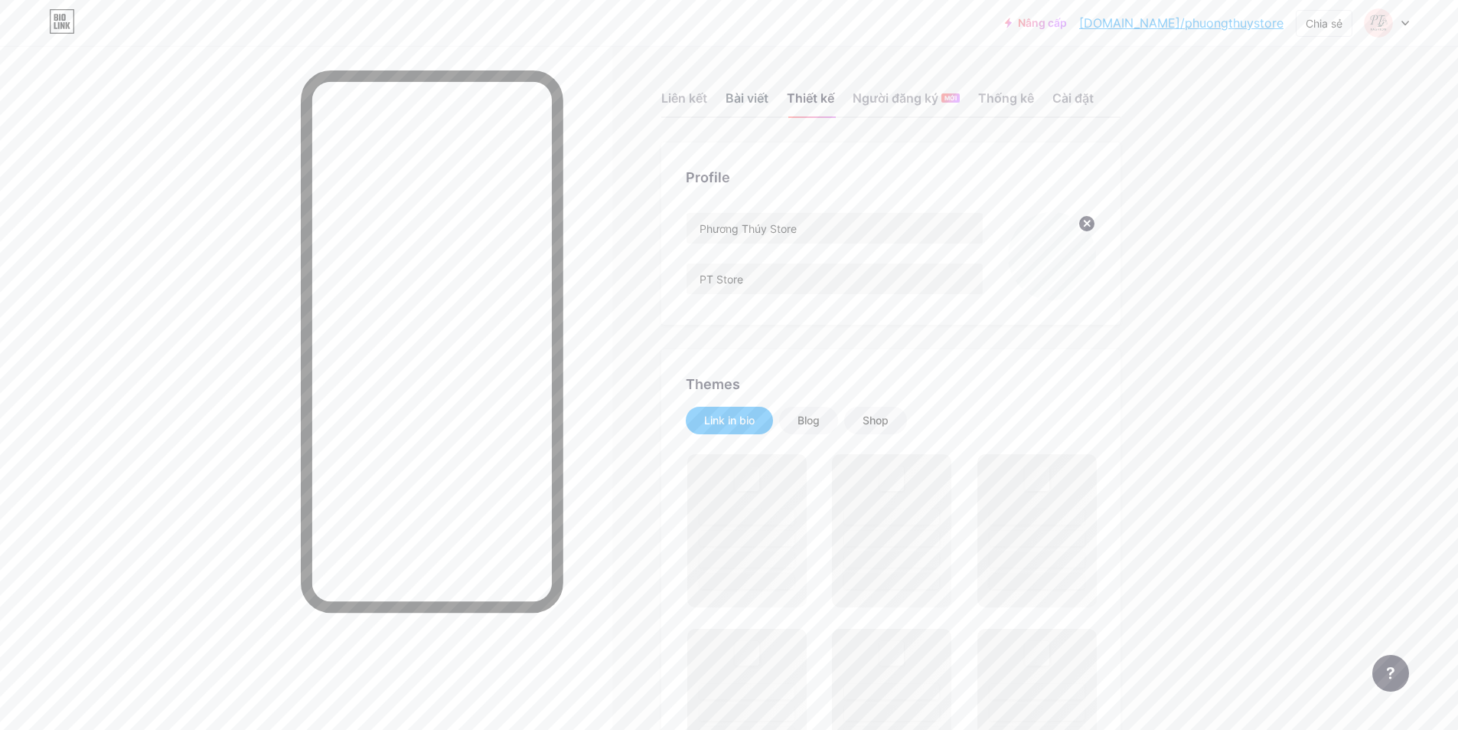
click at [752, 102] on font "Bài viết" at bounding box center [747, 97] width 43 height 15
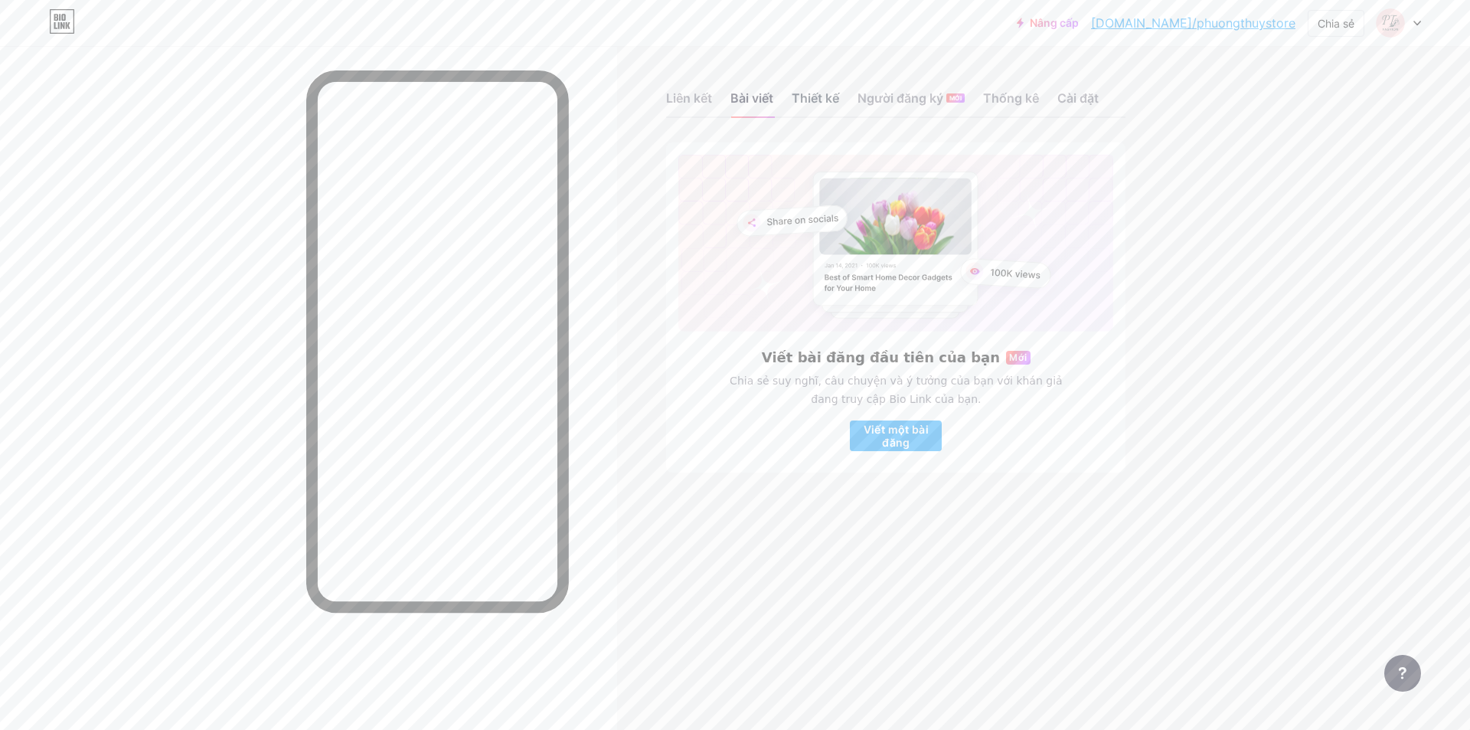
click at [809, 90] on font "Thiết kế" at bounding box center [815, 97] width 47 height 15
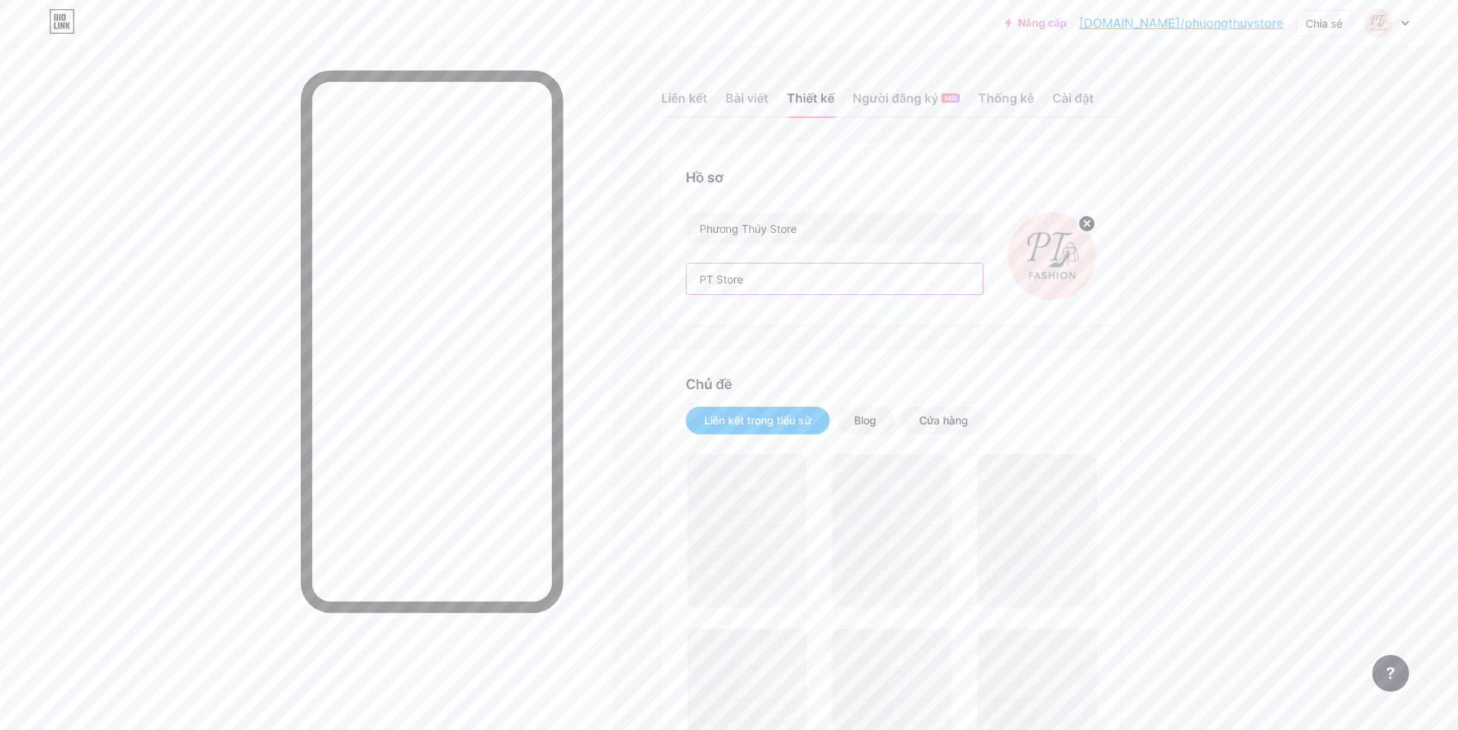
click at [808, 276] on input "PT Store" at bounding box center [835, 278] width 296 height 31
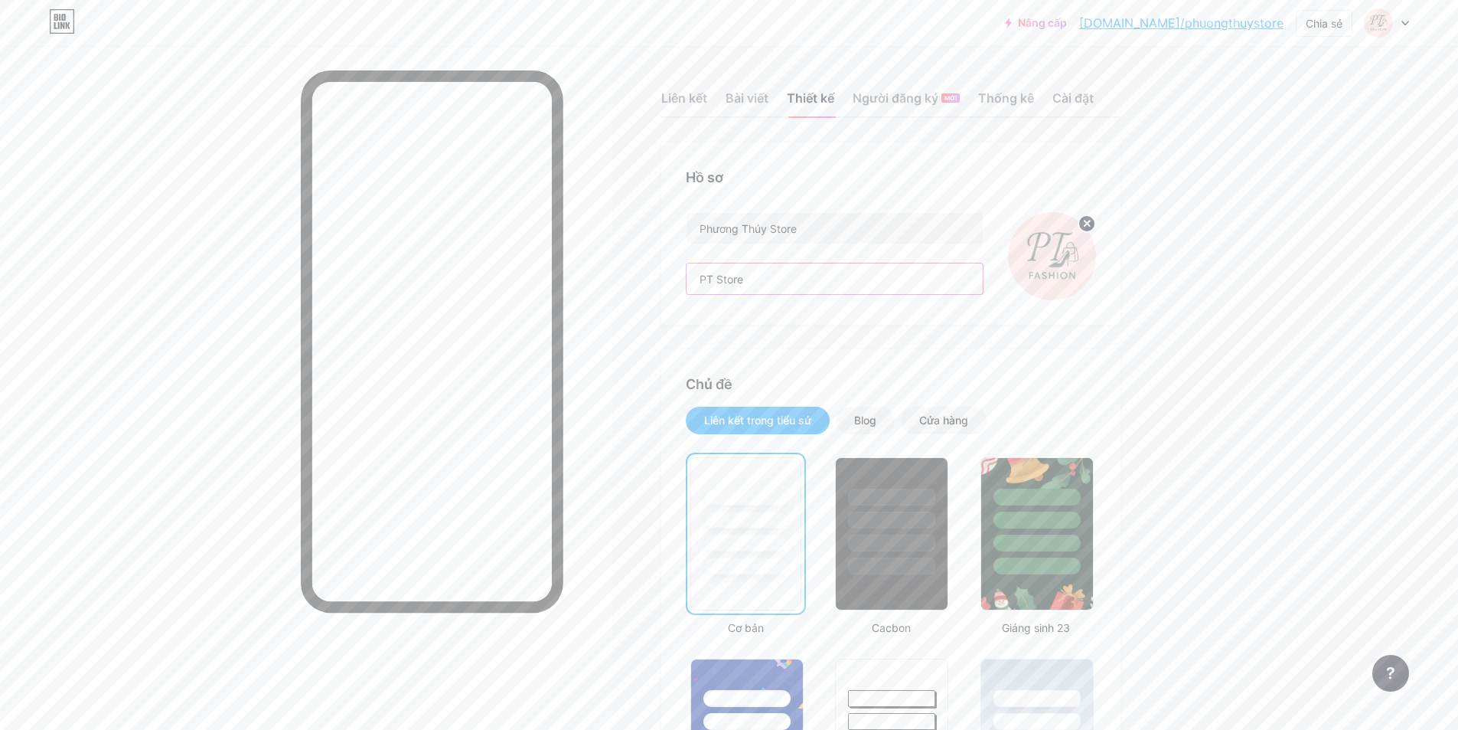
click at [766, 279] on input "PT Store" at bounding box center [835, 278] width 296 height 31
paste input "hương Thúy ST Store – Nơi bạn dễ dàng săn hàng Quảng Châu đẹp – rẻ – chuẩn tren…"
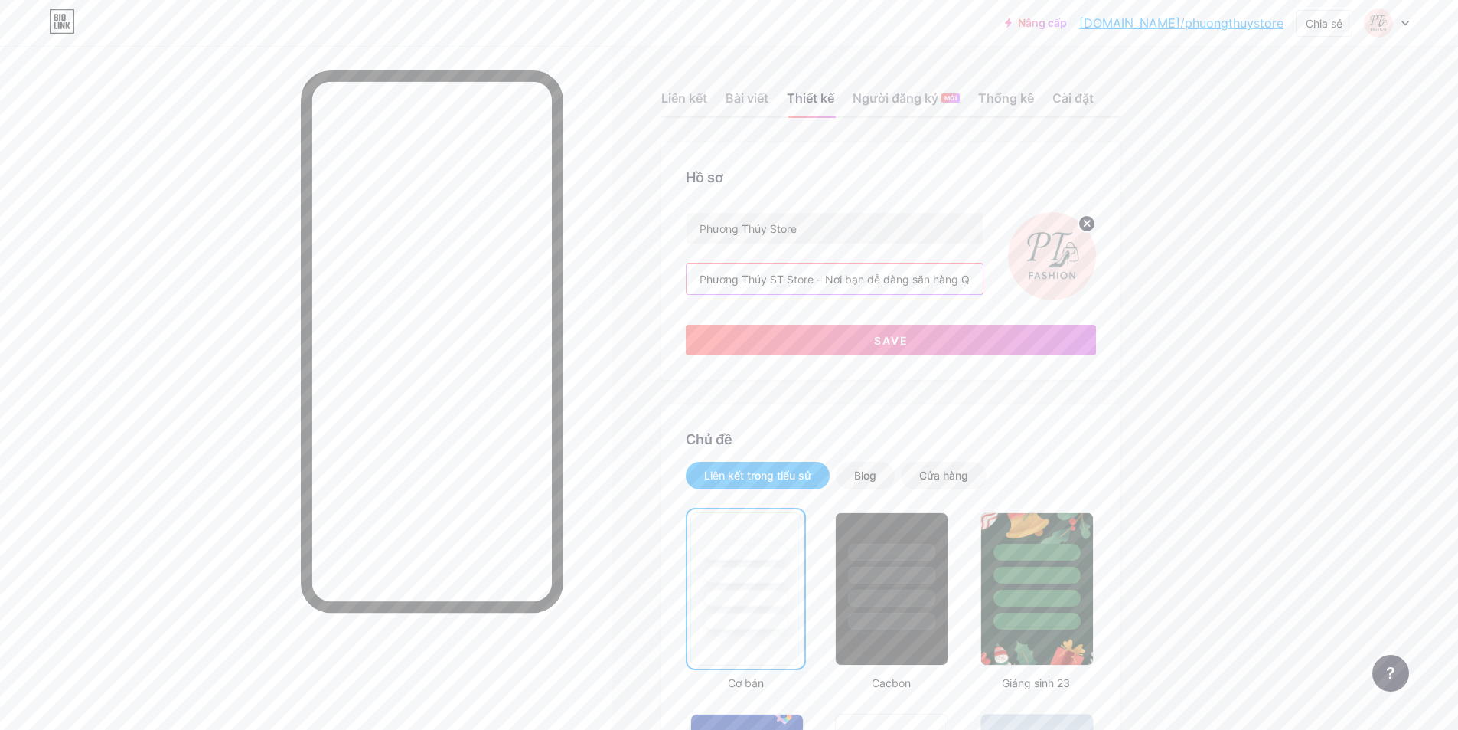
scroll to position [0, 173]
type input "Phương Thúy ST Store – Nơi bạn dễ dàng săn hàng Quảng Châu đẹp – rẻ – chuẩn tre…"
click at [921, 348] on button "Cứu" at bounding box center [891, 340] width 410 height 31
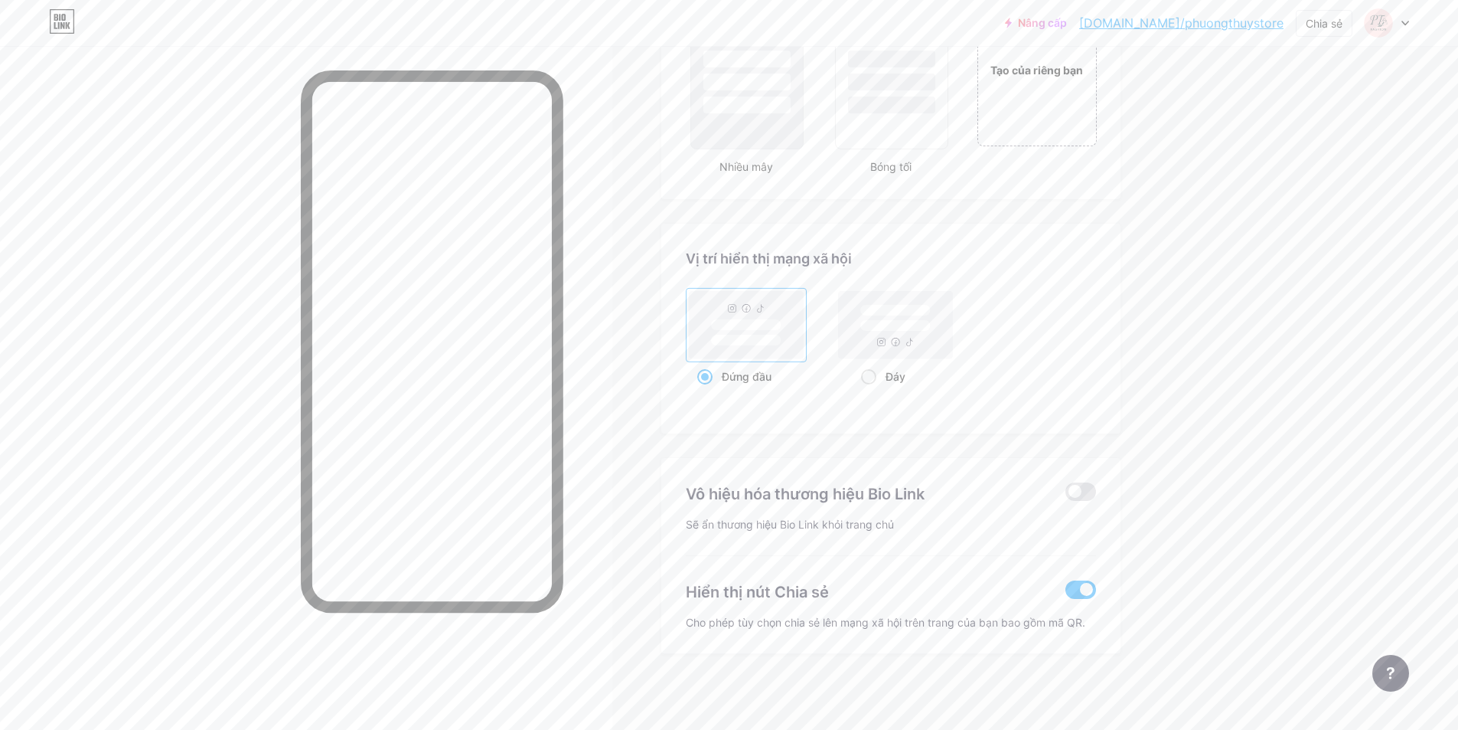
scroll to position [1871, 0]
click at [1081, 487] on span at bounding box center [1081, 491] width 31 height 18
click at [1066, 495] on input "checkbox" at bounding box center [1066, 495] width 0 height 0
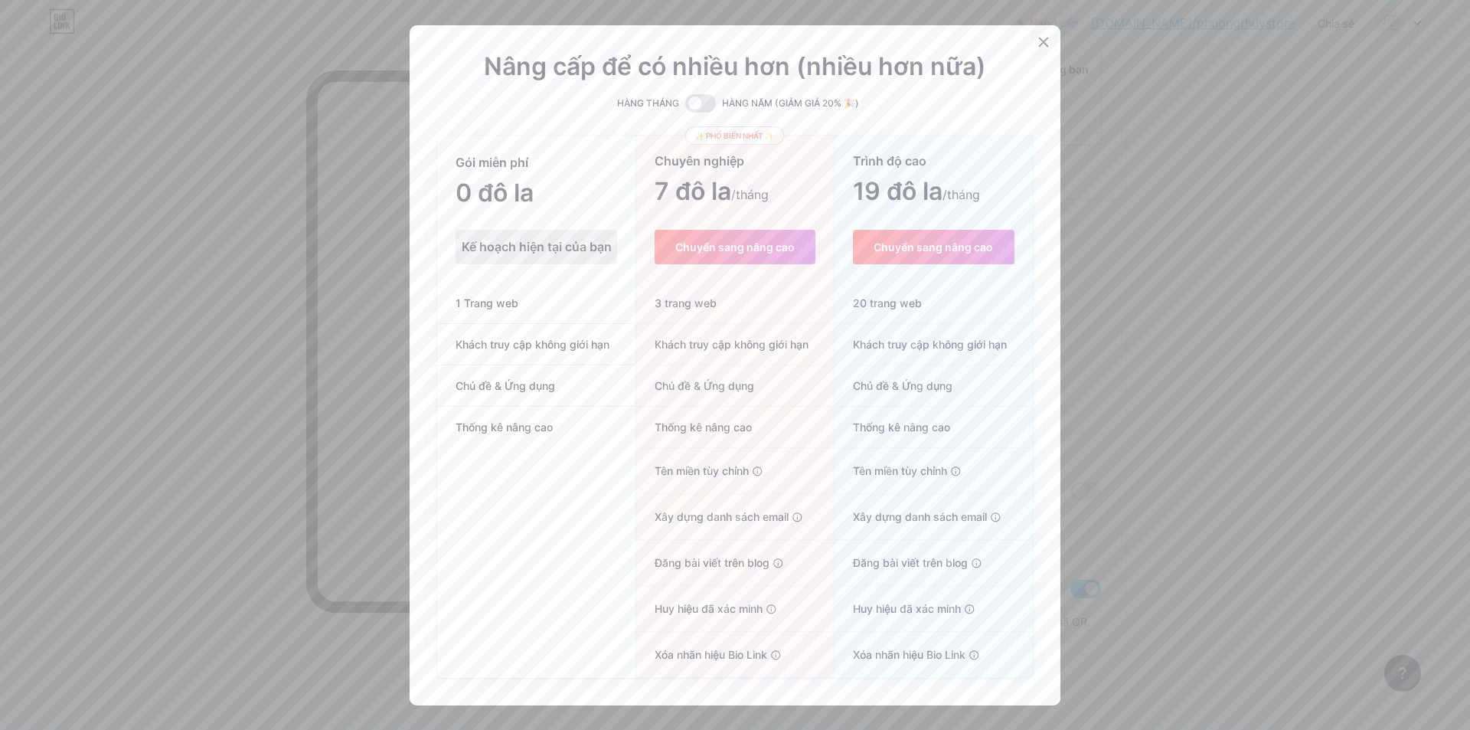
click at [1043, 45] on icon at bounding box center [1043, 42] width 12 height 12
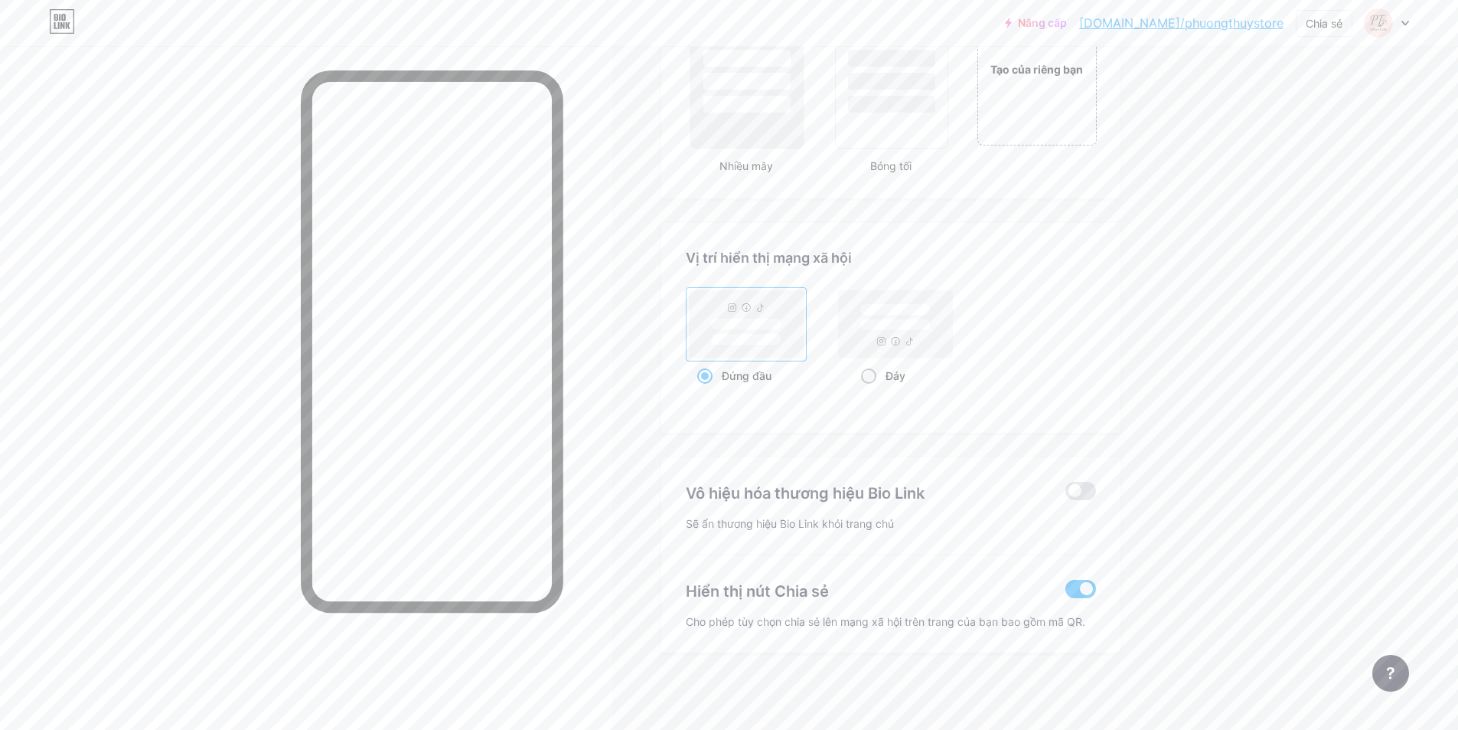
click at [906, 379] on font "Đáy" at bounding box center [896, 375] width 20 height 13
click at [871, 390] on input "Đáy" at bounding box center [866, 395] width 10 height 10
radio input "true"
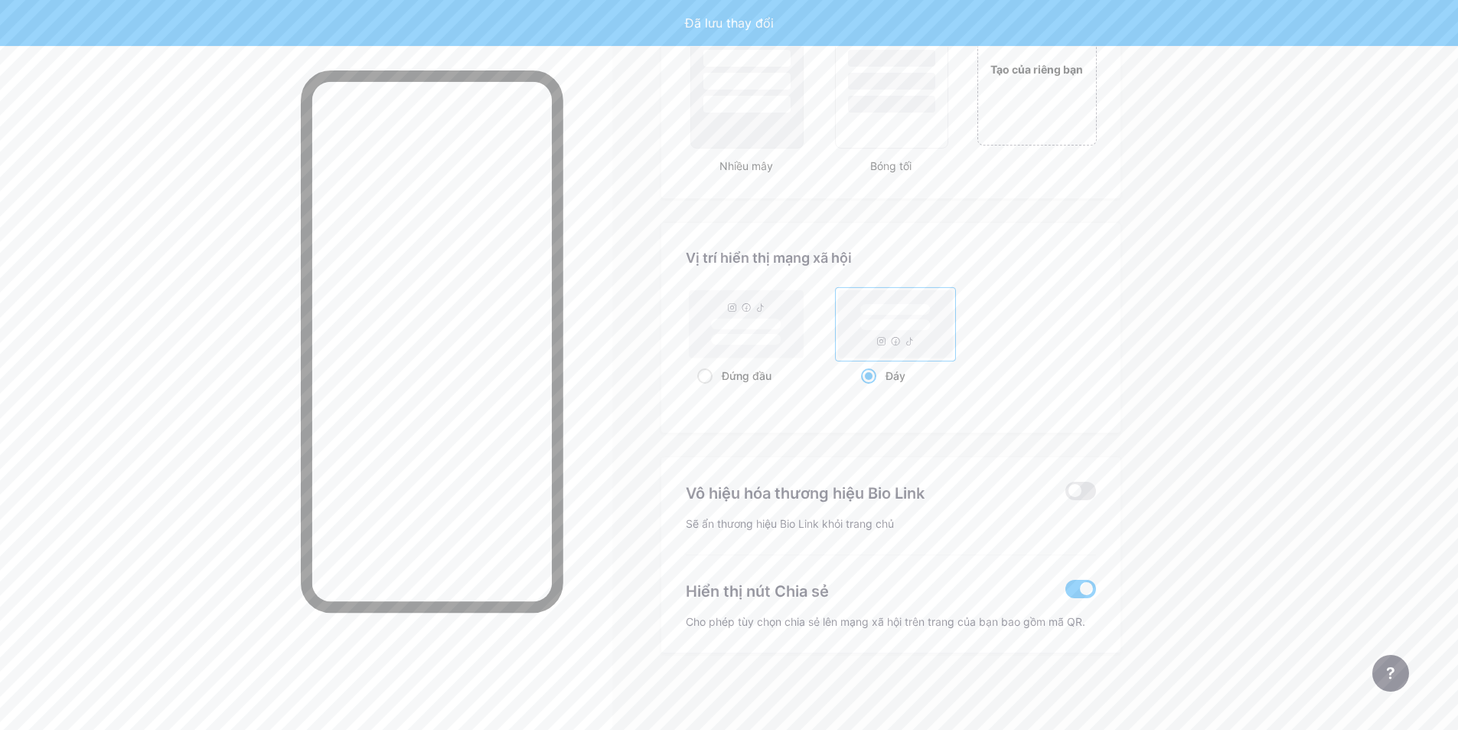
click at [1079, 295] on div "Đứng đầu Đáy" at bounding box center [891, 337] width 410 height 103
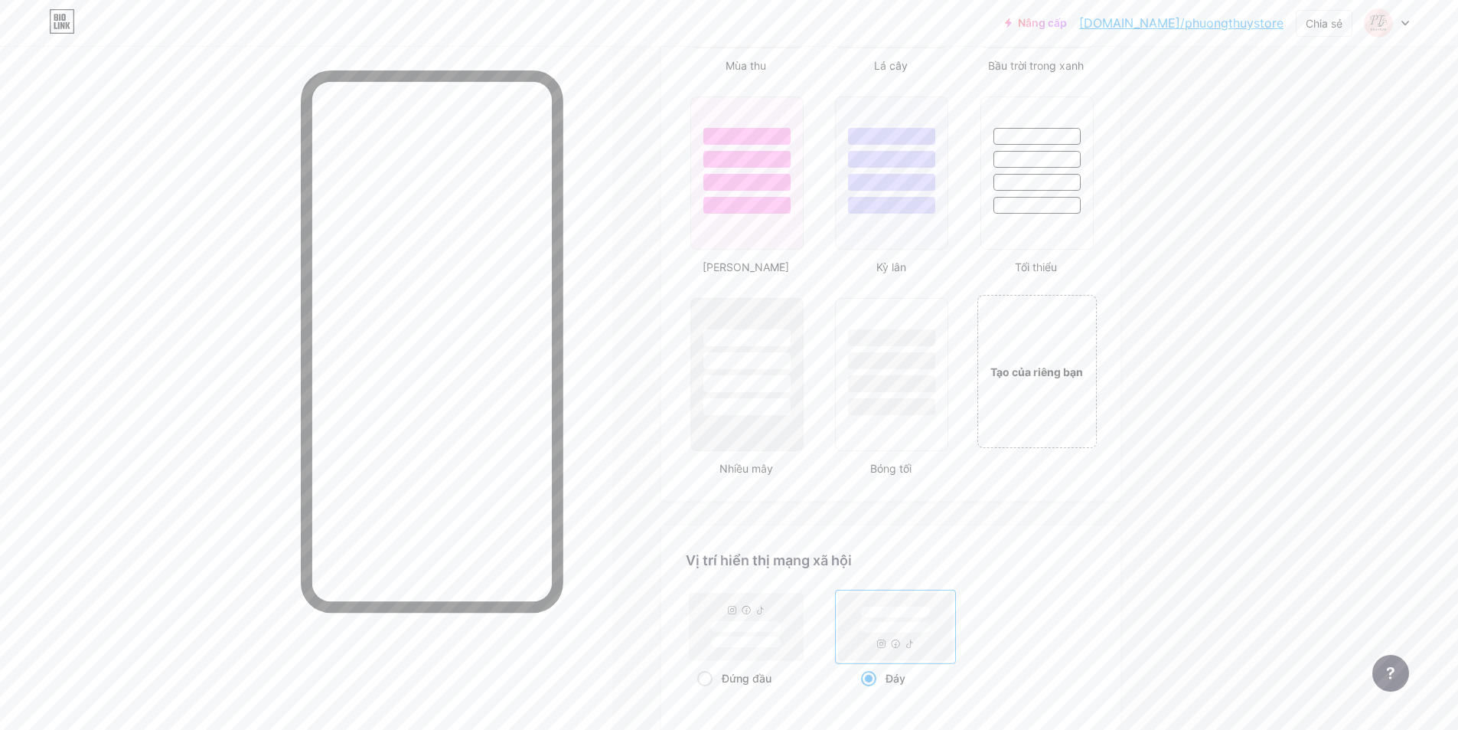
scroll to position [1565, 0]
click at [1056, 449] on div "Tạo của riêng bạn" at bounding box center [1036, 374] width 123 height 158
click at [1027, 354] on div "Tạo của riêng bạn" at bounding box center [1036, 375] width 117 height 153
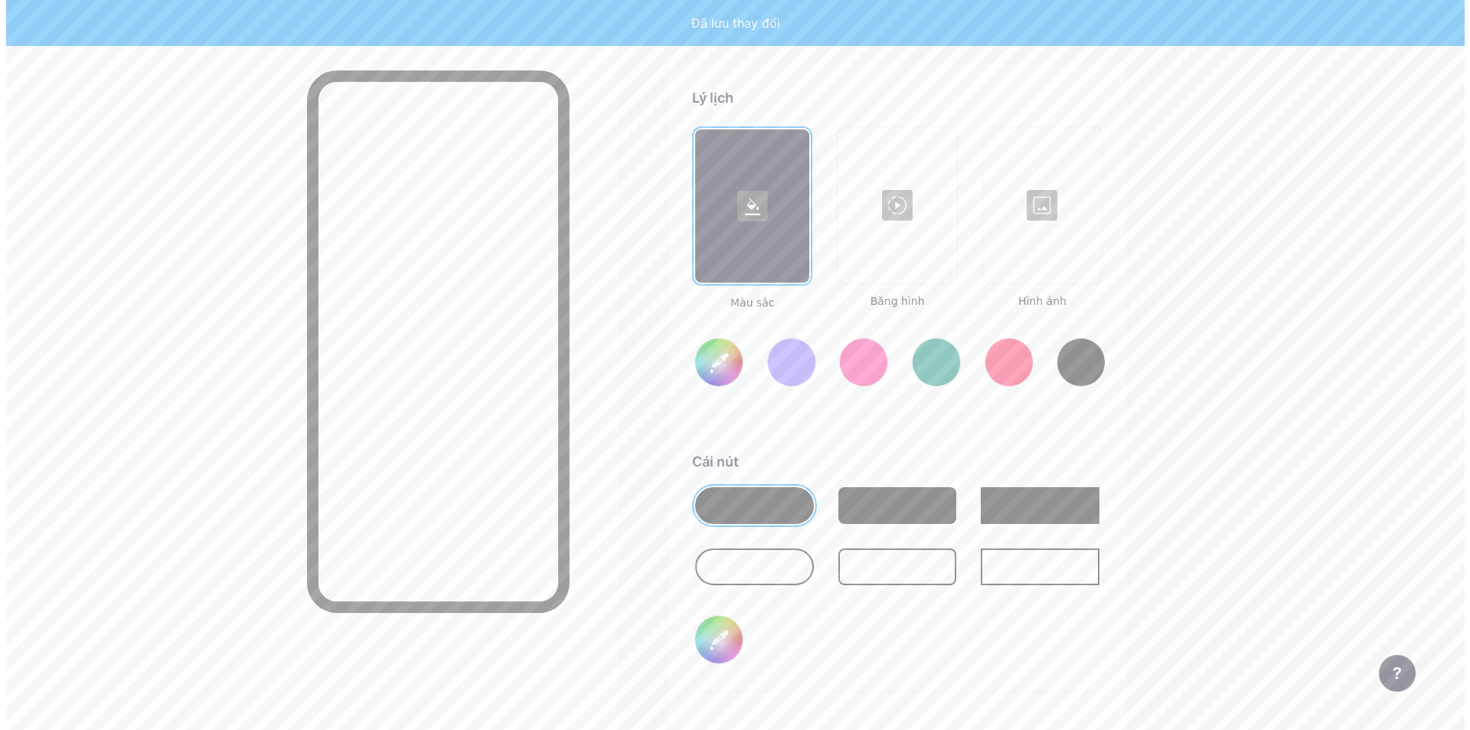
scroll to position [2032, 0]
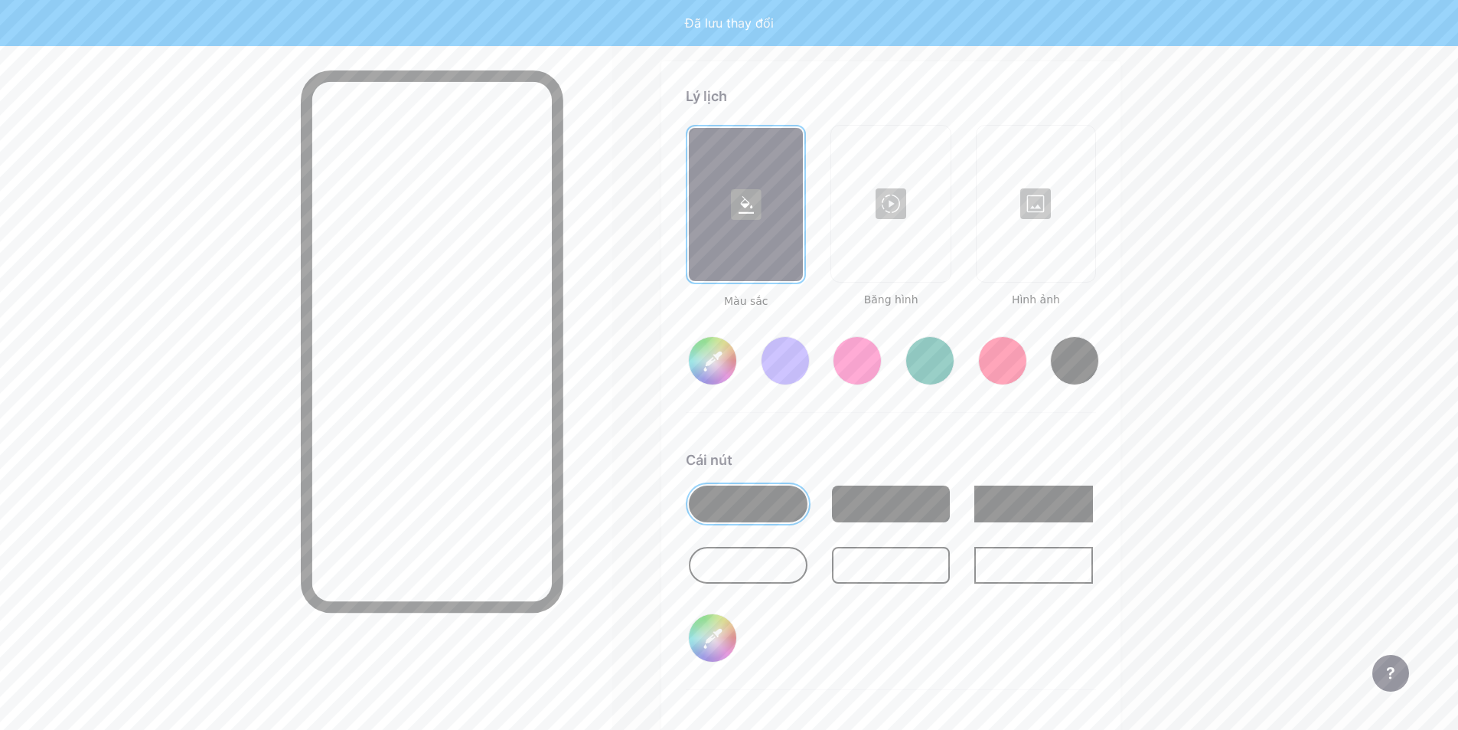
type input "#ffffff"
type input "#000000"
click at [891, 218] on div at bounding box center [891, 203] width 116 height 153
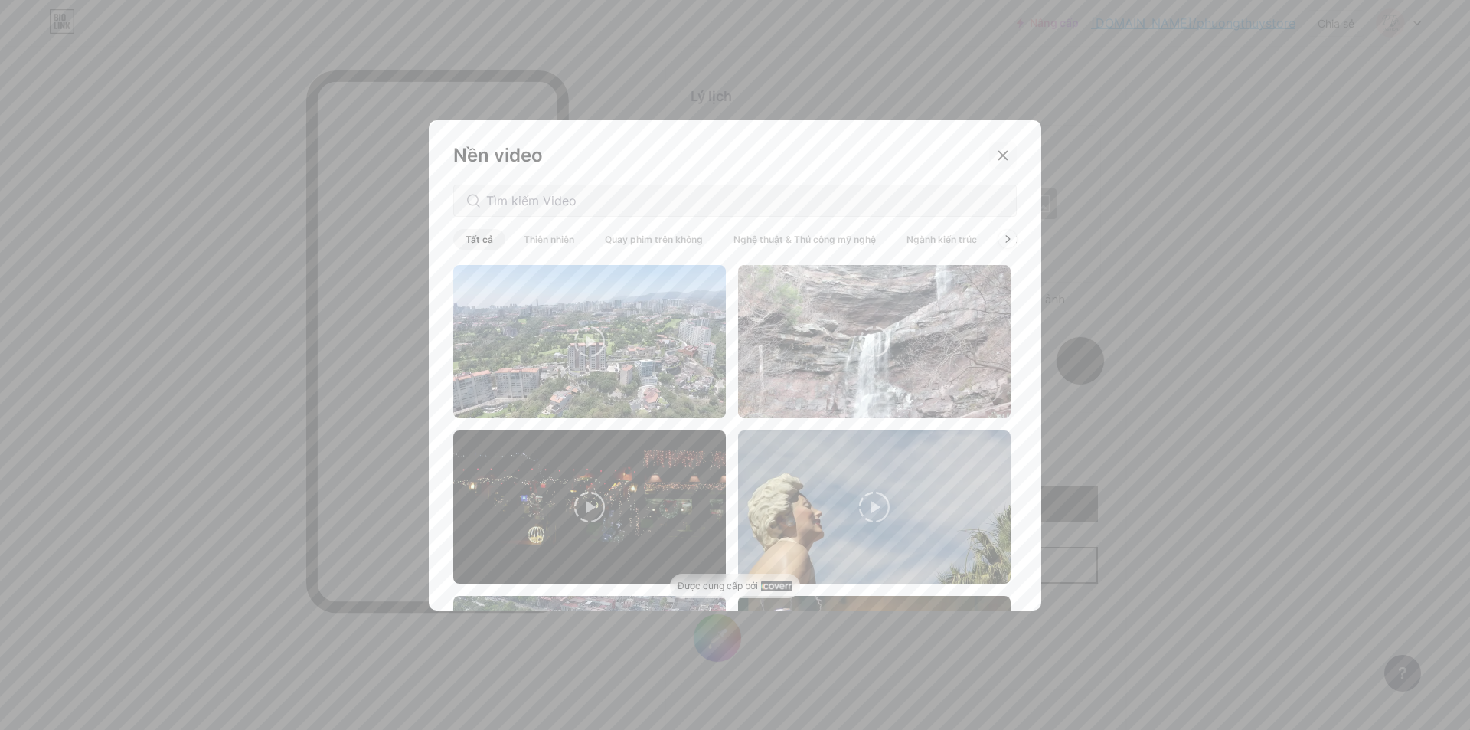
click at [997, 154] on icon at bounding box center [1003, 155] width 12 height 12
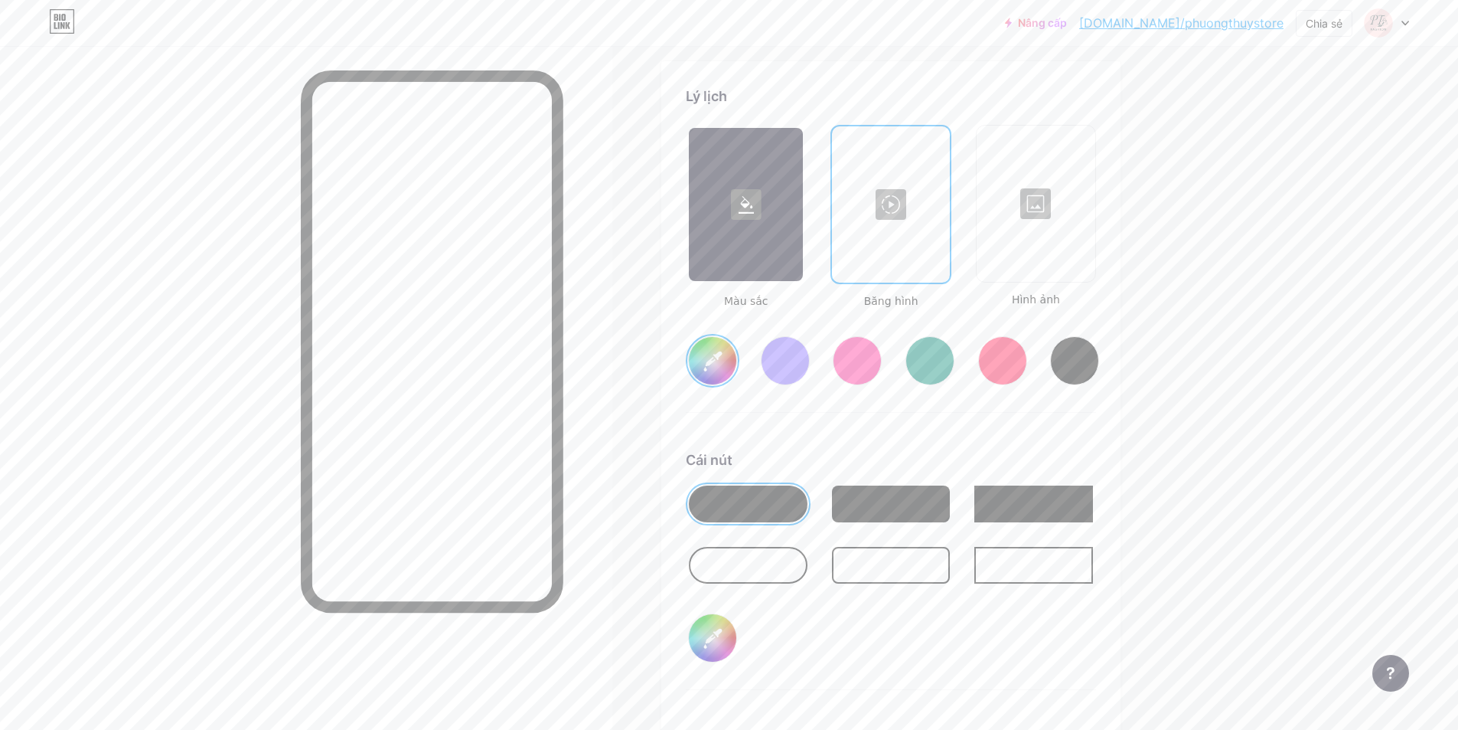
click at [748, 261] on div at bounding box center [746, 204] width 114 height 153
click at [748, 209] on rect at bounding box center [746, 204] width 31 height 31
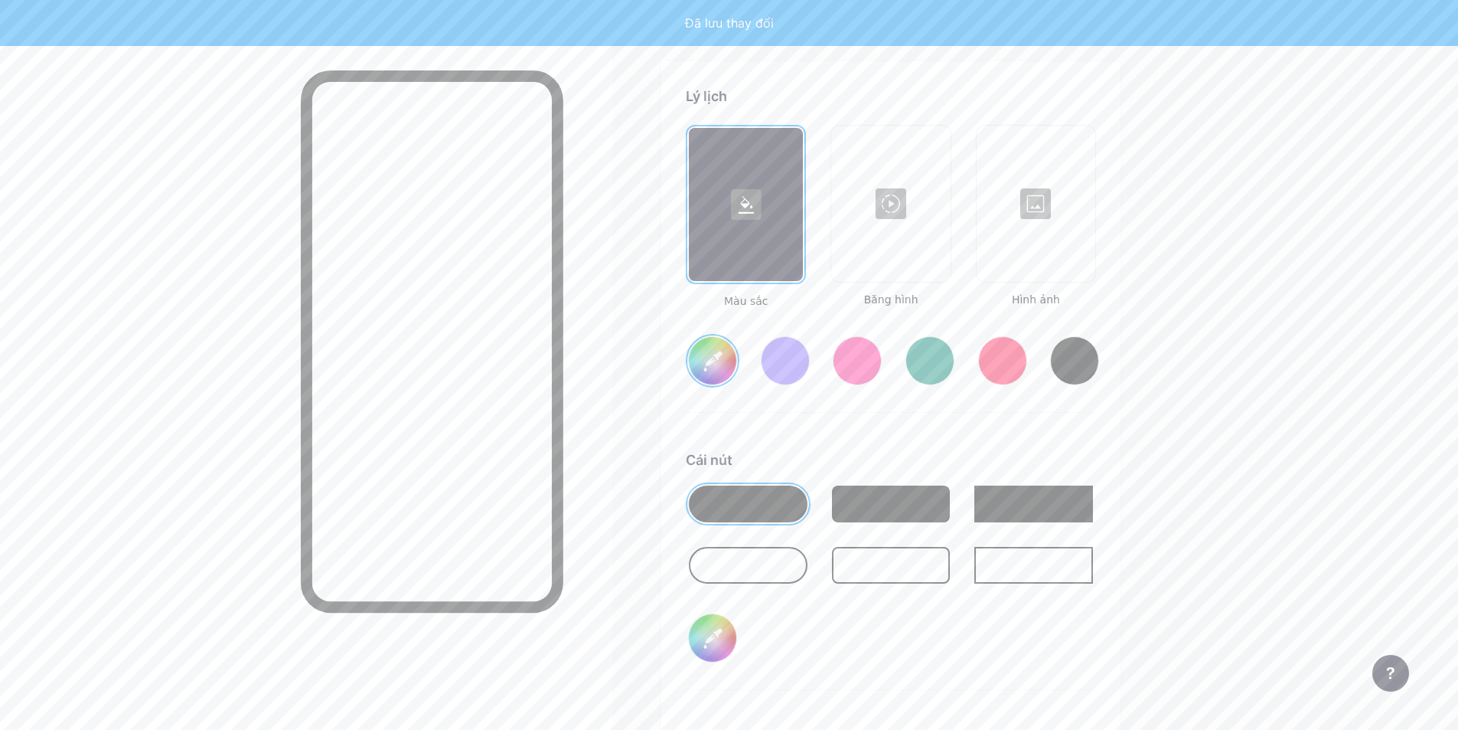
click at [730, 204] on div at bounding box center [746, 204] width 114 height 153
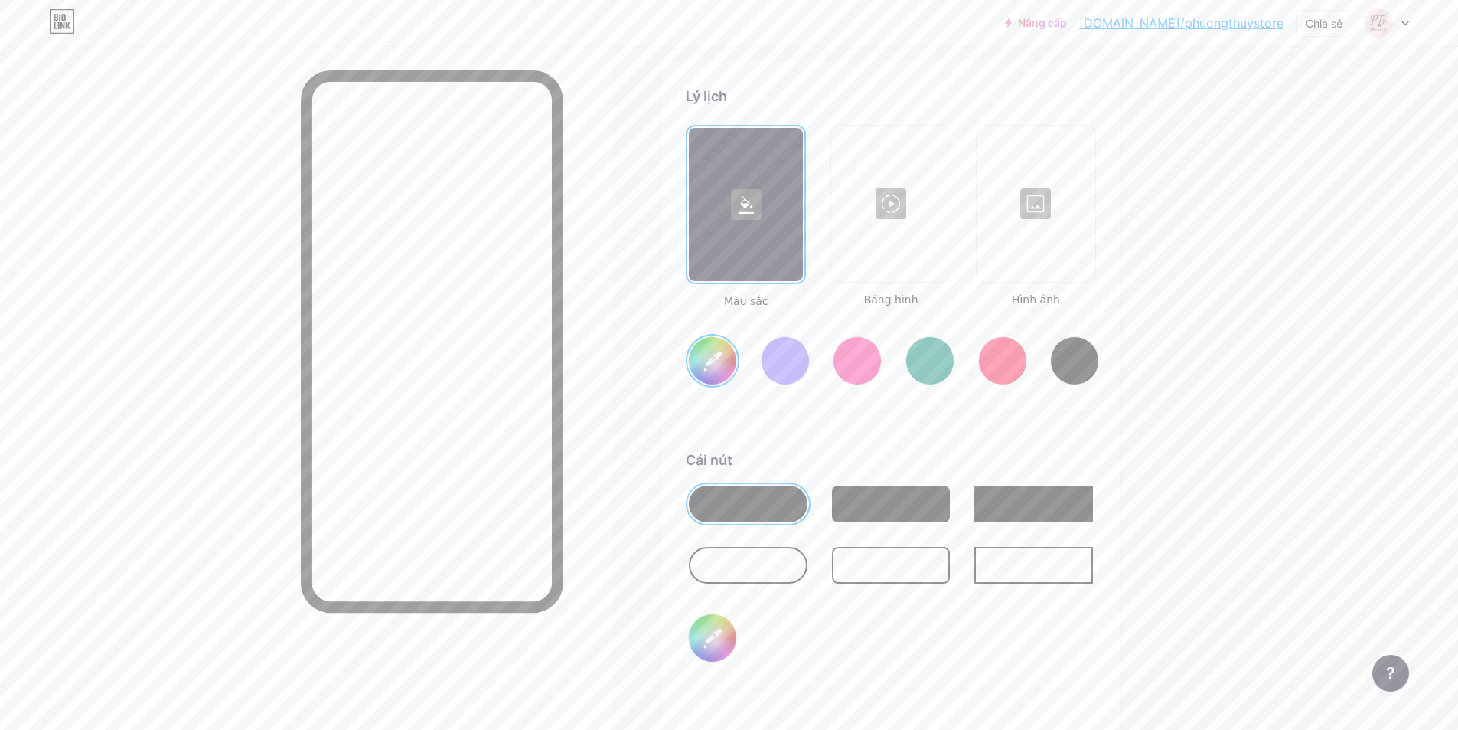
click at [772, 249] on div at bounding box center [746, 204] width 114 height 153
click at [794, 357] on div at bounding box center [785, 360] width 49 height 49
click at [856, 355] on div at bounding box center [857, 360] width 49 height 49
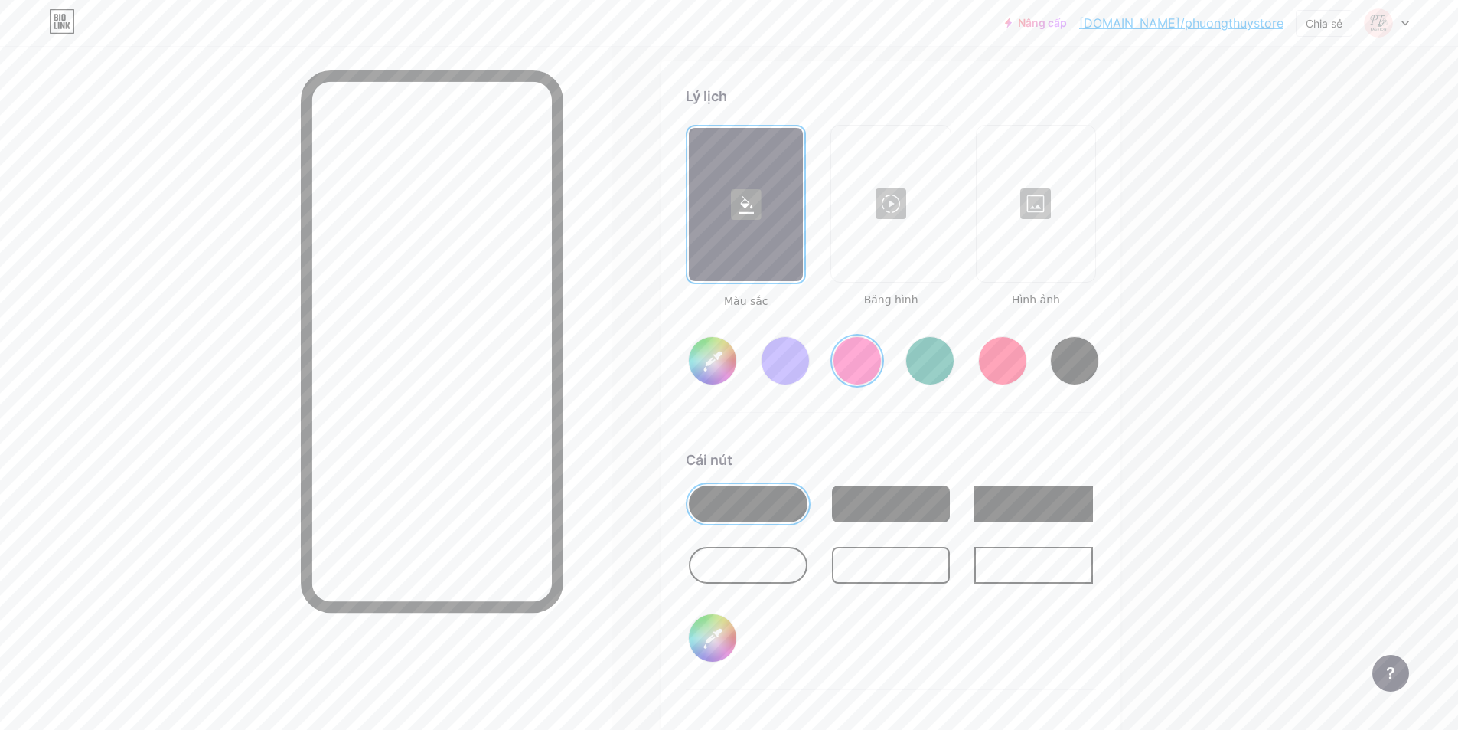
click at [939, 356] on div at bounding box center [930, 360] width 49 height 49
click at [894, 240] on div at bounding box center [891, 203] width 116 height 153
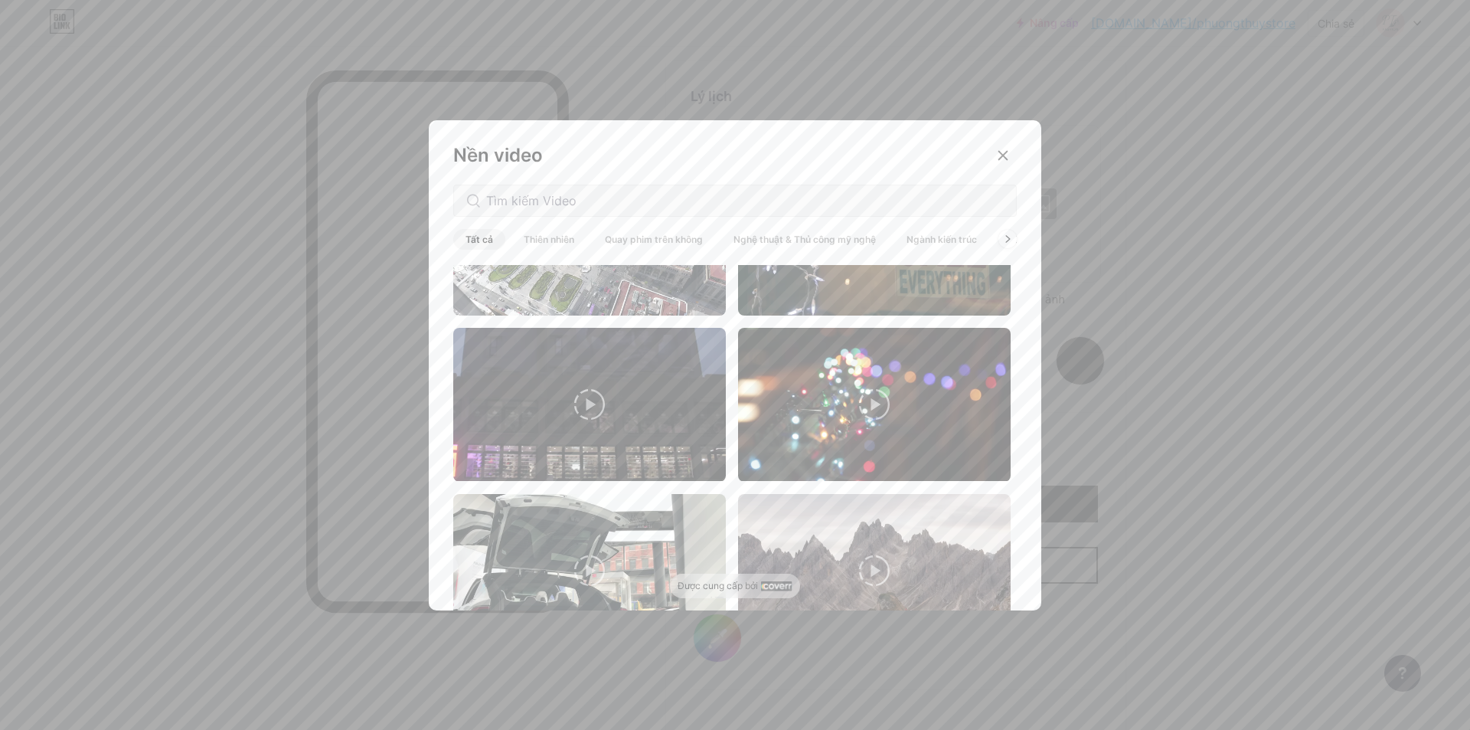
scroll to position [612, 0]
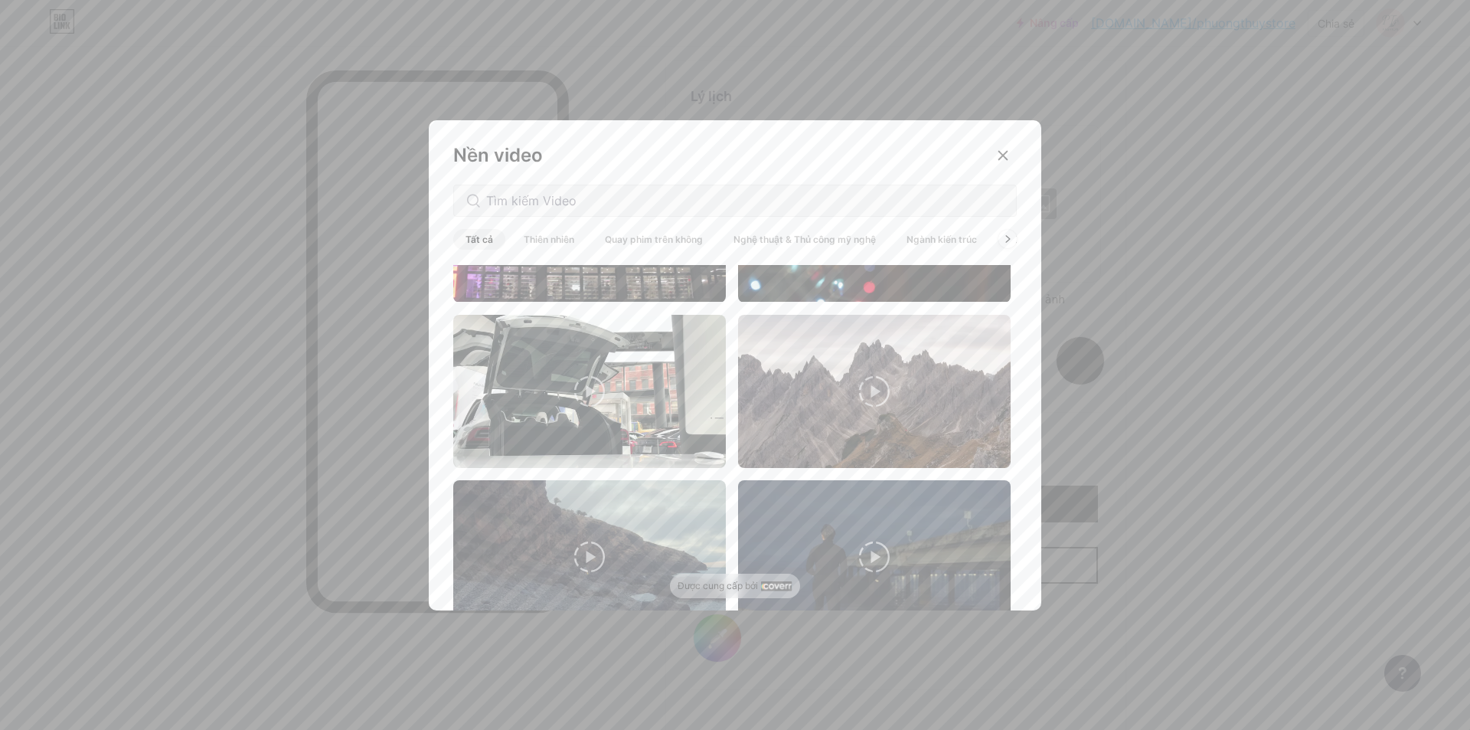
click at [557, 240] on font "Thiên nhiên" at bounding box center [549, 238] width 51 height 11
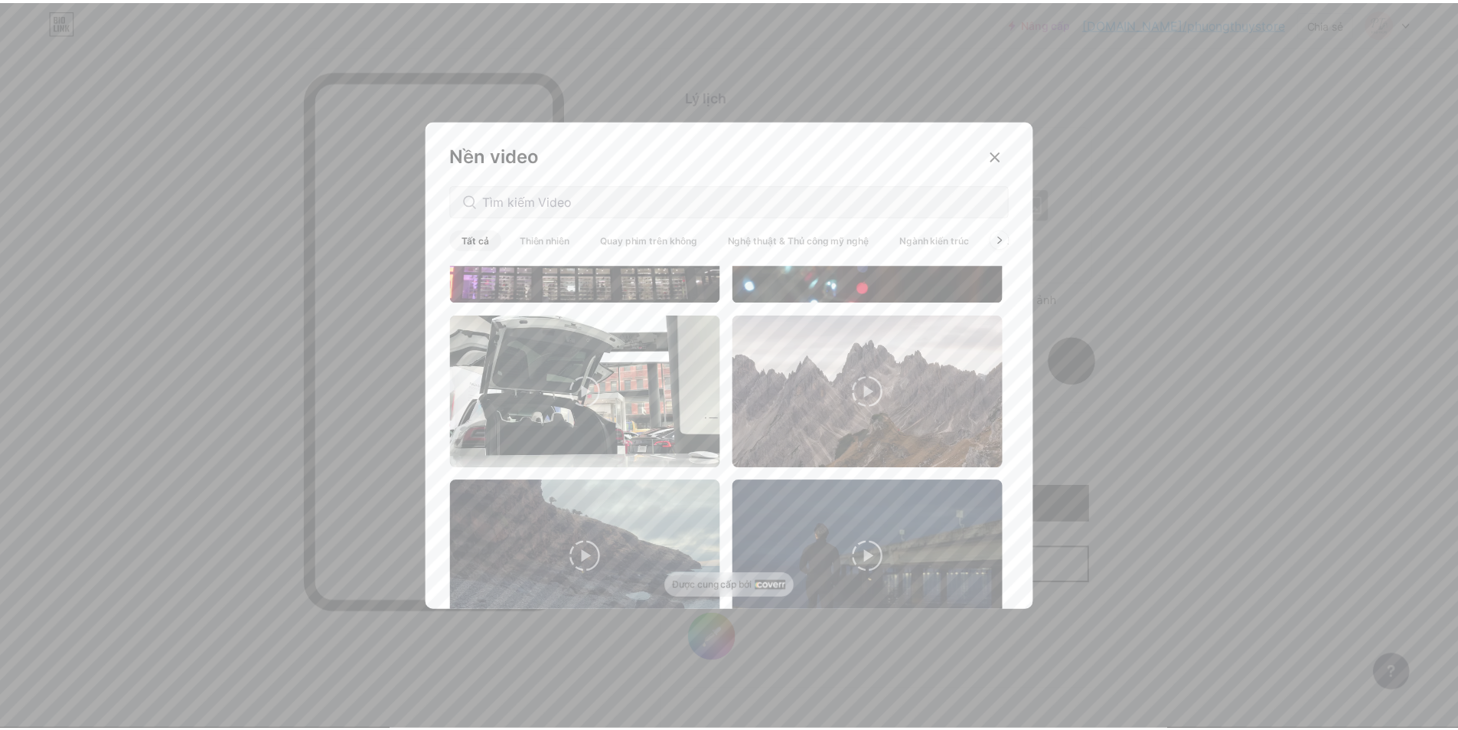
scroll to position [0, 0]
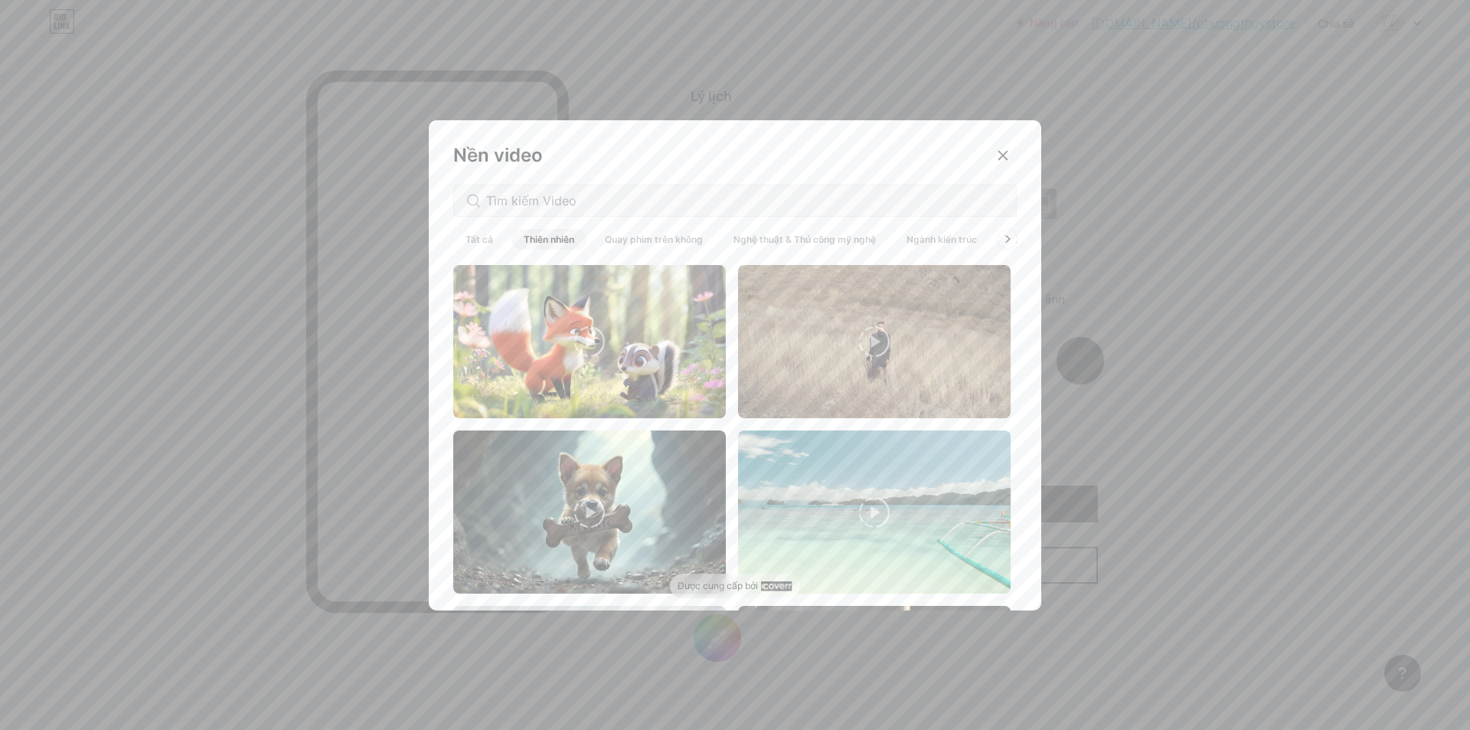
click at [675, 238] on font "Quay phim trên không" at bounding box center [654, 238] width 98 height 11
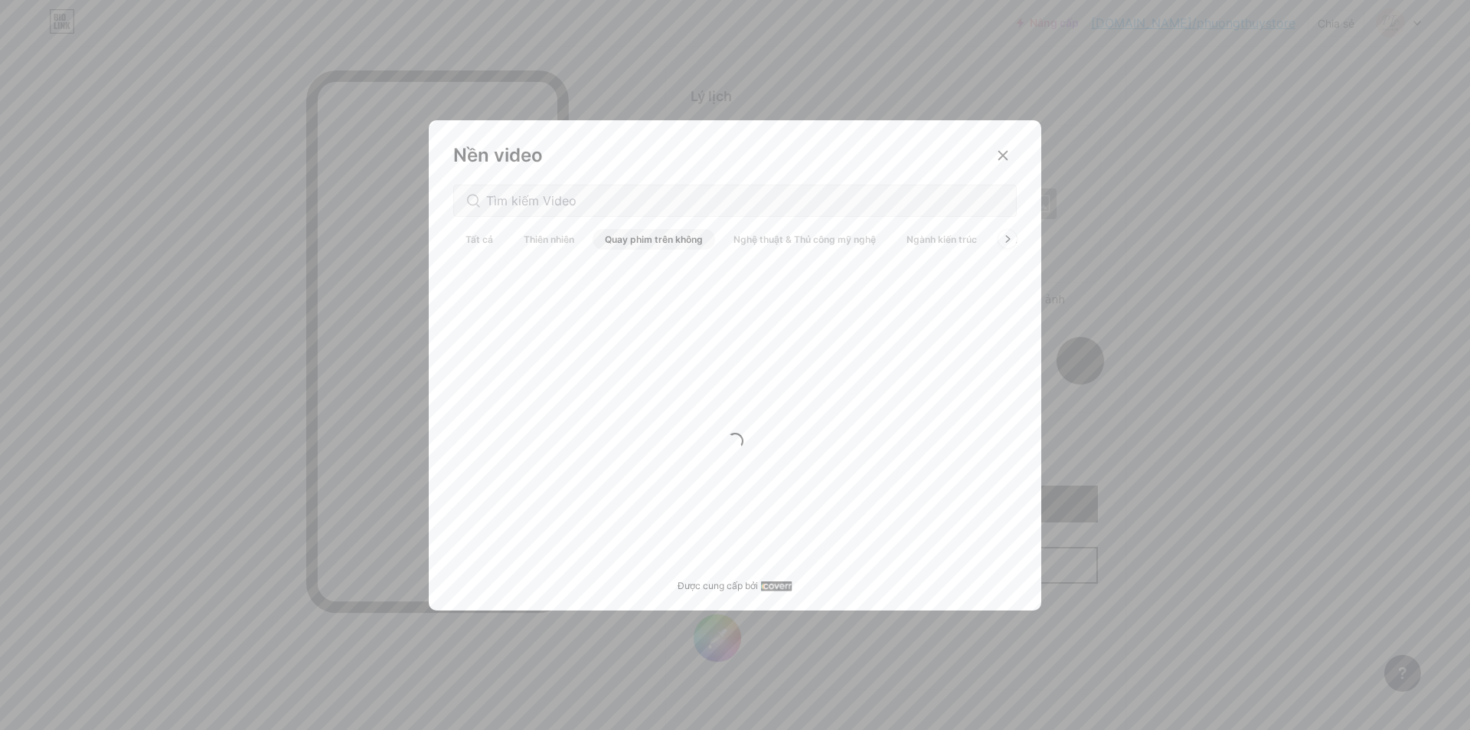
click at [776, 241] on font "Nghệ thuật & Thủ công mỹ nghệ" at bounding box center [804, 238] width 142 height 11
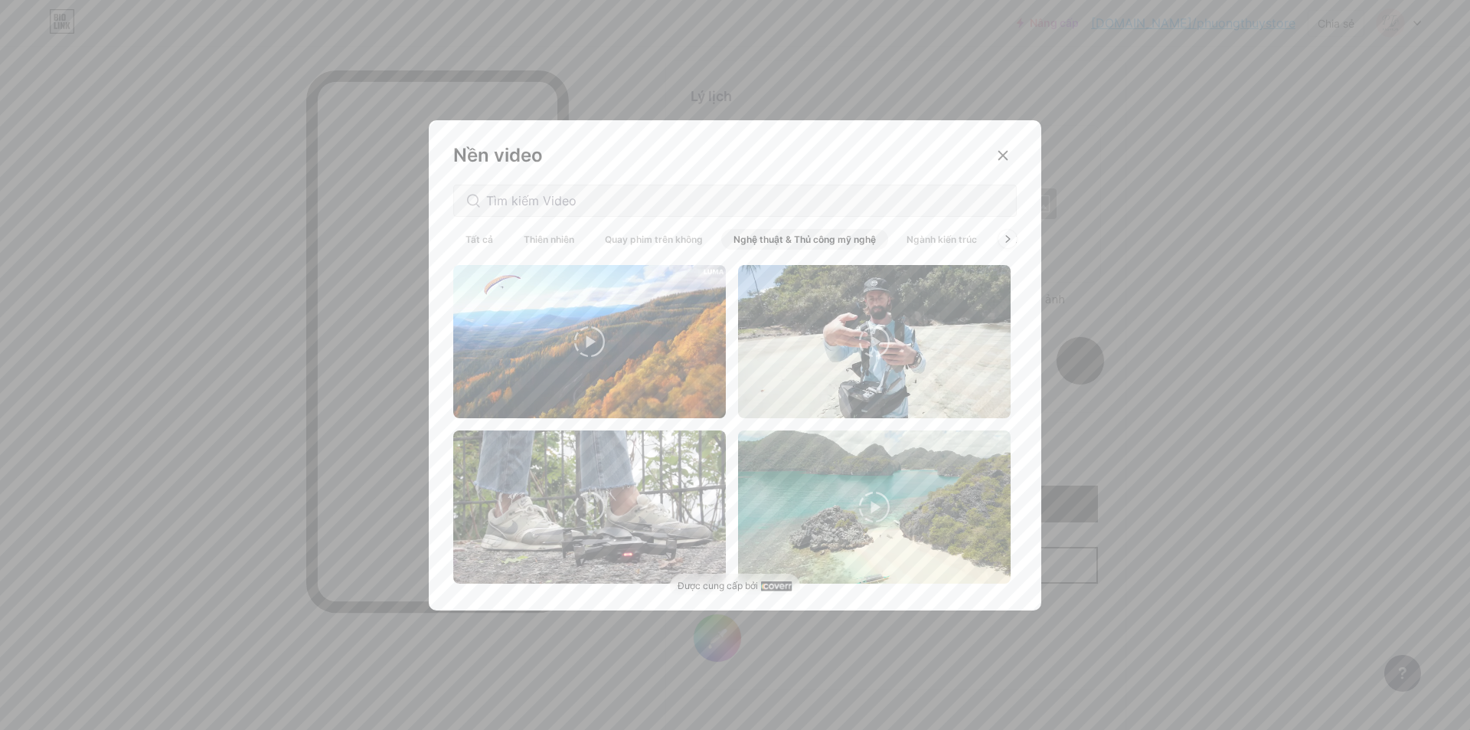
click at [912, 235] on font "Ngành kiến ​​trúc" at bounding box center [941, 238] width 70 height 11
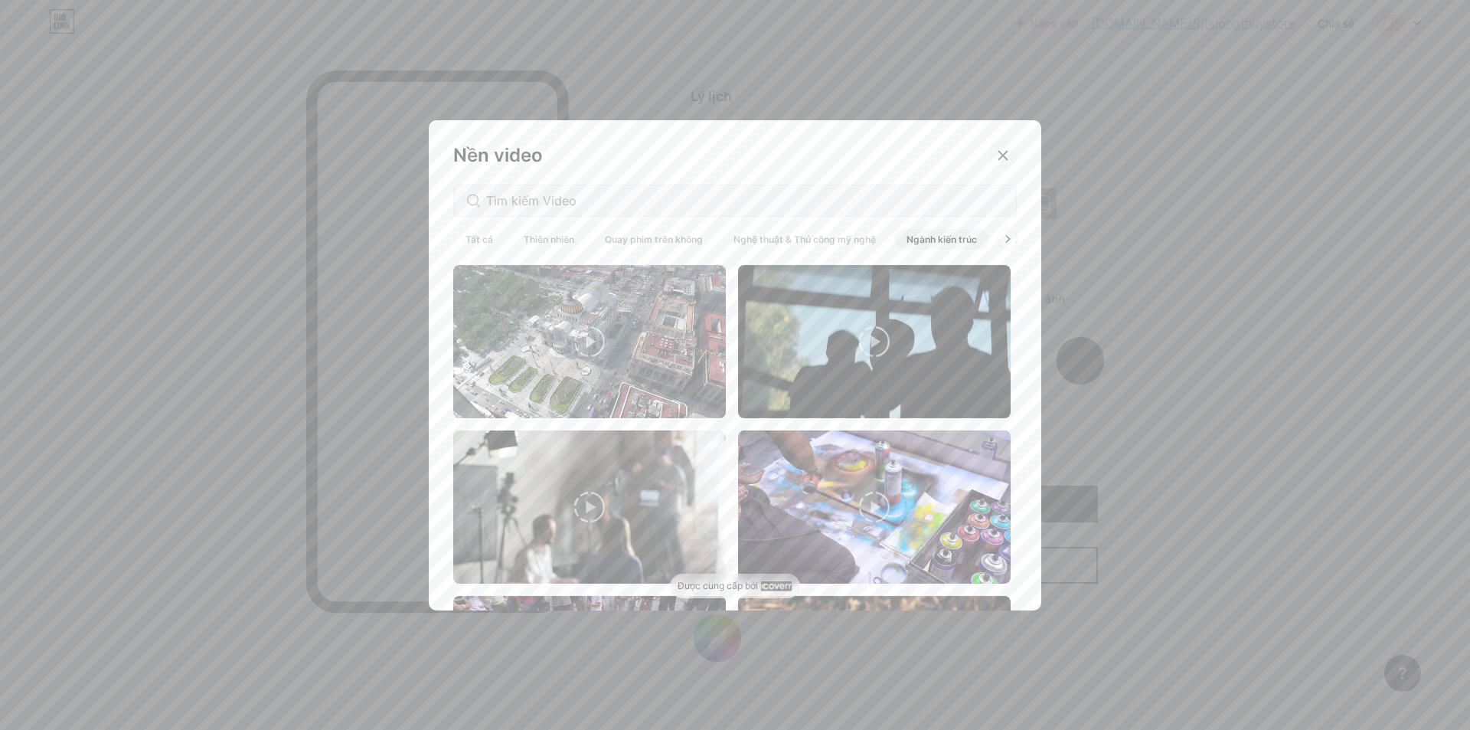
click at [997, 155] on icon at bounding box center [1003, 155] width 12 height 12
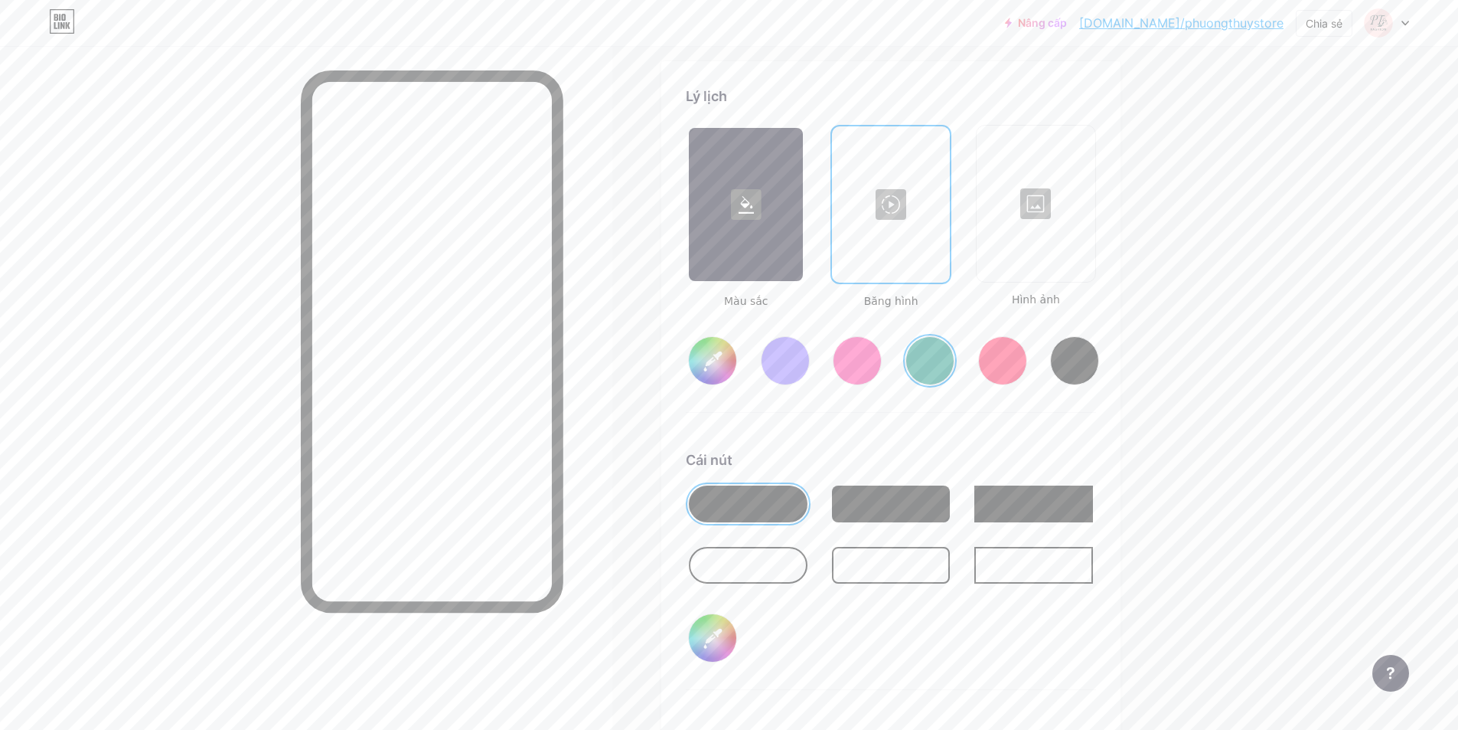
drag, startPoint x: 873, startPoint y: 361, endPoint x: 801, endPoint y: 365, distance: 71.3
click at [854, 362] on div "#008873" at bounding box center [891, 348] width 410 height 78
click at [729, 366] on input "#008873" at bounding box center [712, 360] width 47 height 47
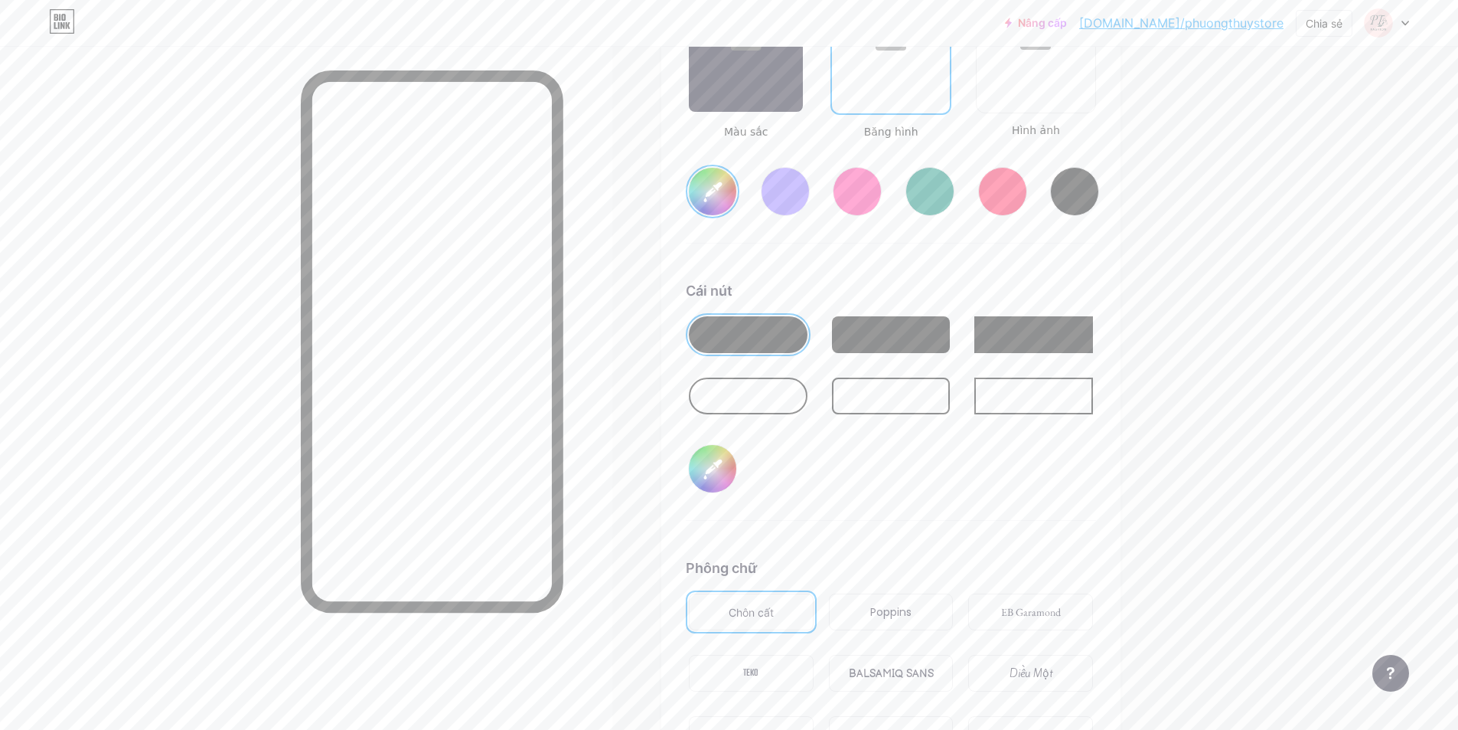
scroll to position [2186, 0]
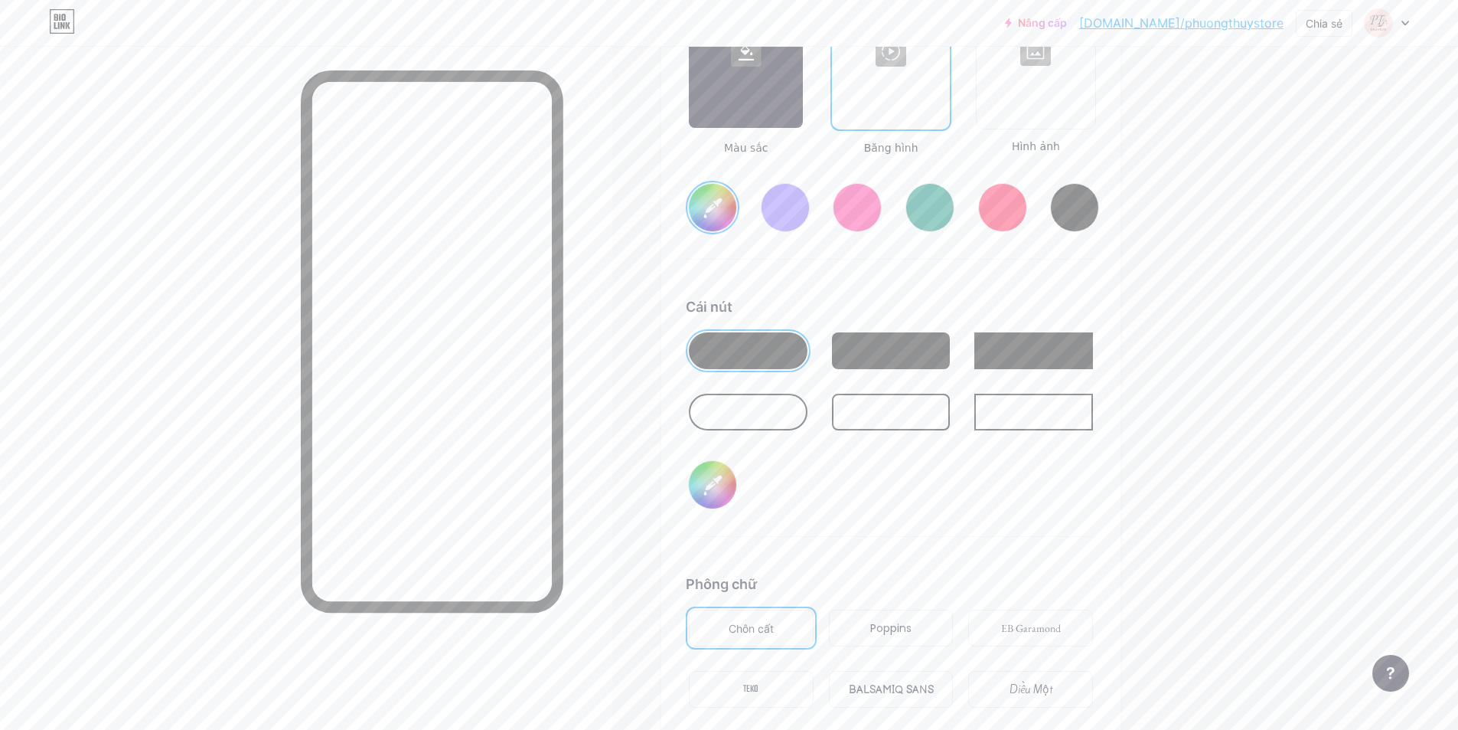
click at [751, 403] on div at bounding box center [748, 411] width 119 height 37
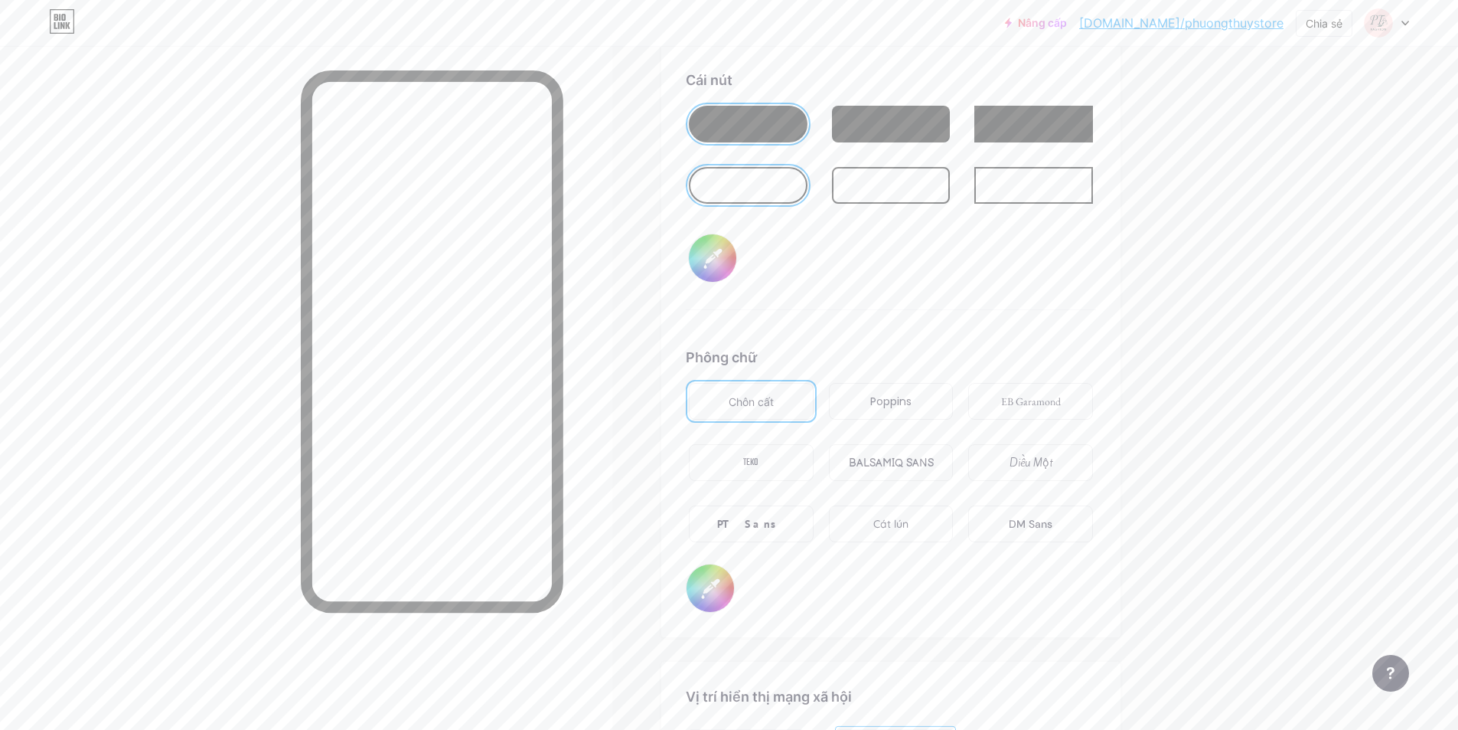
scroll to position [2415, 0]
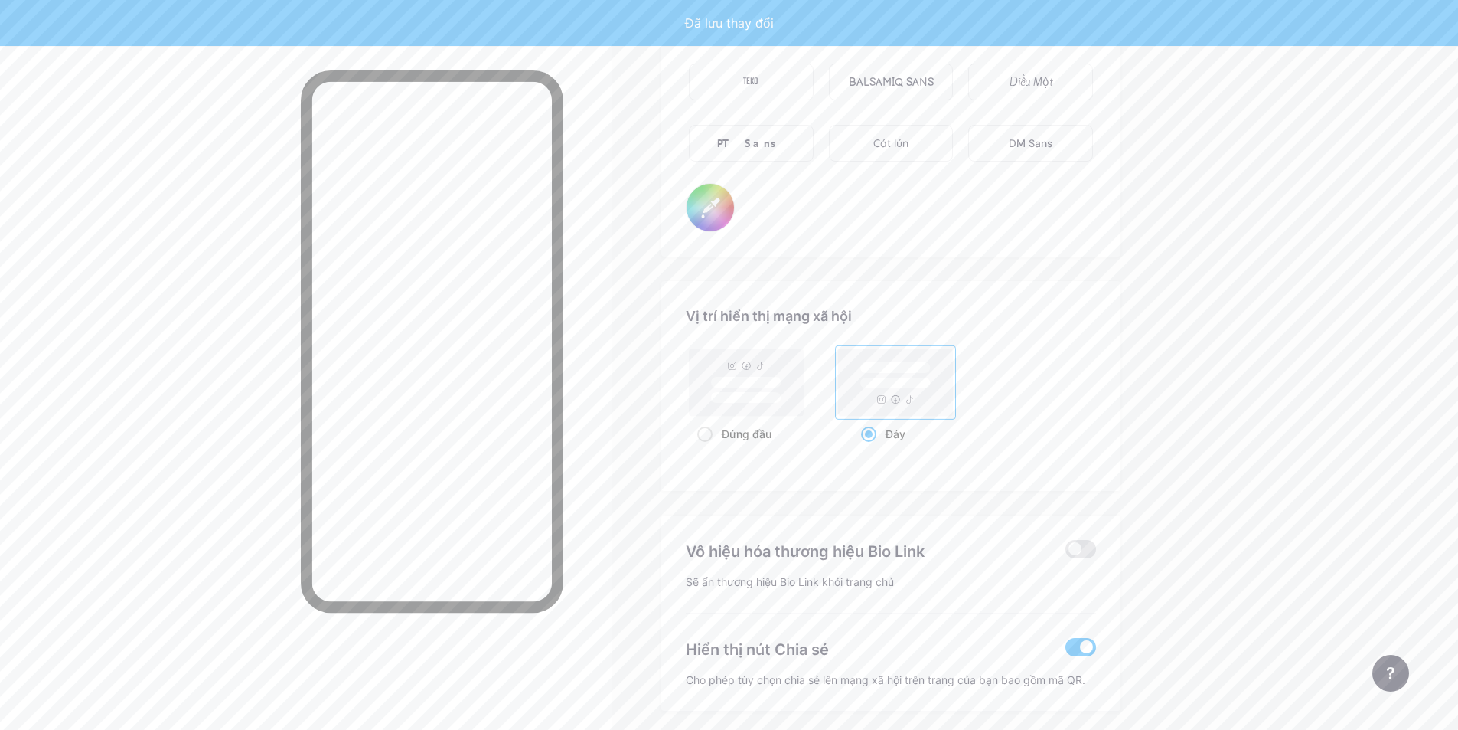
type input "#b7c2c0"
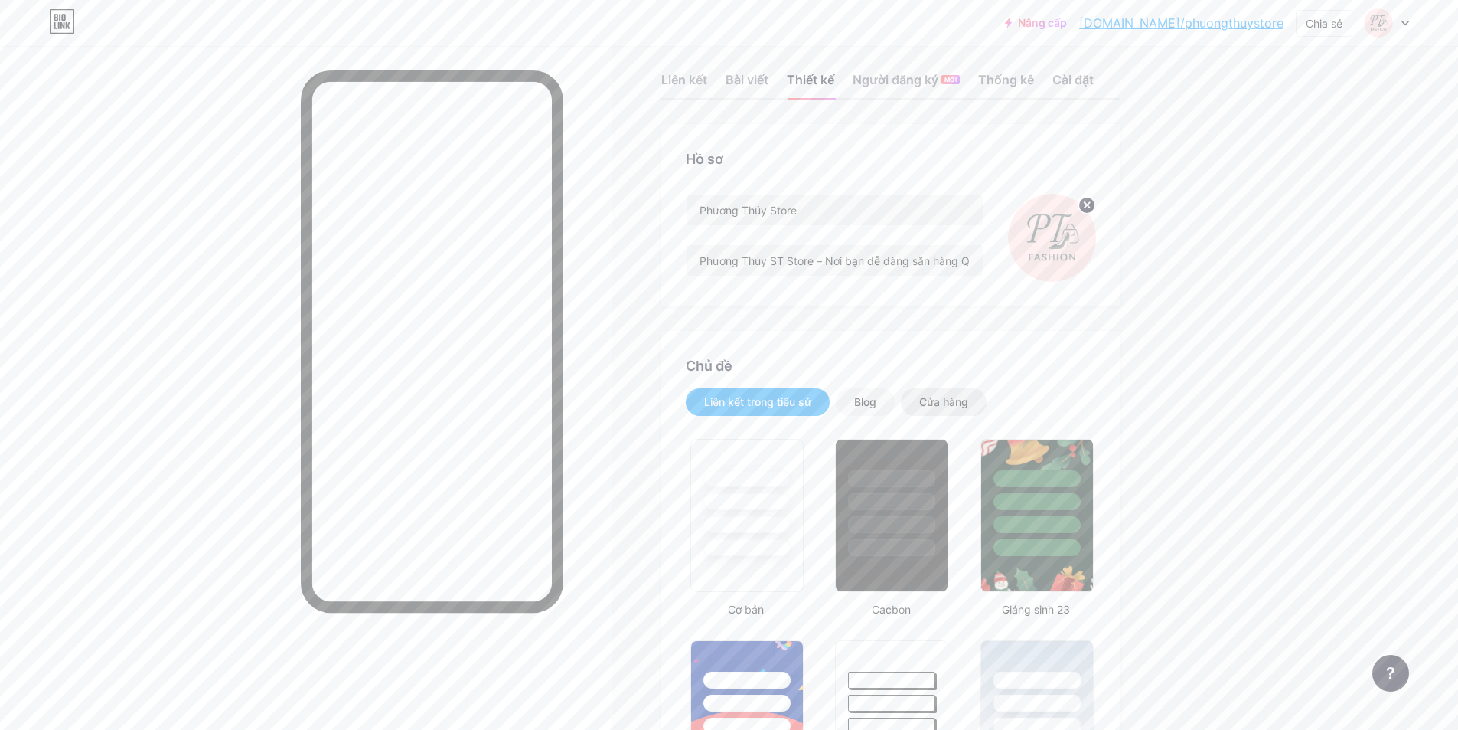
scroll to position [0, 0]
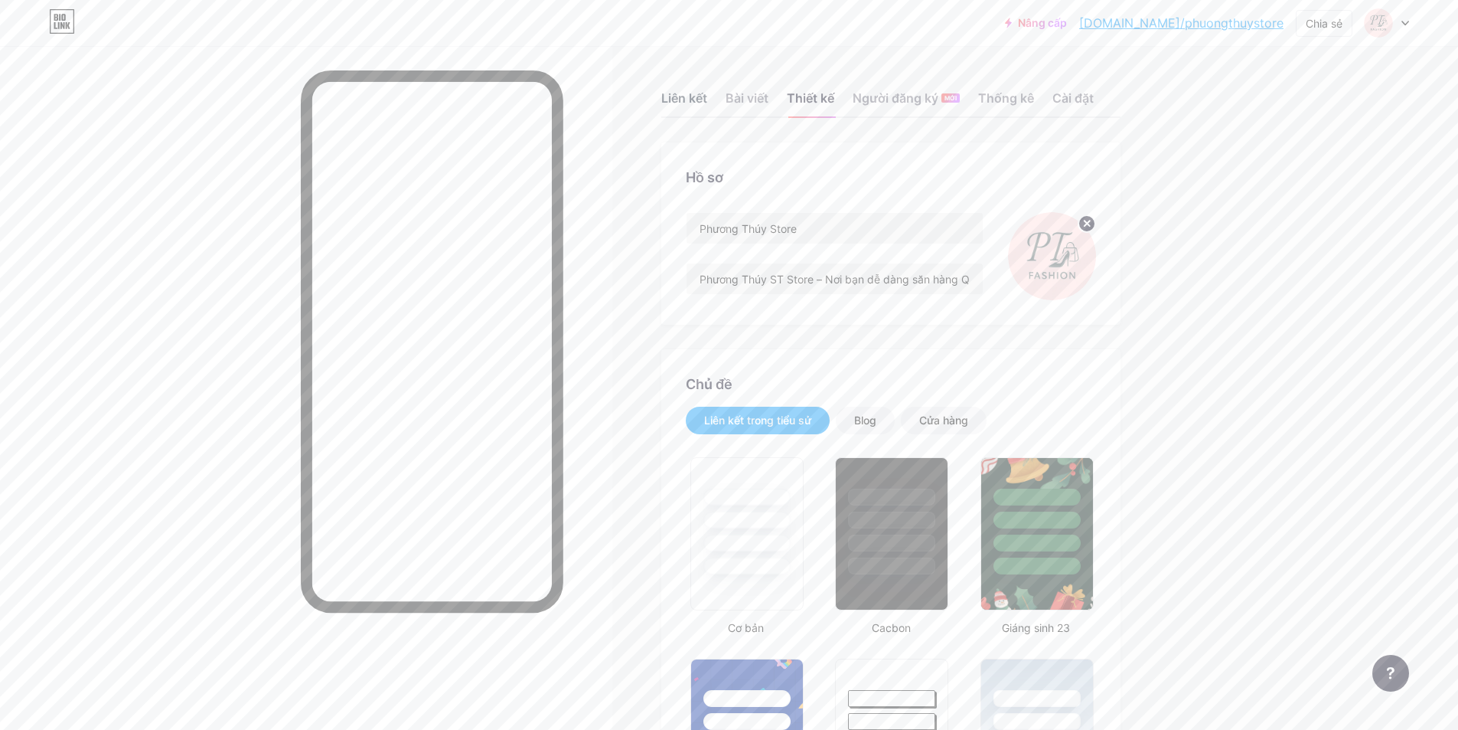
click at [706, 90] on div "Liên kết" at bounding box center [684, 103] width 46 height 28
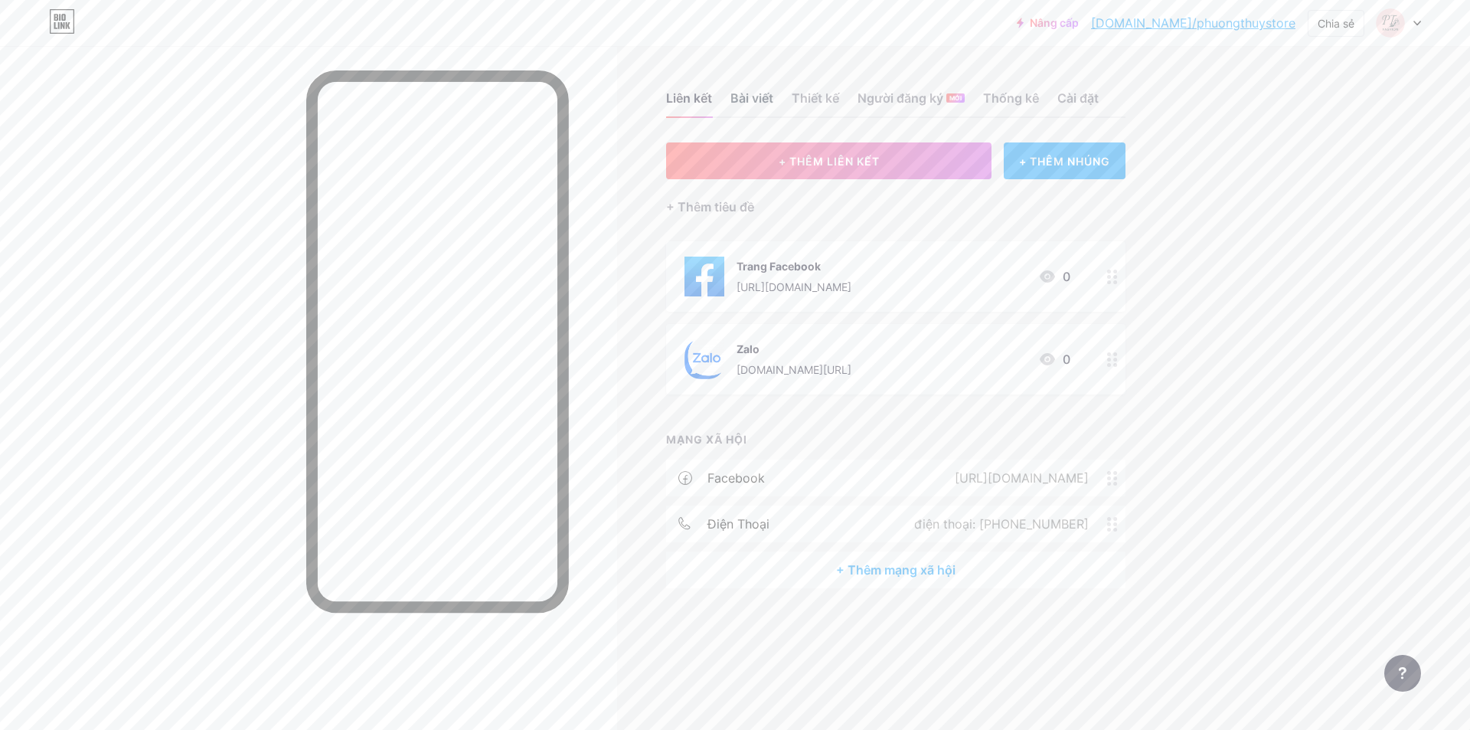
click at [765, 93] on font "Bài viết" at bounding box center [751, 97] width 43 height 15
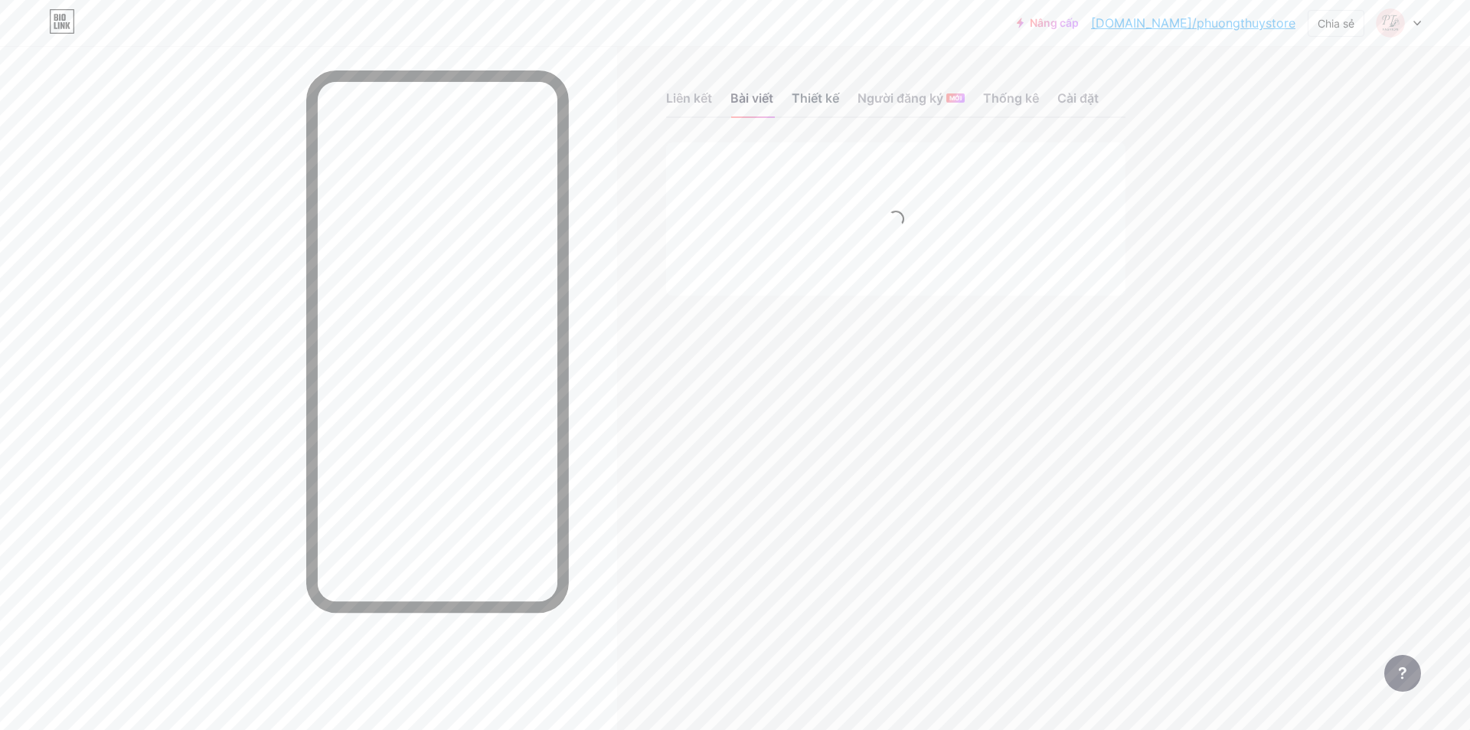
click at [820, 93] on font "Thiết kế" at bounding box center [815, 97] width 47 height 15
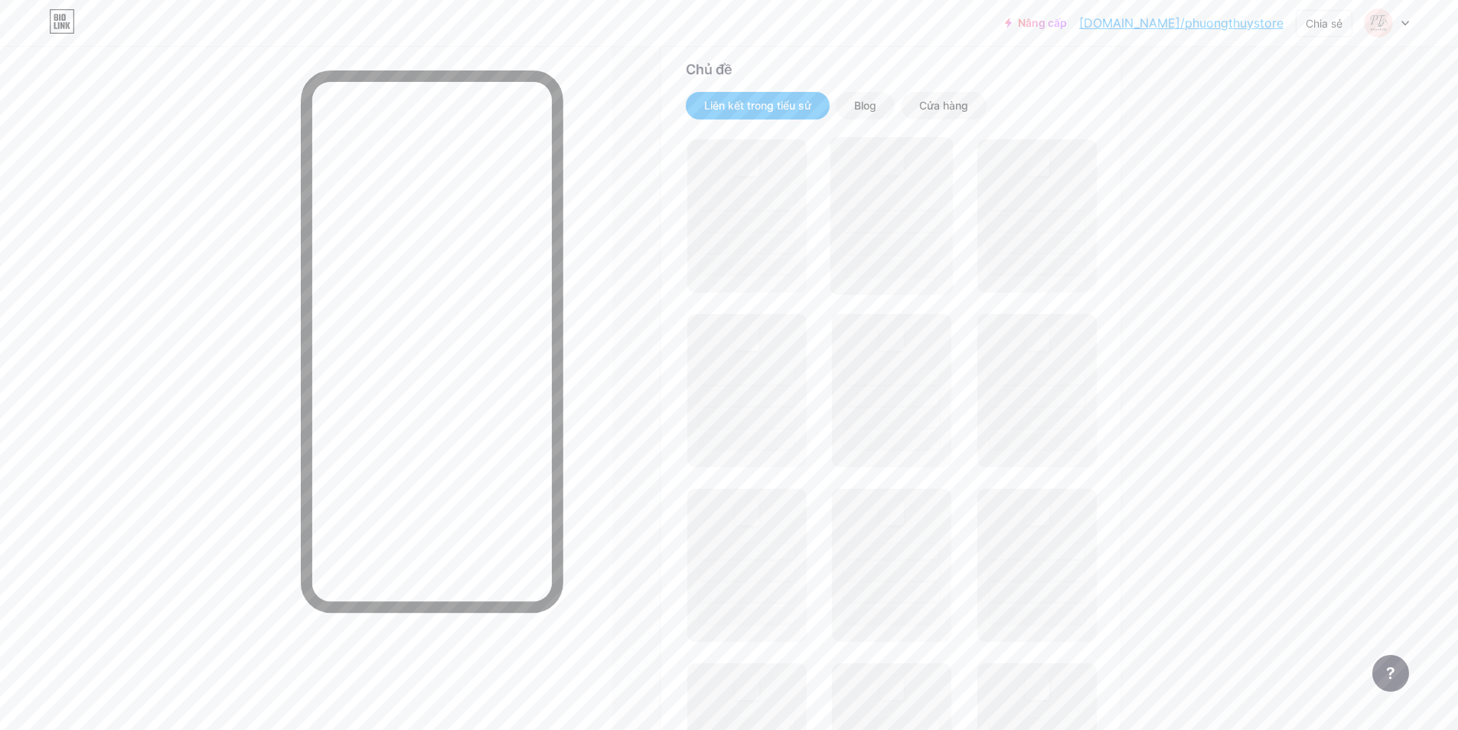
scroll to position [306, 0]
click at [875, 117] on font "Blog" at bounding box center [865, 113] width 22 height 13
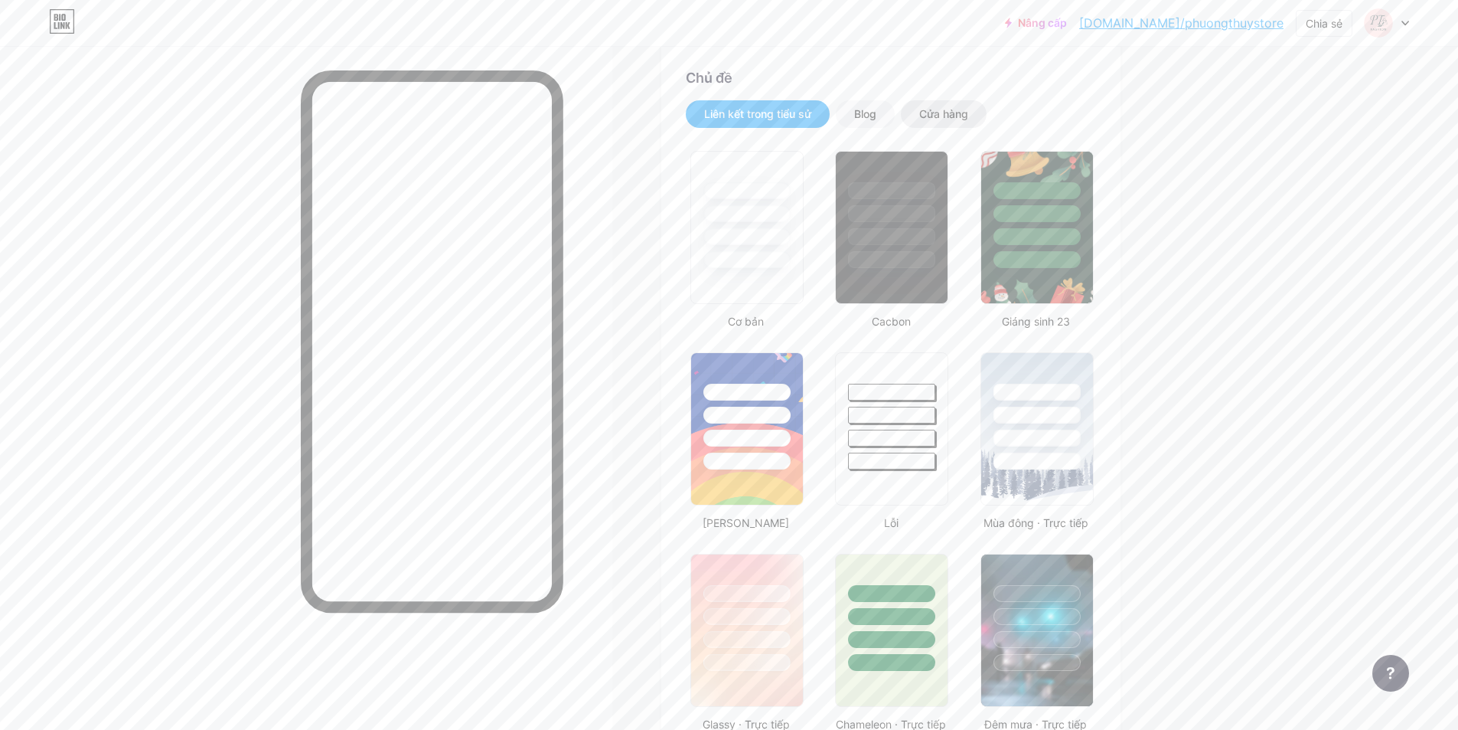
click at [929, 109] on font "Cửa hàng" at bounding box center [943, 113] width 49 height 13
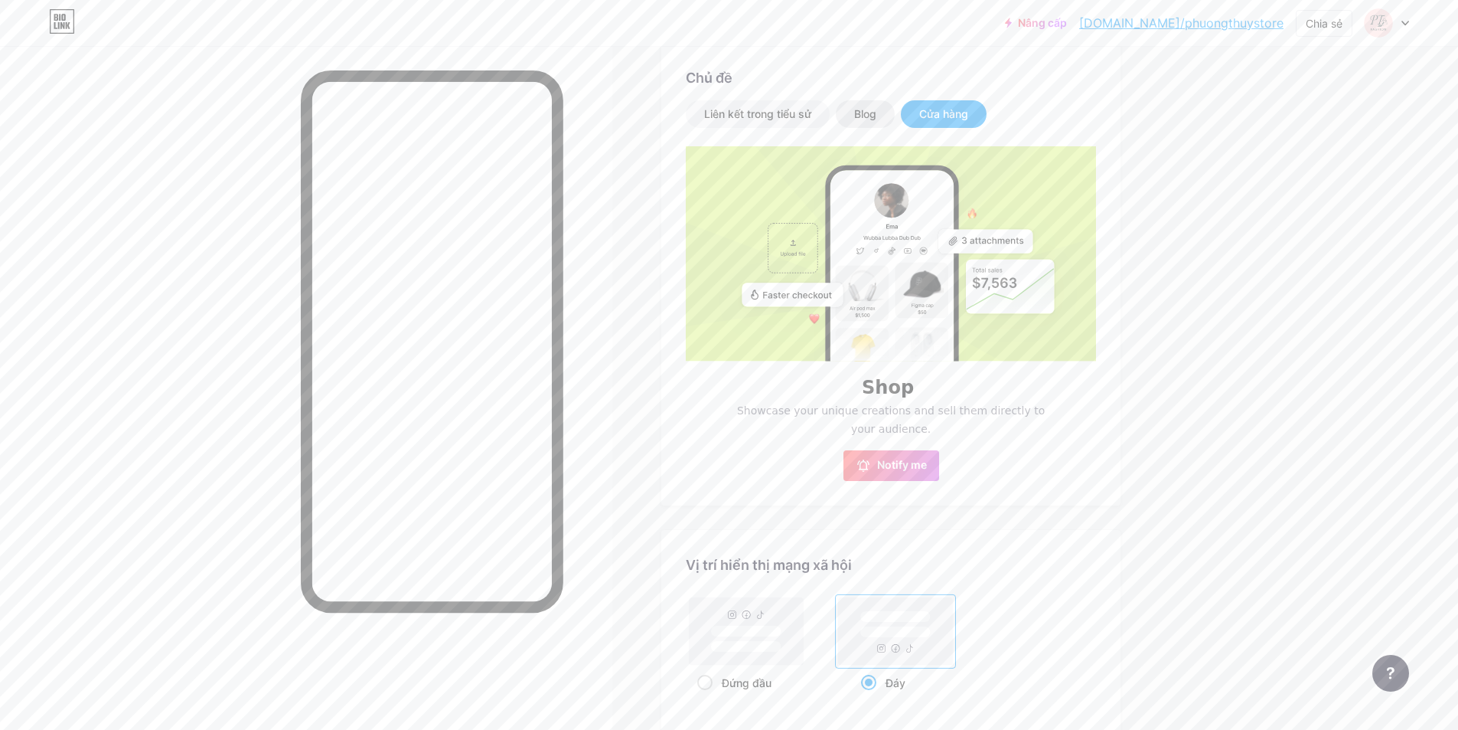
click at [862, 115] on font "Blog" at bounding box center [865, 113] width 22 height 13
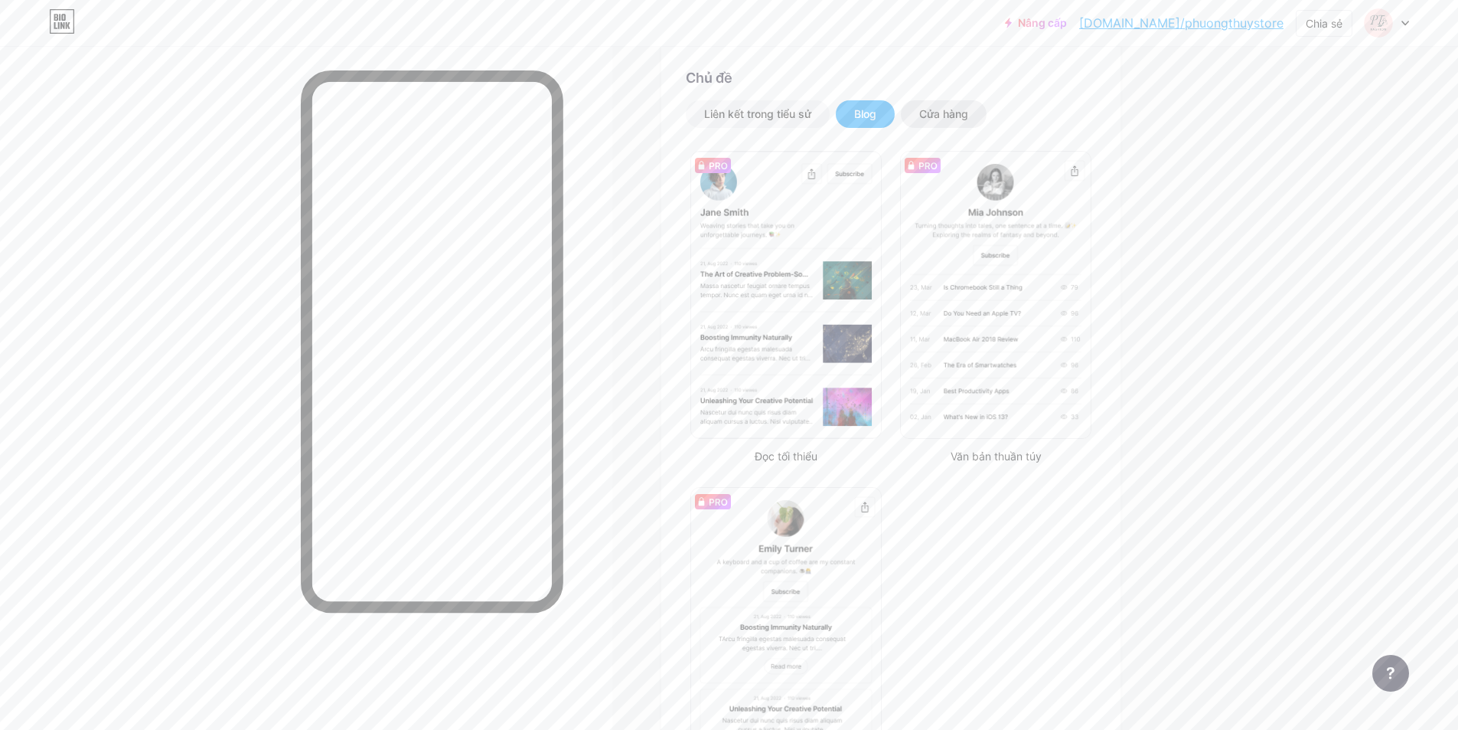
click at [948, 116] on font "Cửa hàng" at bounding box center [943, 113] width 49 height 13
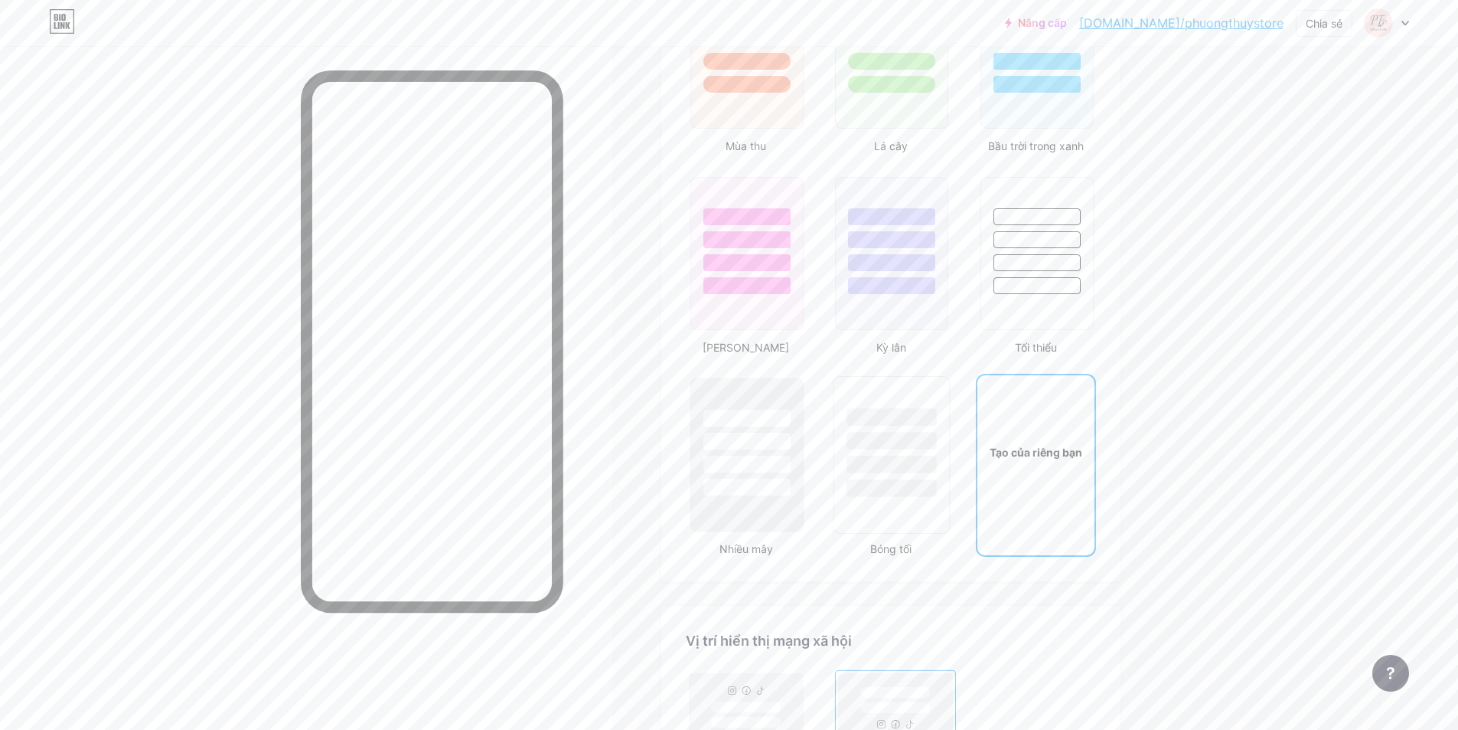
scroll to position [1871, 0]
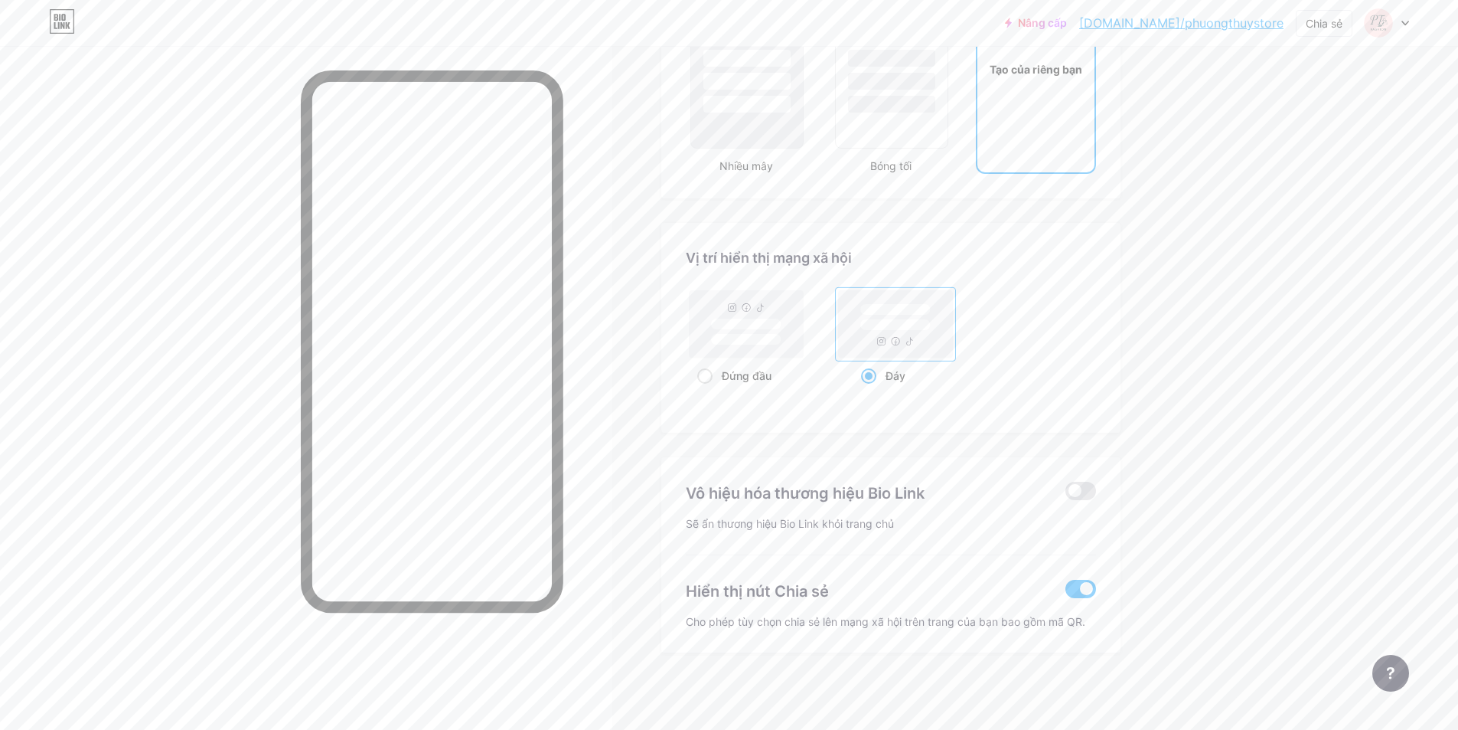
click at [1065, 127] on div "Tạo của riêng bạn" at bounding box center [1036, 68] width 117 height 153
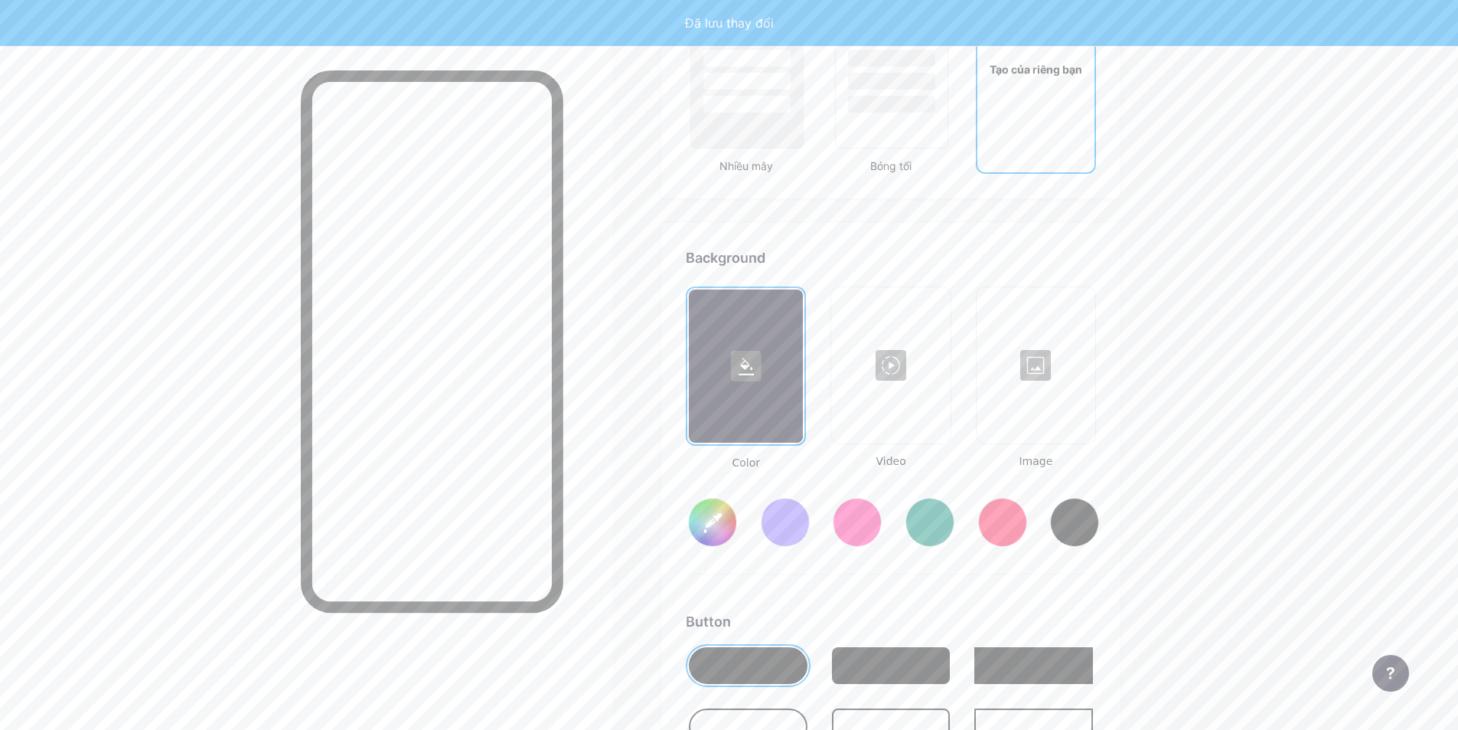
type input "#ffffff"
type input "#000000"
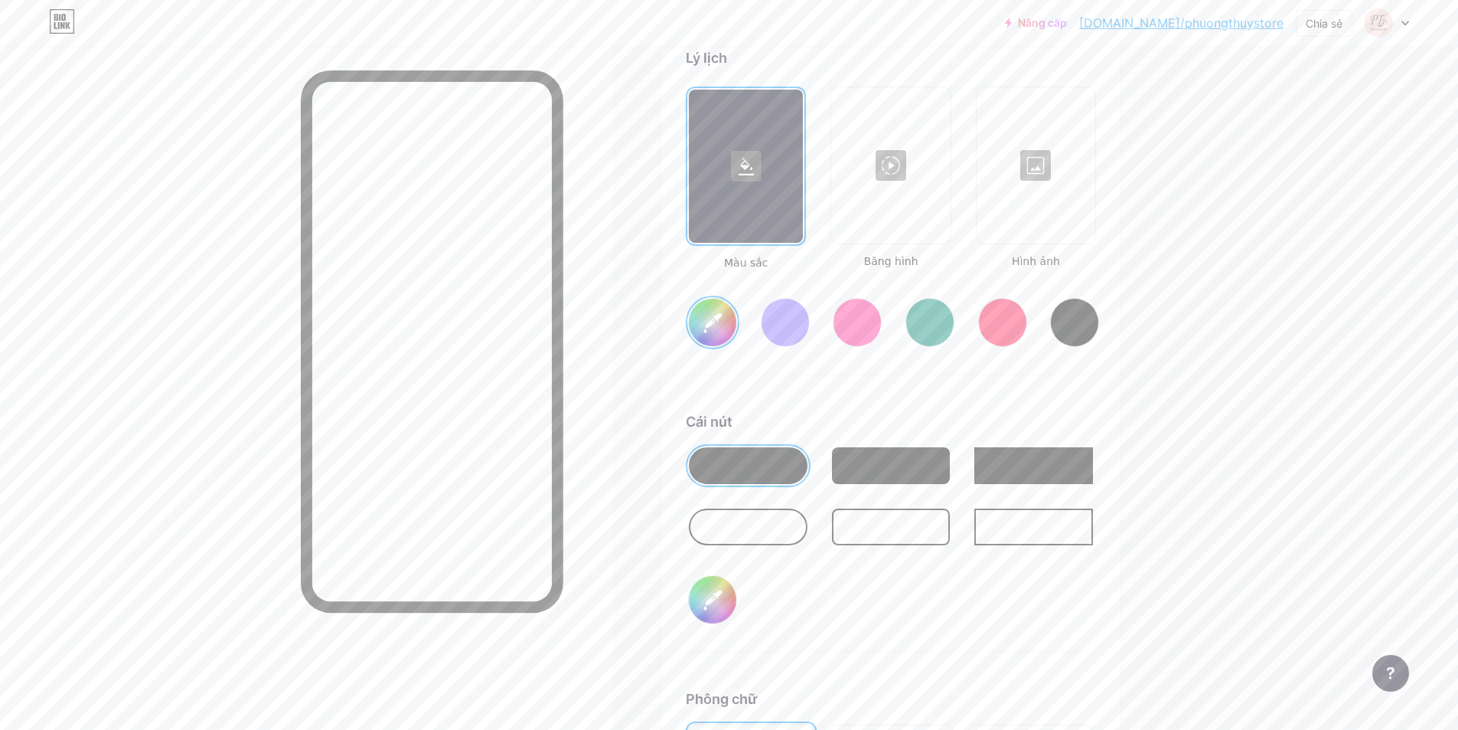
scroll to position [2109, 0]
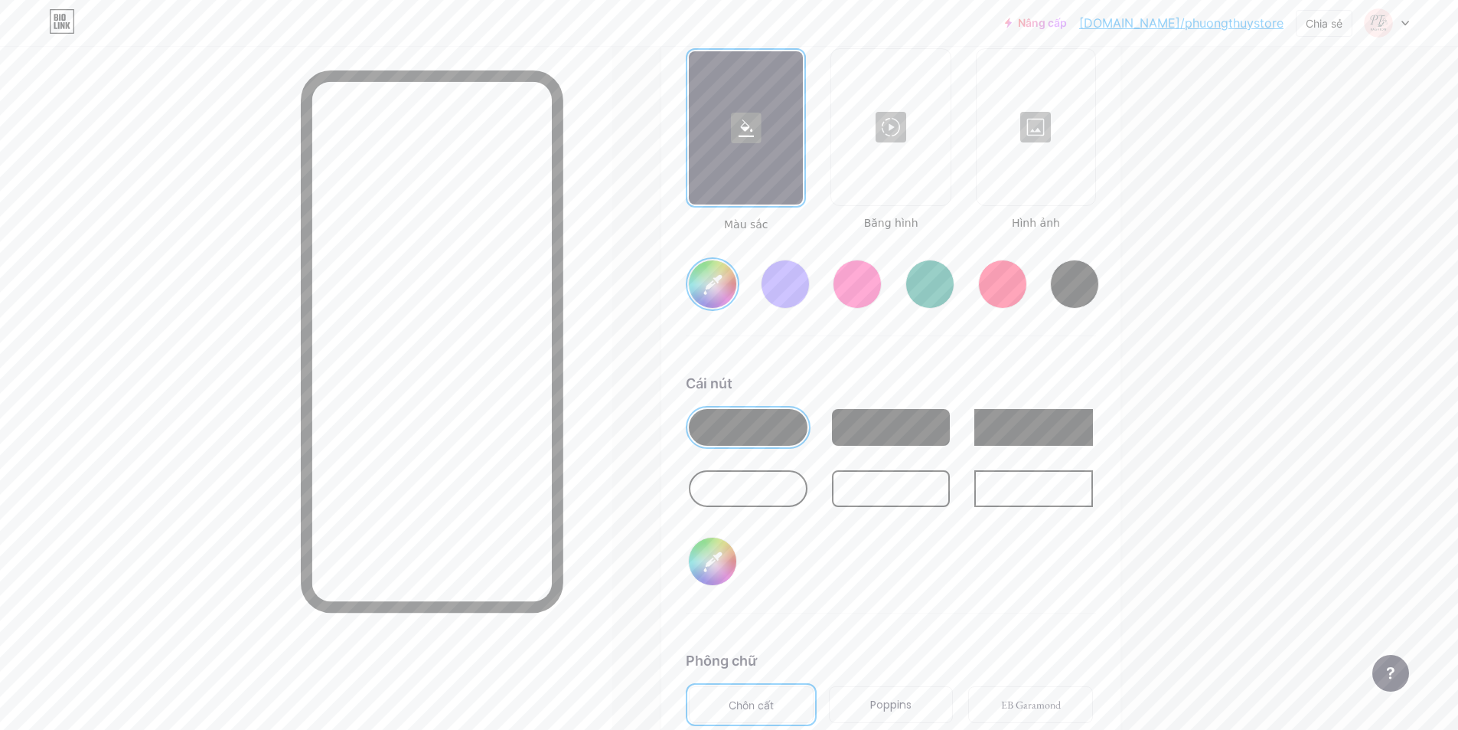
click at [783, 485] on div at bounding box center [748, 488] width 119 height 37
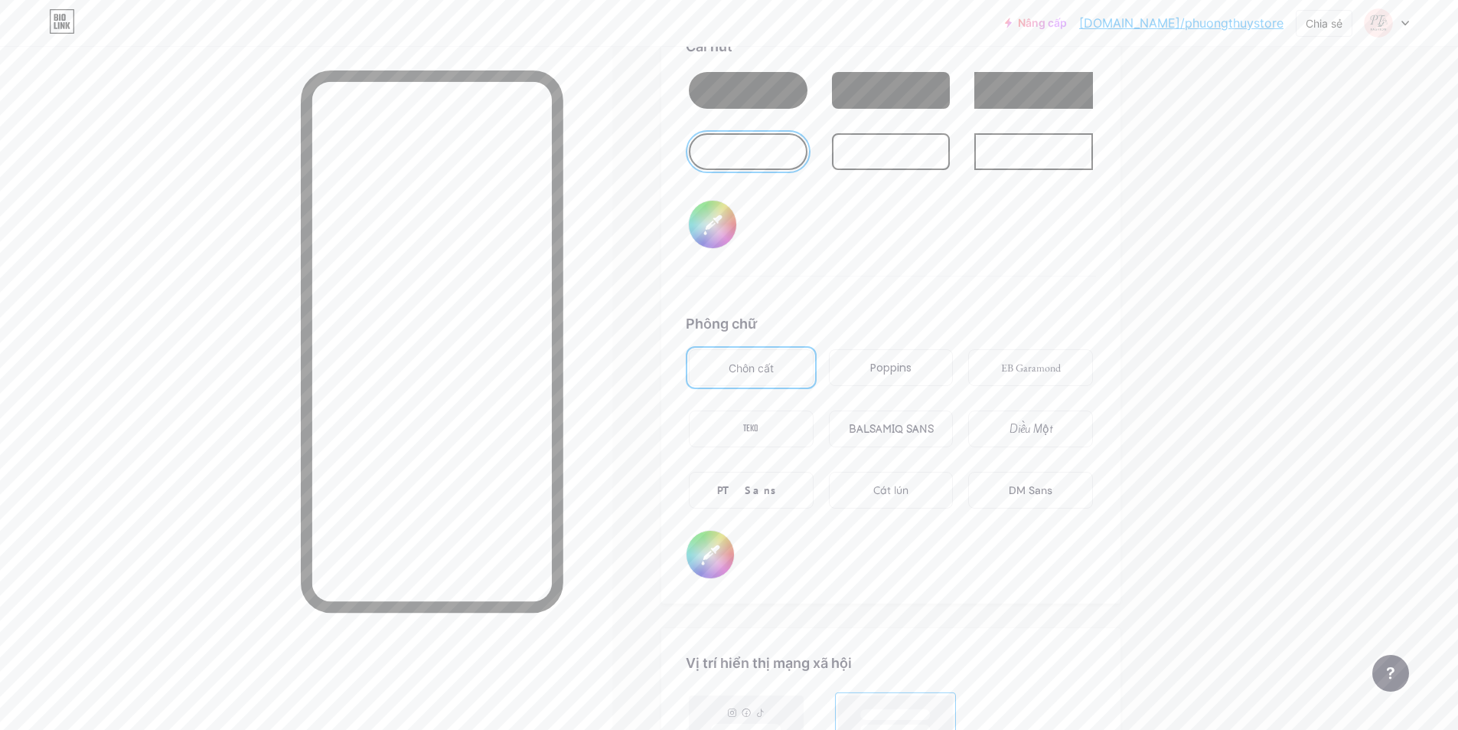
scroll to position [2645, 0]
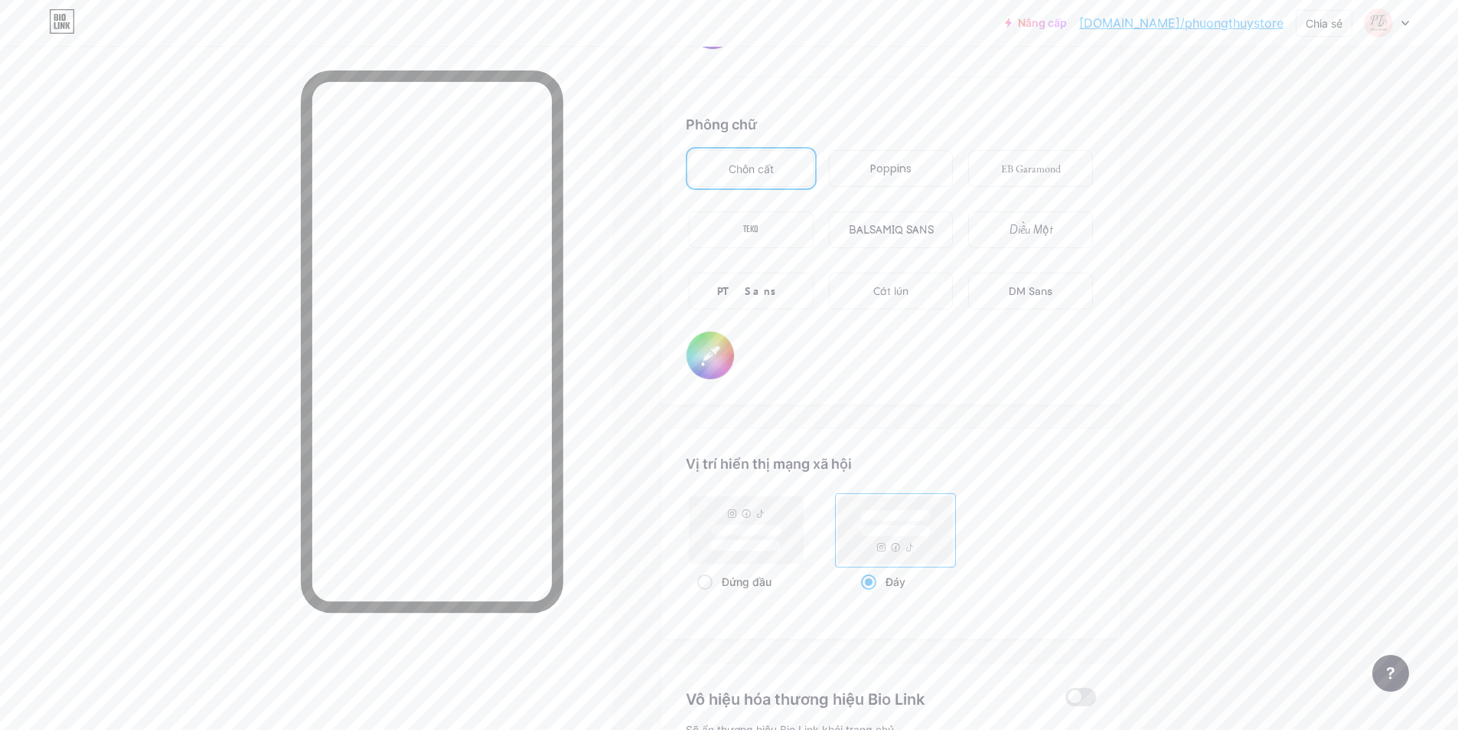
click at [798, 231] on div "TEKO" at bounding box center [751, 229] width 125 height 37
click at [879, 220] on div "BALSAMIQ SANS" at bounding box center [891, 229] width 125 height 37
click at [765, 171] on font "Chôn cất" at bounding box center [751, 168] width 45 height 13
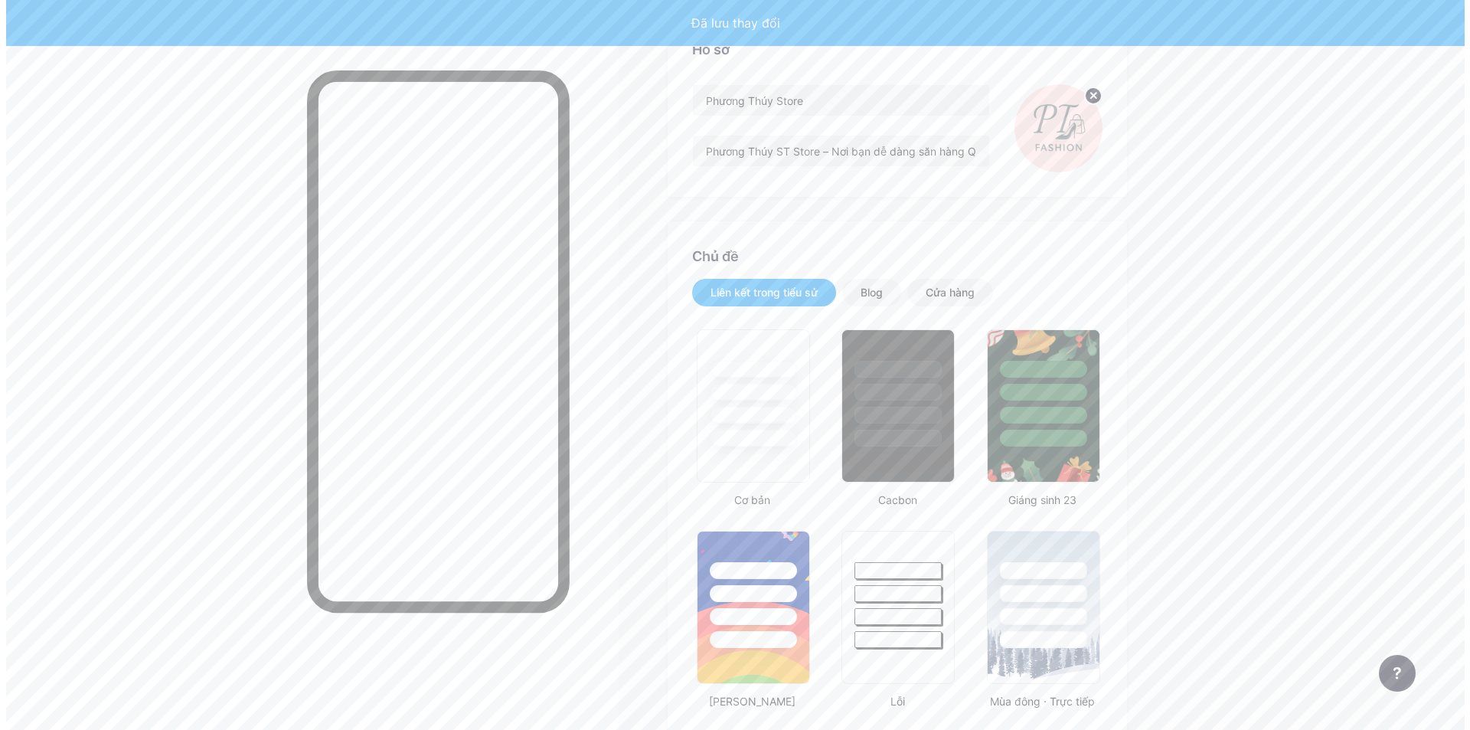
scroll to position [0, 0]
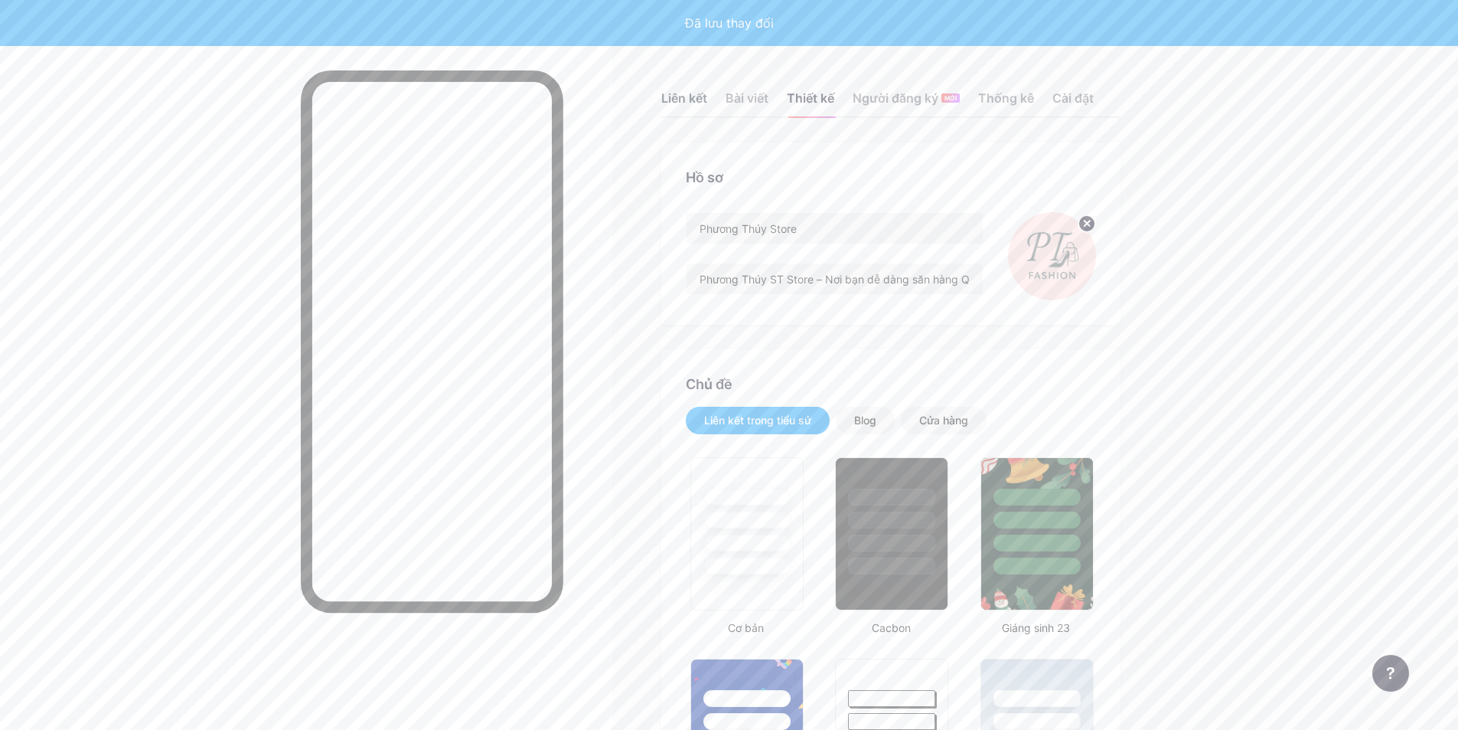
type input "#ffffff"
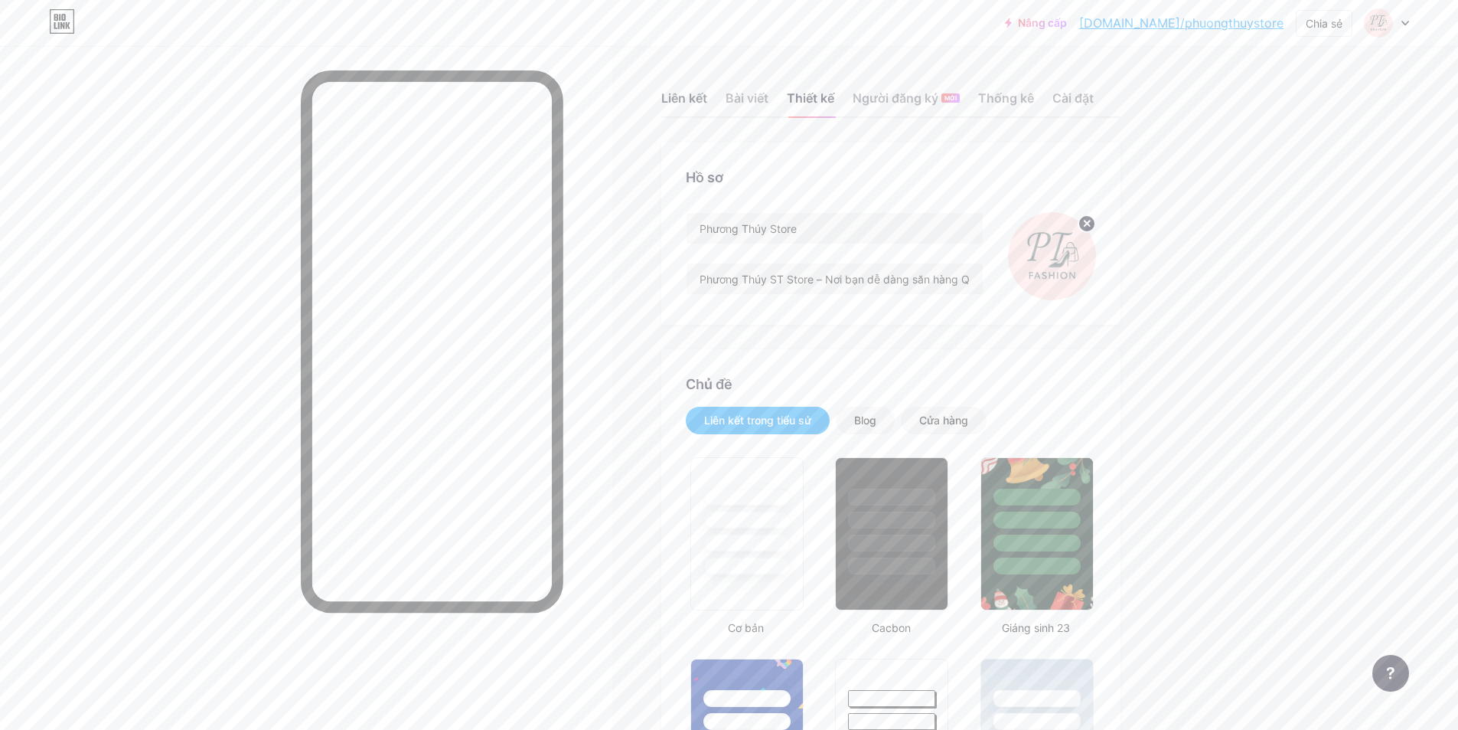
click at [701, 100] on font "Liên kết" at bounding box center [684, 97] width 46 height 15
